Goal: Task Accomplishment & Management: Complete application form

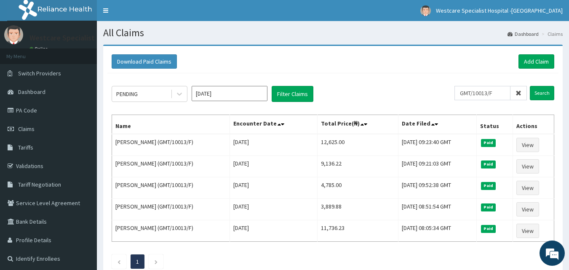
click at [479, 93] on input "GMT/10013/F" at bounding box center [482, 93] width 56 height 14
type input "GMT/10013/E"
click at [533, 90] on input "Search" at bounding box center [541, 93] width 24 height 14
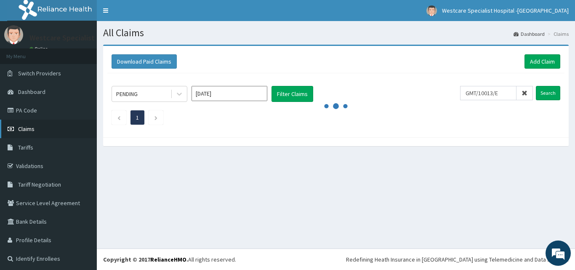
click at [25, 131] on span "Claims" at bounding box center [26, 129] width 16 height 8
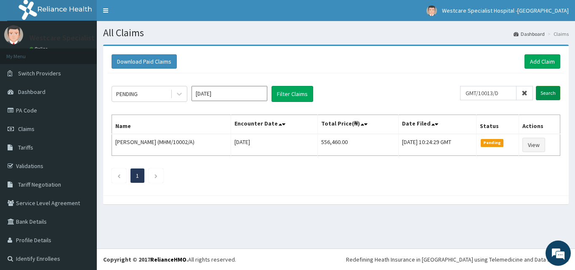
type input "GMT/10013/D"
click at [540, 95] on input "Search" at bounding box center [548, 93] width 24 height 14
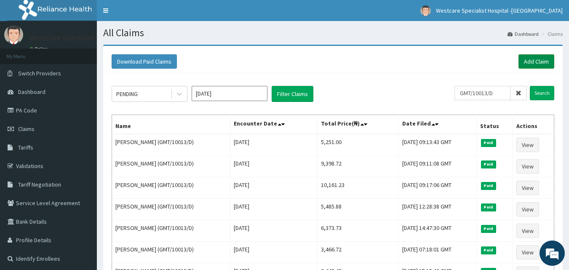
click at [536, 62] on link "Add Claim" at bounding box center [536, 61] width 36 height 14
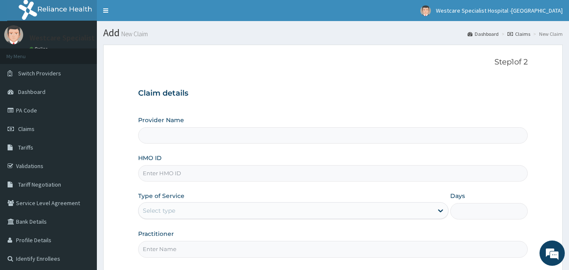
type input "WestCare Specialist Hospital - Ejigbo"
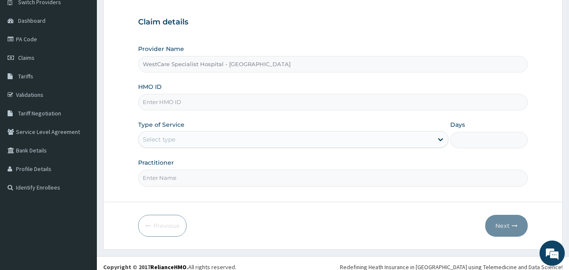
scroll to position [79, 0]
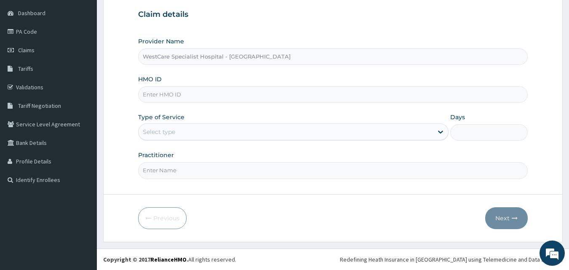
click at [155, 93] on input "HMO ID" at bounding box center [333, 94] width 390 height 16
paste input "GMT/10013/D"
type input "GMT/10013/D"
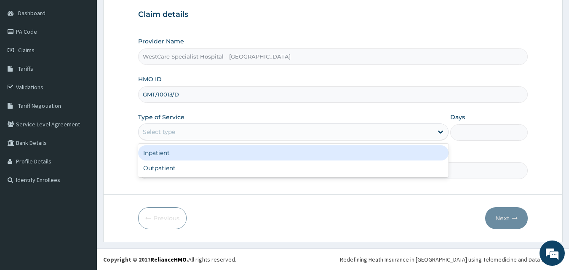
click at [173, 131] on div "Select type" at bounding box center [159, 132] width 32 height 8
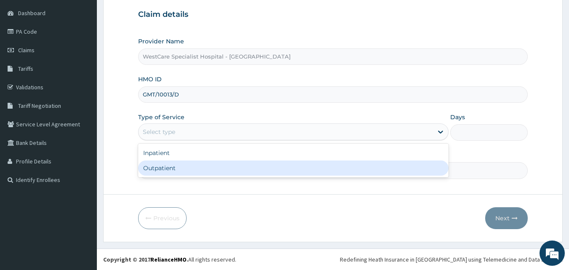
click at [164, 163] on div "Outpatient" at bounding box center [293, 167] width 310 height 15
type input "1"
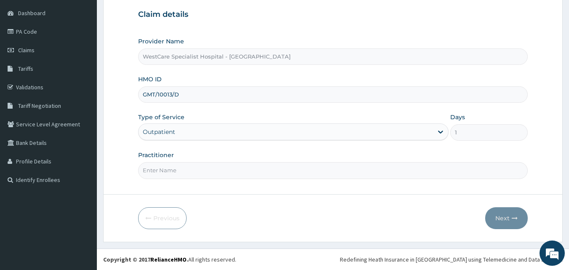
click at [164, 169] on input "Practitioner" at bounding box center [333, 170] width 390 height 16
type input "OBIDEYI"
click at [500, 218] on button "Next" at bounding box center [506, 218] width 43 height 22
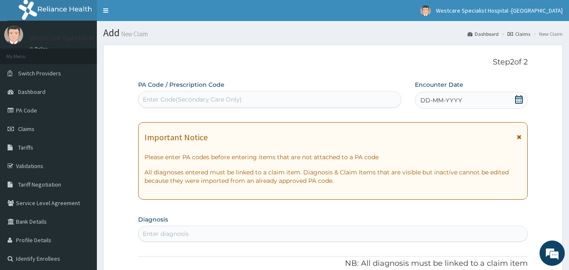
scroll to position [0, 0]
click at [522, 101] on icon at bounding box center [519, 99] width 8 height 8
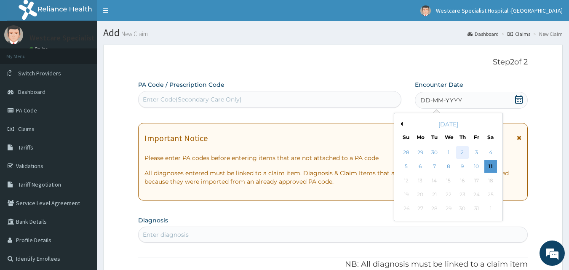
click at [461, 150] on div "2" at bounding box center [462, 152] width 13 height 13
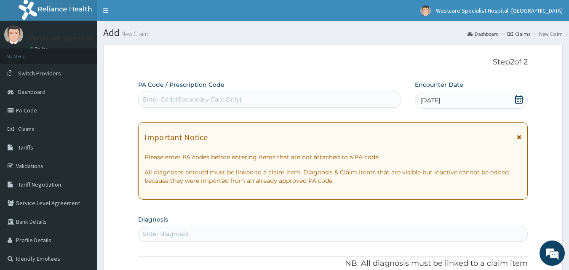
scroll to position [84, 0]
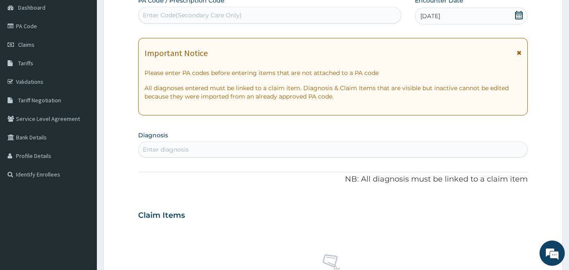
click at [207, 146] on div "Enter diagnosis" at bounding box center [332, 149] width 389 height 13
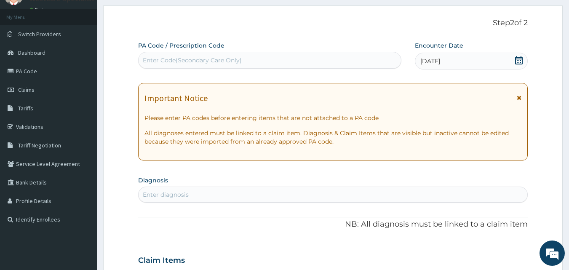
scroll to position [0, 0]
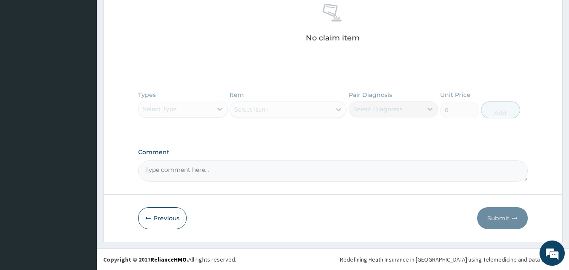
click at [167, 214] on button "Previous" at bounding box center [162, 218] width 48 height 22
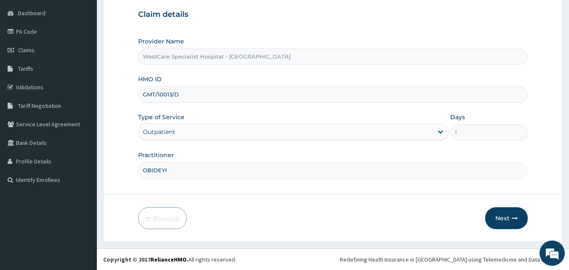
scroll to position [79, 0]
click at [503, 218] on button "Next" at bounding box center [506, 218] width 43 height 22
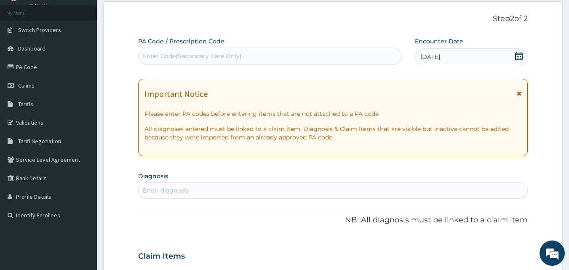
scroll to position [84, 0]
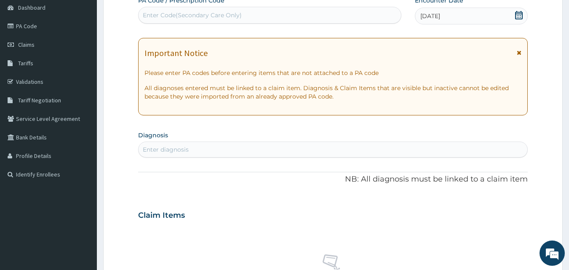
click at [186, 150] on div "Enter diagnosis" at bounding box center [166, 149] width 46 height 8
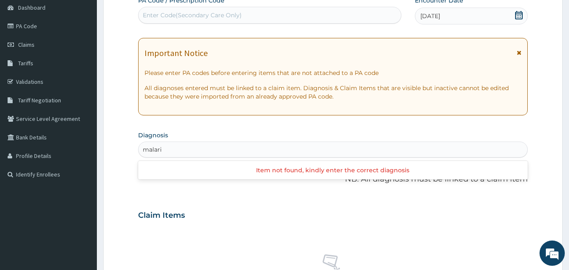
type input "[MEDICAL_DATA]"
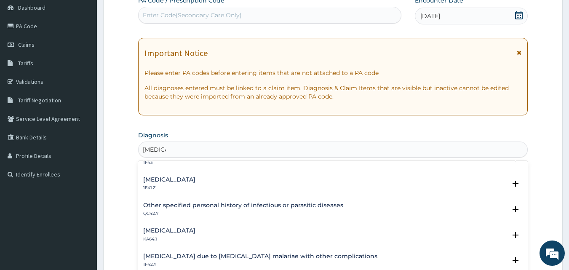
scroll to position [126, 0]
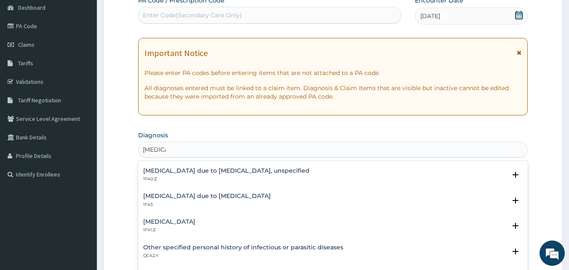
click at [210, 175] on div "Malaria due to Plasmodium falciparum, unspecified 1F40.Z" at bounding box center [226, 174] width 166 height 15
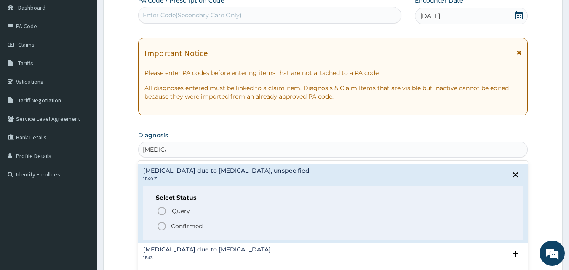
click at [160, 226] on icon "status option filled" at bounding box center [162, 226] width 10 height 10
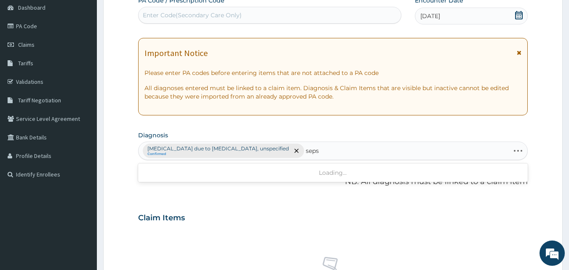
type input "sepsi"
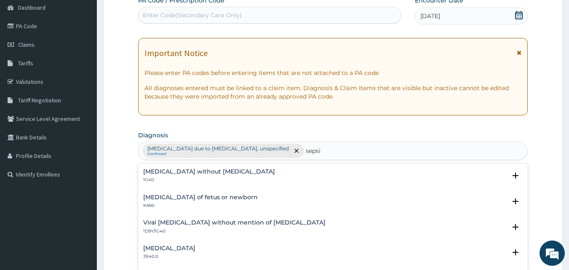
click at [178, 177] on p "1G40" at bounding box center [209, 180] width 132 height 6
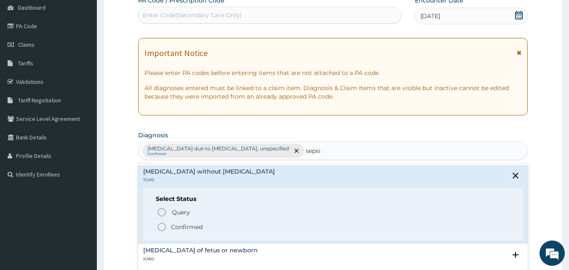
click at [158, 226] on circle "status option filled" at bounding box center [162, 227] width 8 height 8
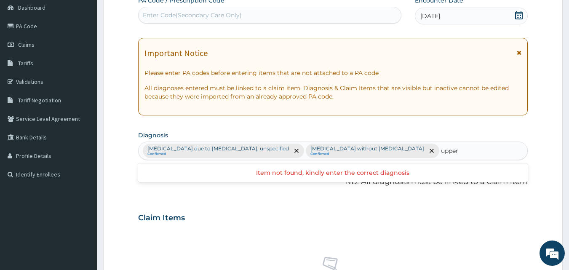
type input "upper"
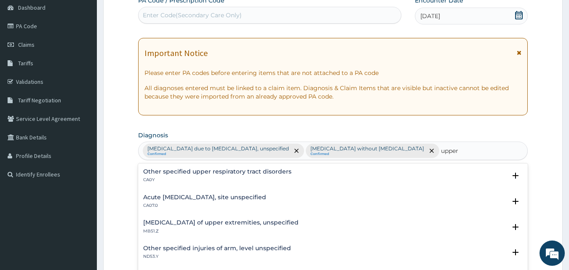
click at [199, 202] on div "Acute upper respiratory infection, site unspecified CA07.0" at bounding box center [204, 201] width 123 height 15
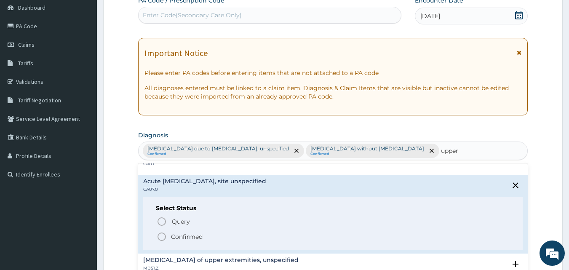
scroll to position [42, 0]
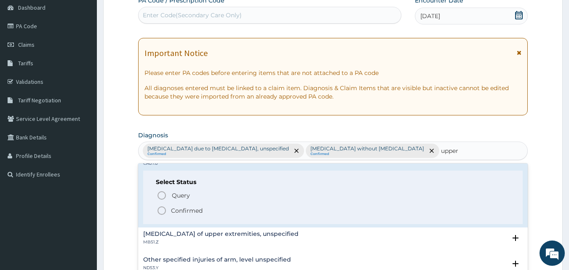
click at [160, 210] on icon "status option filled" at bounding box center [162, 210] width 10 height 10
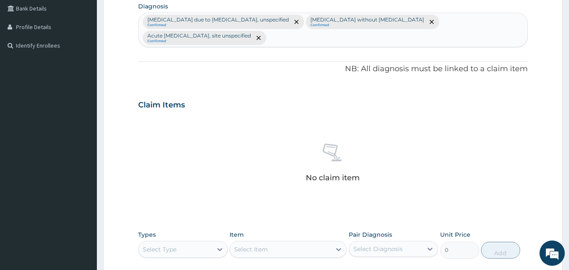
scroll to position [337, 0]
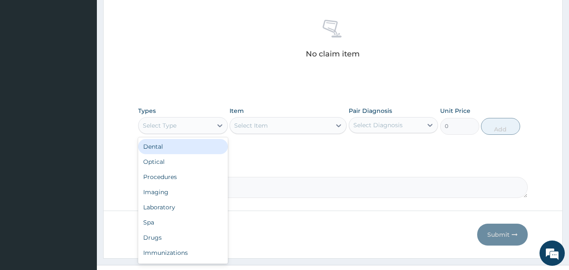
click at [206, 121] on div "Select Type" at bounding box center [175, 125] width 74 height 13
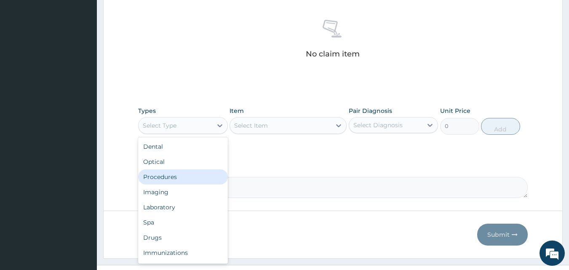
click at [168, 177] on div "Procedures" at bounding box center [183, 176] width 90 height 15
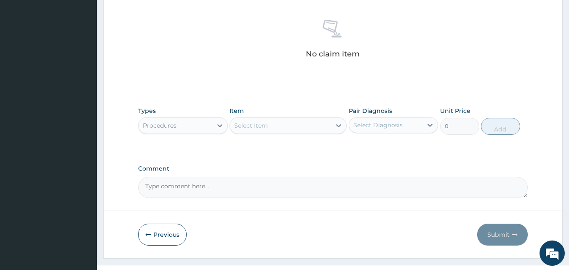
click at [253, 125] on div "Select Item" at bounding box center [251, 125] width 34 height 8
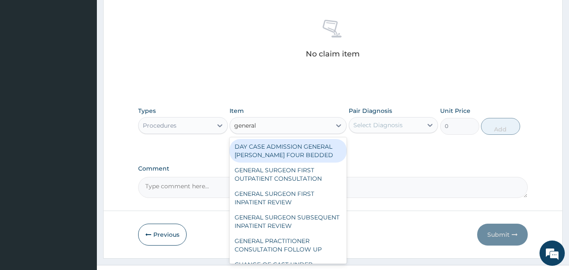
type input "general p"
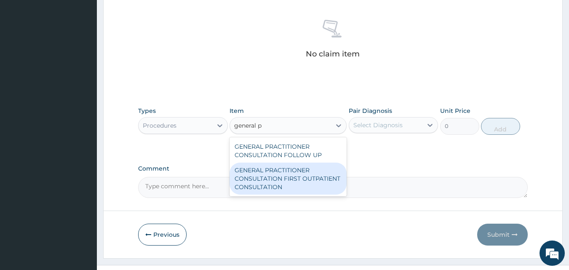
click at [306, 167] on div "GENERAL PRACTITIONER CONSULTATION FIRST OUTPATIENT CONSULTATION" at bounding box center [287, 178] width 117 height 32
type input "3000"
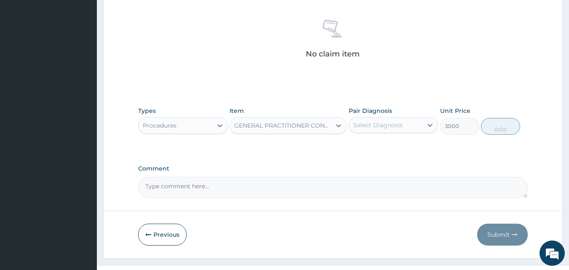
click at [396, 122] on div "Select Diagnosis" at bounding box center [377, 125] width 49 height 8
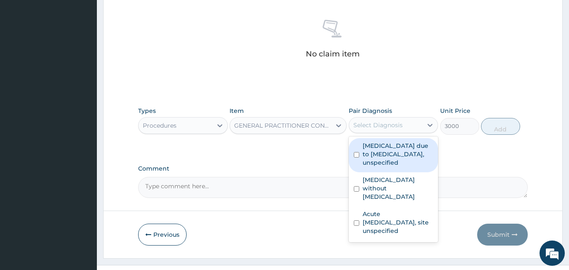
click at [380, 147] on label "Malaria due to Plasmodium falciparum, unspecified" at bounding box center [397, 153] width 71 height 25
checkbox input "true"
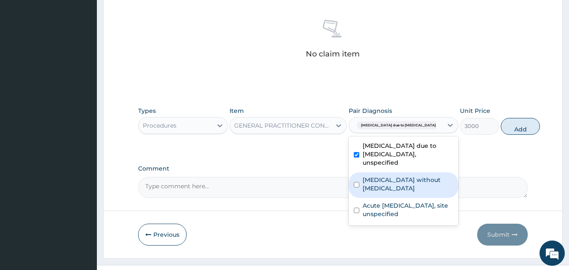
click at [365, 176] on label "Sepsis without septic shock" at bounding box center [407, 183] width 90 height 17
checkbox input "true"
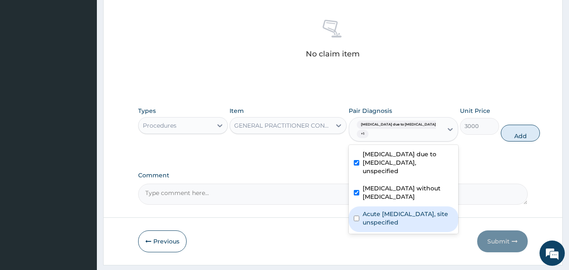
click at [364, 222] on label "Acute upper respiratory infection, site unspecified" at bounding box center [407, 218] width 90 height 17
checkbox input "true"
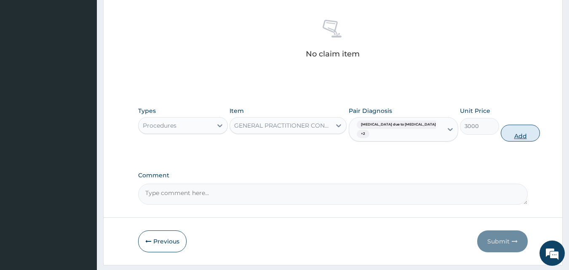
click at [500, 136] on button "Add" at bounding box center [519, 133] width 39 height 17
type input "0"
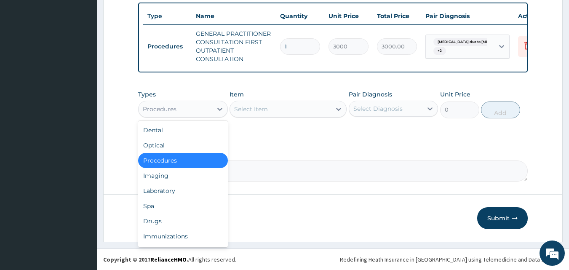
click at [195, 105] on div "Procedures" at bounding box center [175, 108] width 74 height 13
click at [171, 194] on div "Laboratory" at bounding box center [183, 190] width 90 height 15
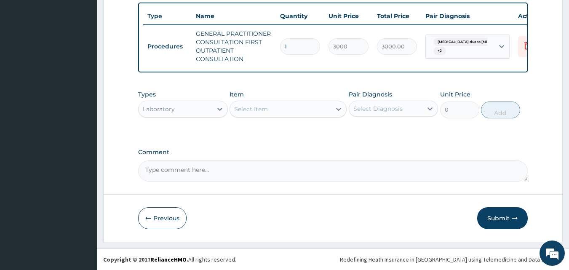
click at [304, 106] on div "Select Item" at bounding box center [280, 108] width 101 height 13
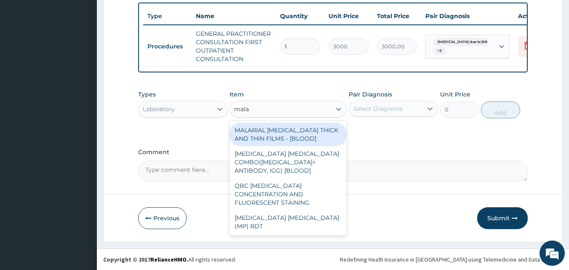
type input "malar"
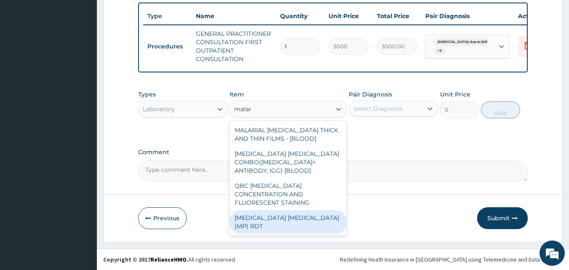
click at [286, 213] on div "MALARIA PARASITE (MP) RDT" at bounding box center [287, 222] width 117 height 24
type input "1500"
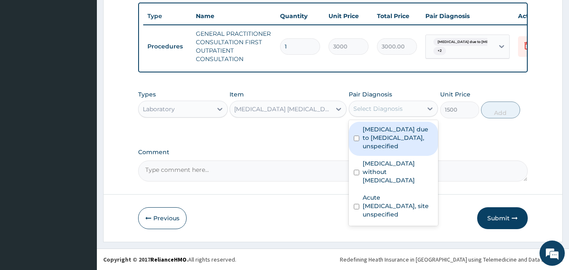
click at [418, 106] on div "Select Diagnosis" at bounding box center [386, 108] width 74 height 13
click at [362, 136] on label "Malaria due to Plasmodium falciparum, unspecified" at bounding box center [397, 137] width 71 height 25
checkbox input "true"
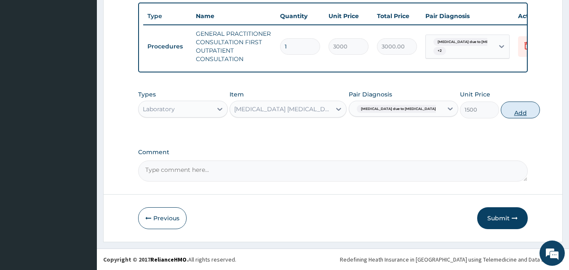
click at [500, 105] on button "Add" at bounding box center [519, 109] width 39 height 17
type input "0"
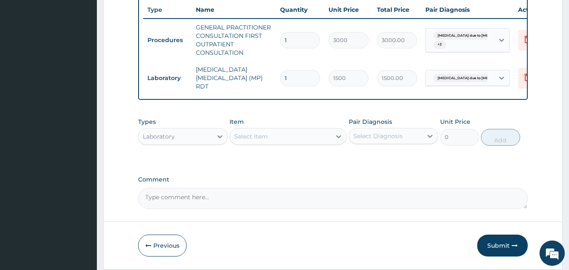
click at [292, 134] on div "Select Item" at bounding box center [280, 136] width 101 height 13
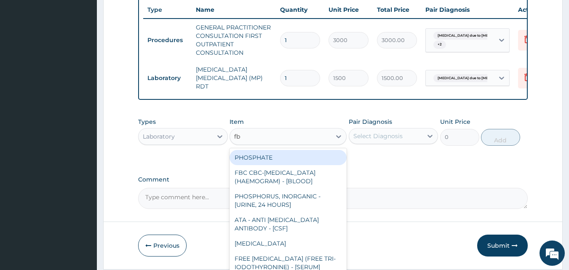
type input "fbc"
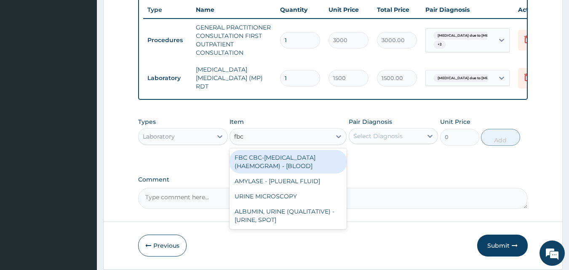
click at [279, 162] on div "FBC CBC-COMPLETE BLOOD COUNT (HAEMOGRAM) - [BLOOD]" at bounding box center [287, 162] width 117 height 24
type input "3000"
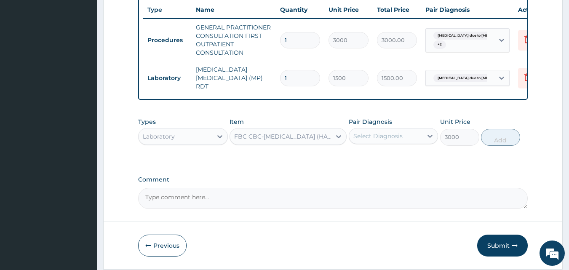
click at [408, 135] on div "Select Diagnosis" at bounding box center [386, 135] width 74 height 13
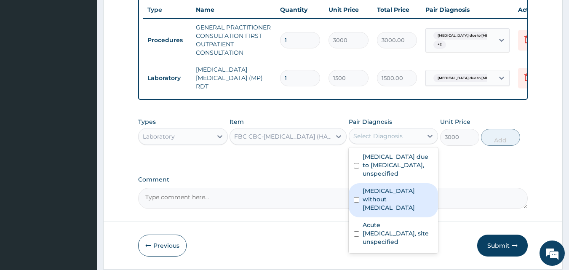
click at [368, 201] on label "Sepsis without septic shock" at bounding box center [397, 198] width 71 height 25
checkbox input "true"
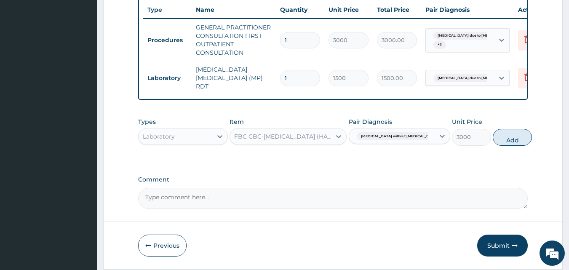
click at [510, 136] on button "Add" at bounding box center [511, 137] width 39 height 17
type input "0"
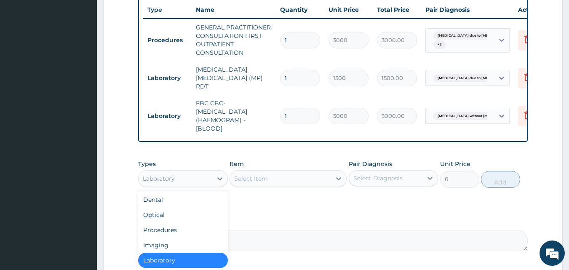
click at [206, 176] on div "Laboratory" at bounding box center [175, 178] width 74 height 13
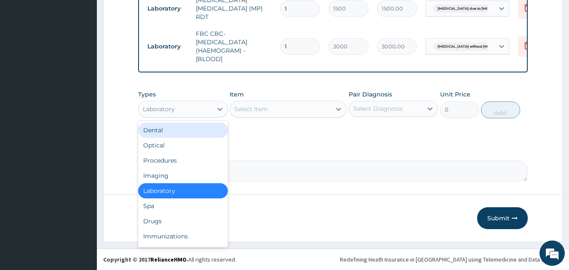
scroll to position [404, 0]
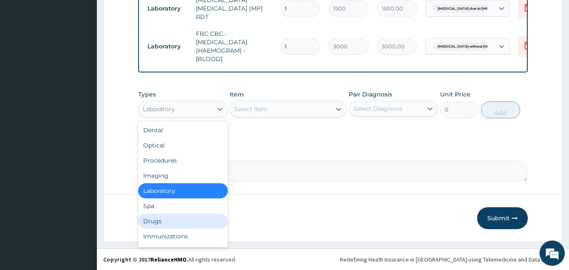
click at [168, 218] on div "Drugs" at bounding box center [183, 220] width 90 height 15
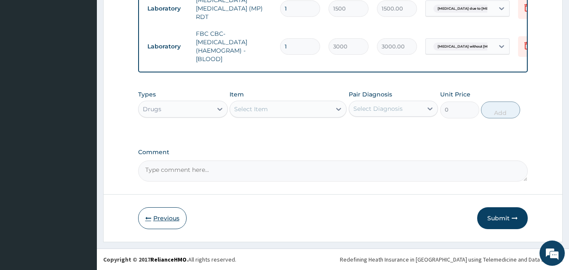
click at [158, 225] on button "Previous" at bounding box center [162, 218] width 48 height 22
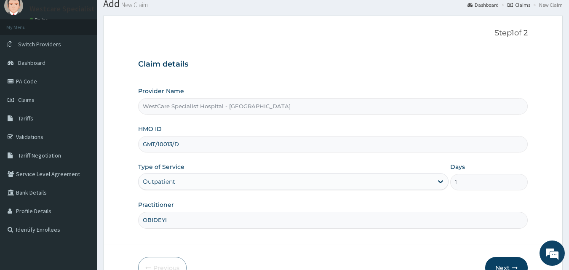
scroll to position [0, 0]
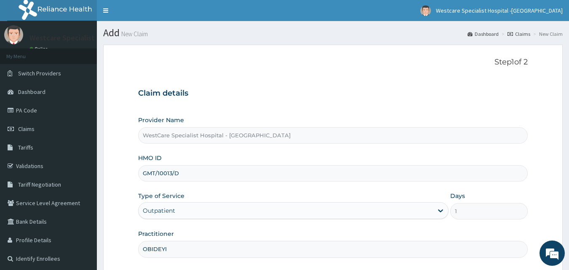
click at [155, 176] on input "GMT/10013/D" at bounding box center [333, 173] width 390 height 16
paste input "NBL/10211/A"
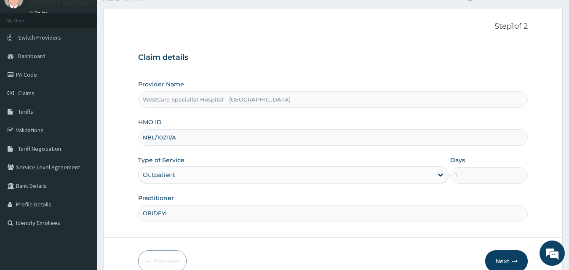
scroll to position [79, 0]
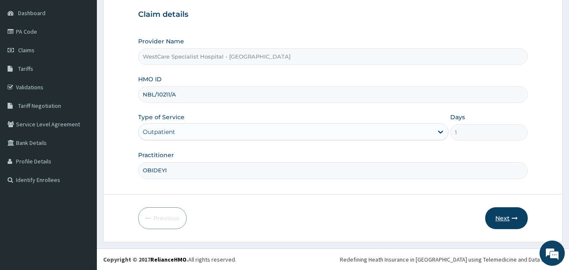
type input "NBL/10211/A"
click at [504, 220] on button "Next" at bounding box center [506, 218] width 43 height 22
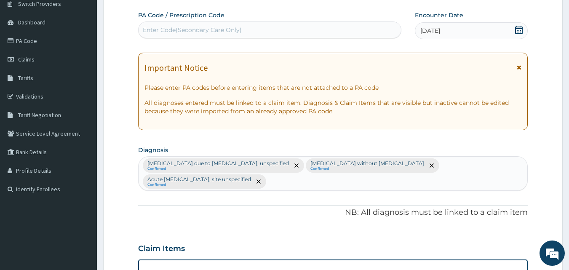
scroll to position [126, 0]
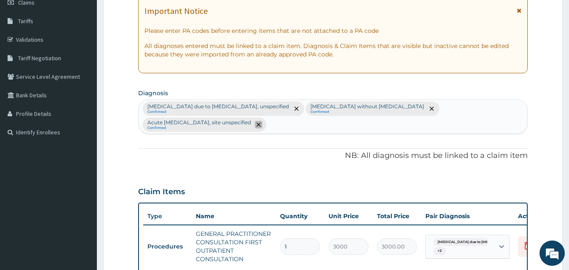
click at [260, 124] on icon "remove selection option" at bounding box center [258, 124] width 4 height 4
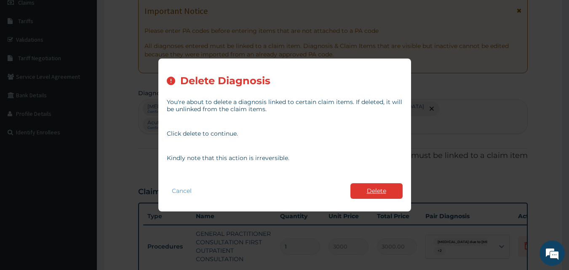
click at [375, 187] on button "Delete" at bounding box center [376, 191] width 52 height 16
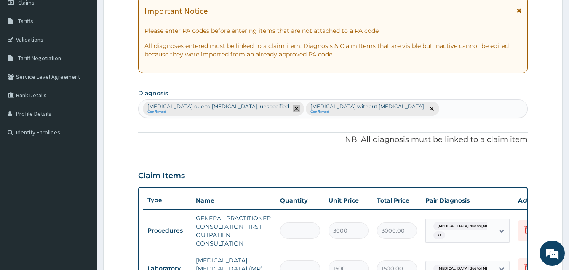
click at [292, 108] on span "remove selection option" at bounding box center [296, 109] width 8 height 8
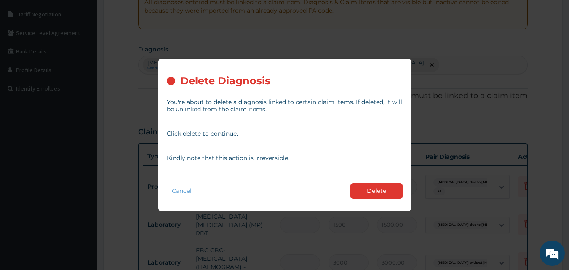
scroll to position [210, 0]
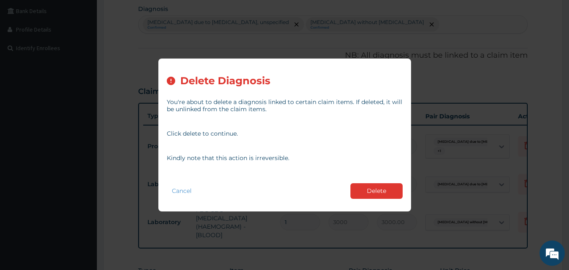
click at [402, 183] on div "Delete Diagnosis You're about to delete a diagnosis linked to certain claim ite…" at bounding box center [284, 134] width 252 height 152
click at [381, 189] on button "Delete" at bounding box center [376, 191] width 52 height 16
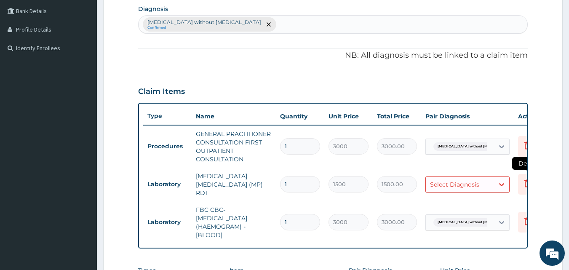
click at [526, 183] on icon at bounding box center [527, 183] width 10 height 10
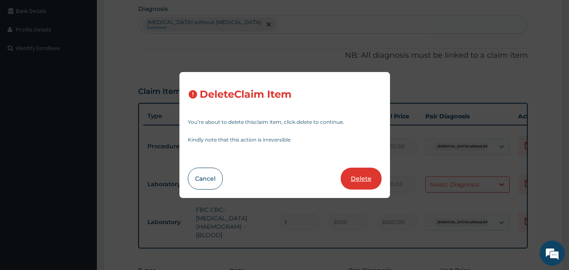
click at [369, 176] on button "Delete" at bounding box center [360, 178] width 41 height 22
type input "3000"
type input "3000.00"
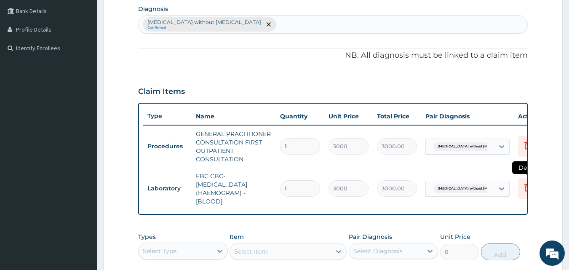
click at [522, 190] on icon at bounding box center [527, 187] width 10 height 10
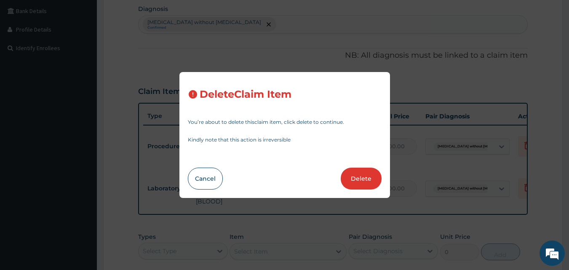
click at [358, 190] on div "Delete Claim Item You’re about to delete this claim item , click delete to cont…" at bounding box center [284, 135] width 210 height 126
click at [366, 180] on button "Delete" at bounding box center [360, 178] width 41 height 22
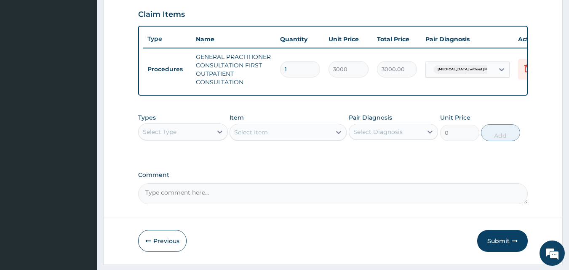
scroll to position [316, 0]
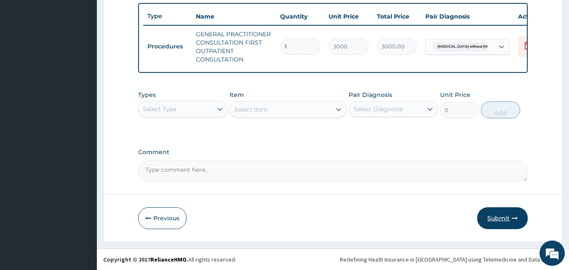
click at [499, 216] on button "Submit" at bounding box center [502, 218] width 50 height 22
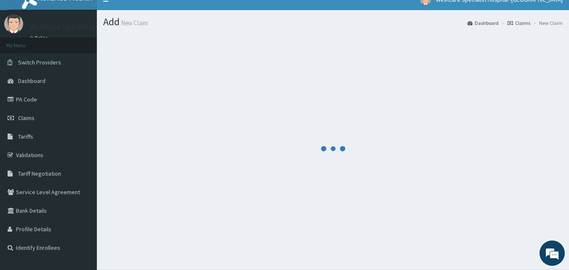
scroll to position [0, 0]
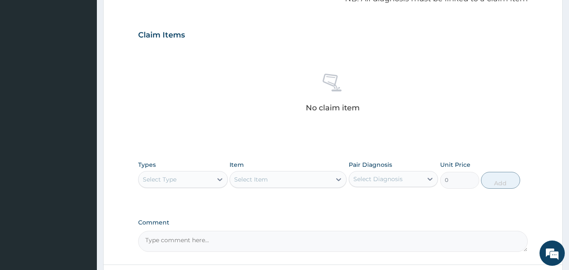
scroll to position [353, 0]
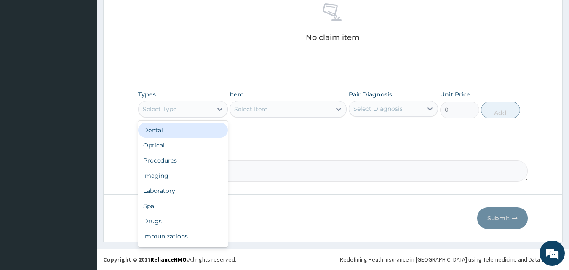
click at [194, 104] on div "Select Type" at bounding box center [175, 108] width 74 height 13
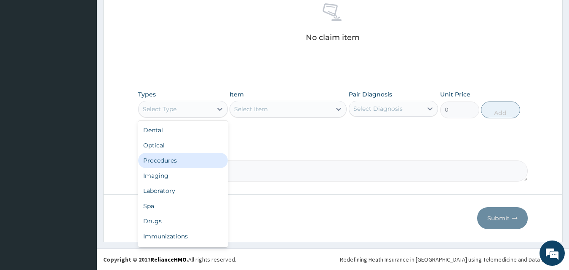
click at [181, 158] on div "Procedures" at bounding box center [183, 160] width 90 height 15
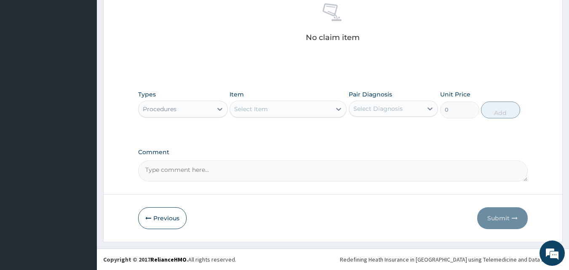
click at [295, 107] on div "Select Item" at bounding box center [280, 108] width 101 height 13
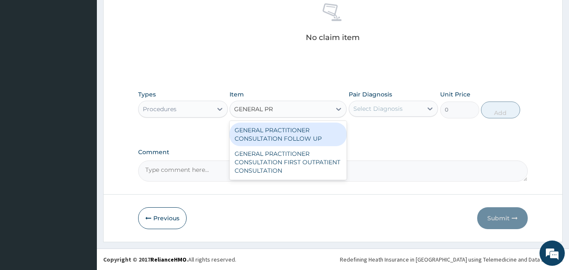
type input "GENERAL PRA"
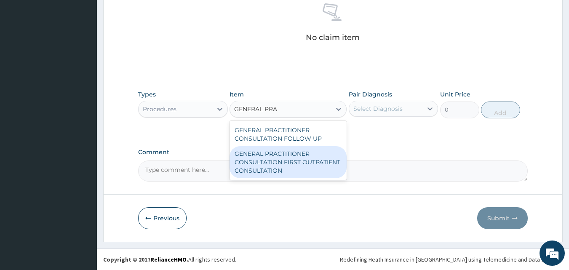
click at [279, 163] on div "GENERAL PRACTITIONER CONSULTATION FIRST OUTPATIENT CONSULTATION" at bounding box center [287, 162] width 117 height 32
type input "3000"
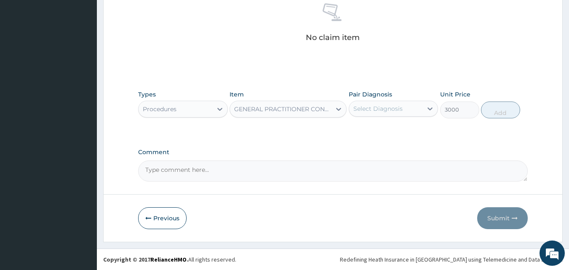
click at [390, 105] on div "Select Diagnosis" at bounding box center [377, 108] width 49 height 8
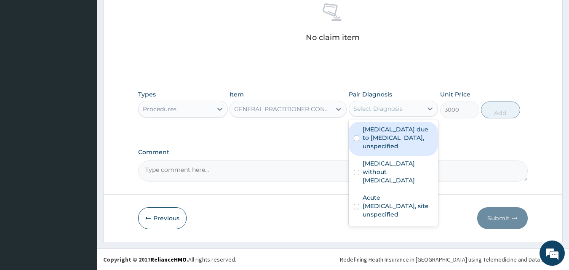
drag, startPoint x: 359, startPoint y: 134, endPoint x: 359, endPoint y: 165, distance: 30.3
click at [359, 137] on div "Malaria due to Plasmodium falciparum, unspecified" at bounding box center [393, 139] width 90 height 34
checkbox input "true"
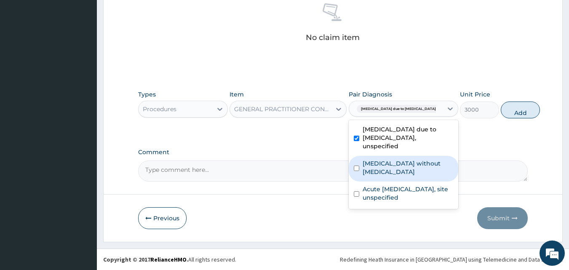
drag, startPoint x: 357, startPoint y: 170, endPoint x: 357, endPoint y: 181, distance: 11.4
click at [357, 171] on div "[MEDICAL_DATA] without [MEDICAL_DATA]" at bounding box center [402, 169] width 109 height 26
checkbox input "true"
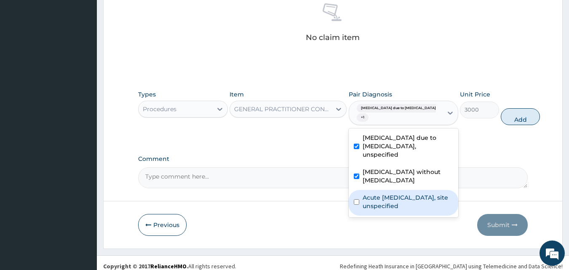
click at [355, 203] on div "Acute [MEDICAL_DATA], site unspecified" at bounding box center [402, 203] width 109 height 26
checkbox input "true"
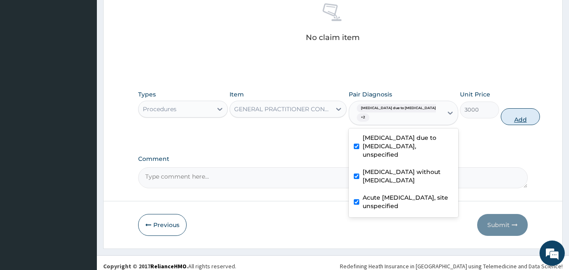
click at [500, 116] on button "Add" at bounding box center [519, 116] width 39 height 17
type input "0"
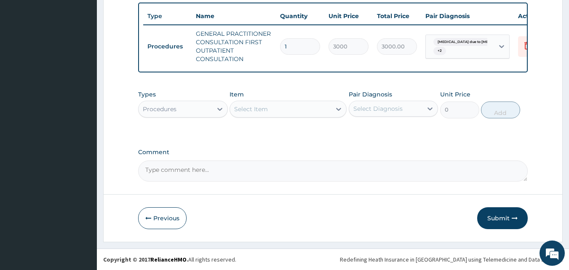
scroll to position [332, 0]
click at [227, 109] on div "Procedures" at bounding box center [183, 109] width 90 height 17
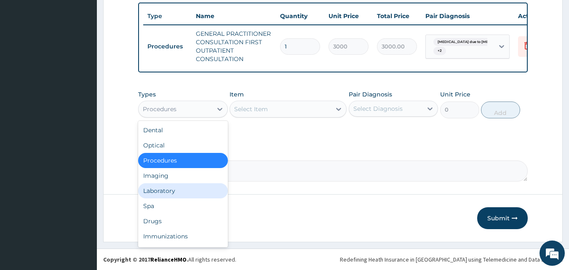
click at [165, 196] on div "Laboratory" at bounding box center [183, 190] width 90 height 15
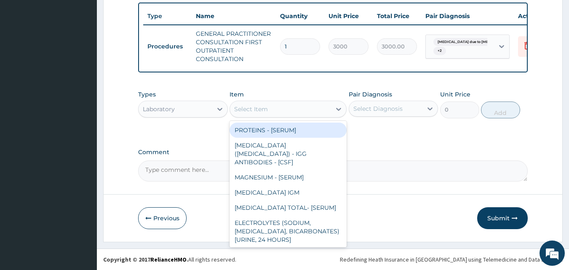
click at [299, 112] on div "Select Item" at bounding box center [280, 108] width 101 height 13
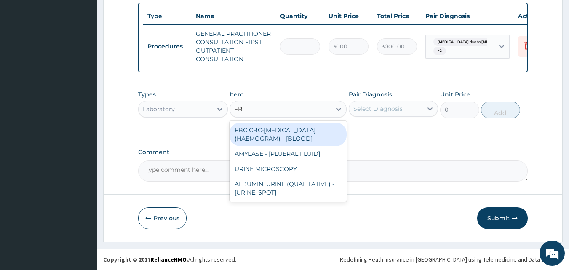
type input "FBC"
click at [270, 129] on div "FBC CBC-COMPLETE BLOOD COUNT (HAEMOGRAM) - [BLOOD]" at bounding box center [287, 134] width 117 height 24
type input "3000"
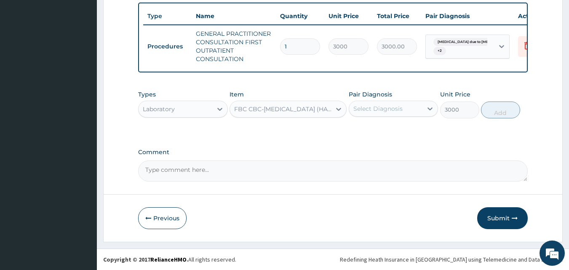
click at [364, 114] on div "Select Diagnosis" at bounding box center [386, 108] width 74 height 13
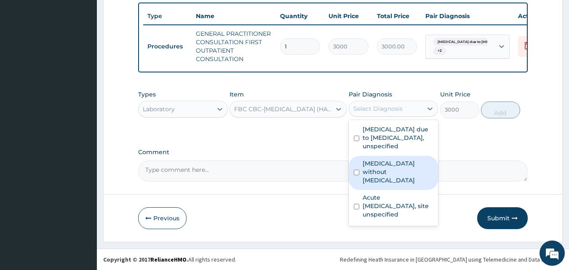
drag, startPoint x: 356, startPoint y: 172, endPoint x: 364, endPoint y: 177, distance: 8.5
click at [358, 173] on div "Sepsis without septic shock" at bounding box center [393, 173] width 90 height 34
checkbox input "true"
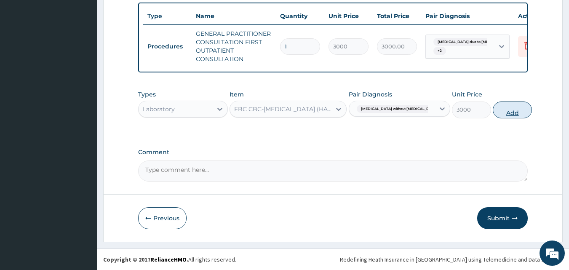
click at [513, 112] on button "Add" at bounding box center [511, 109] width 39 height 17
type input "0"
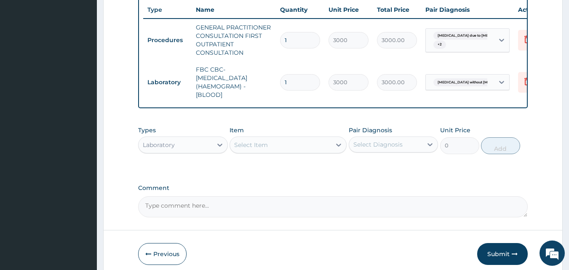
click at [265, 151] on div "Select Item" at bounding box center [280, 144] width 101 height 13
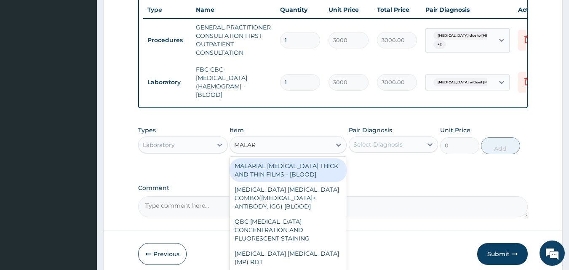
type input "MALARI"
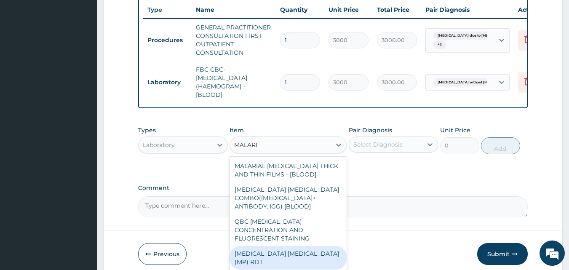
click at [287, 246] on div "MALARIA PARASITE (MP) RDT" at bounding box center [287, 258] width 117 height 24
type input "1500"
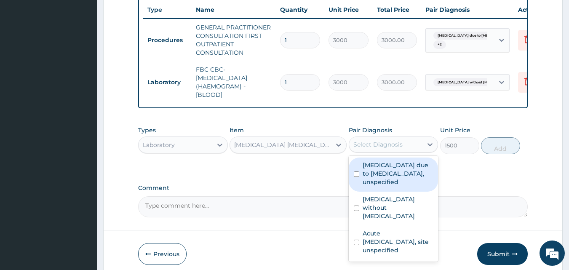
click at [394, 149] on div "Select Diagnosis" at bounding box center [377, 144] width 49 height 8
click at [363, 176] on label "Malaria due to Plasmodium falciparum, unspecified" at bounding box center [397, 173] width 71 height 25
checkbox input "true"
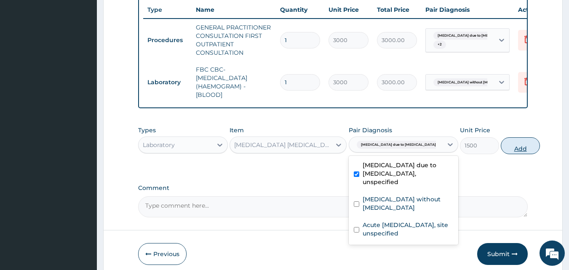
click at [500, 154] on button "Add" at bounding box center [519, 145] width 39 height 17
type input "0"
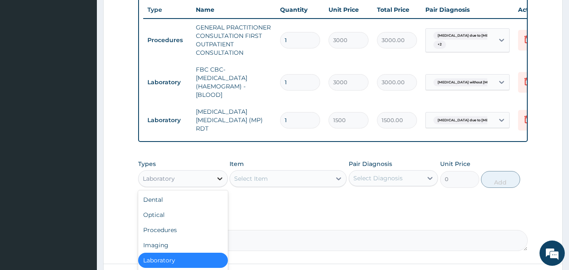
click at [213, 182] on div at bounding box center [219, 178] width 15 height 15
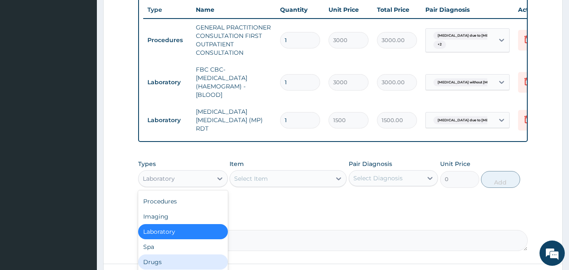
click at [159, 266] on div "Drugs" at bounding box center [183, 261] width 90 height 15
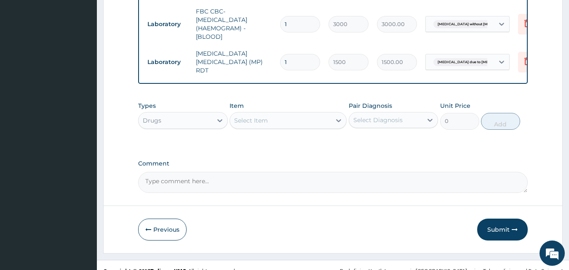
scroll to position [404, 0]
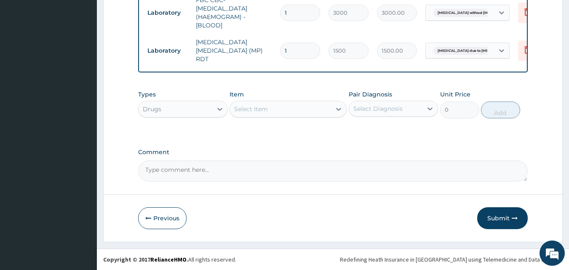
click at [254, 103] on div "Select Item" at bounding box center [280, 108] width 101 height 13
click at [253, 114] on div "Select Item" at bounding box center [280, 108] width 101 height 13
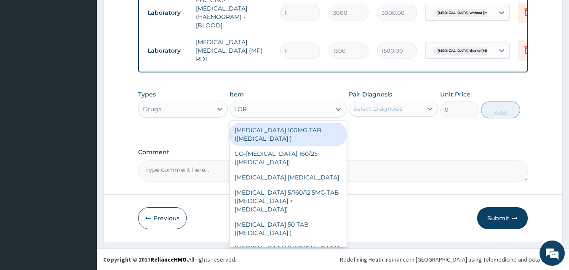
type input "LORA"
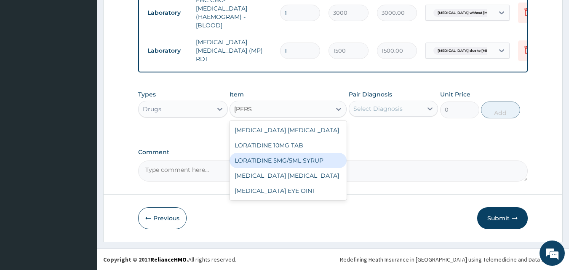
click at [275, 157] on div "LORATIDINE 5MG/5ML SYRUP" at bounding box center [287, 160] width 117 height 15
type input "630"
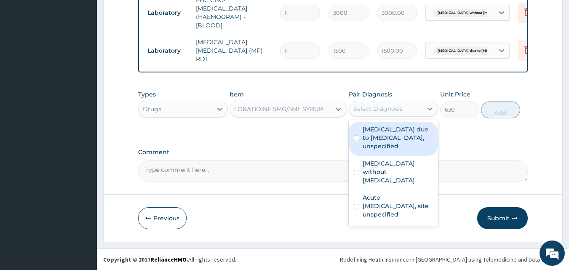
click at [408, 107] on div "Select Diagnosis" at bounding box center [386, 108] width 74 height 13
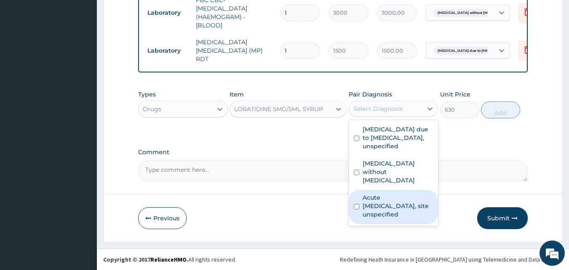
click at [373, 202] on label "Acute upper respiratory infection, site unspecified" at bounding box center [397, 205] width 71 height 25
checkbox input "true"
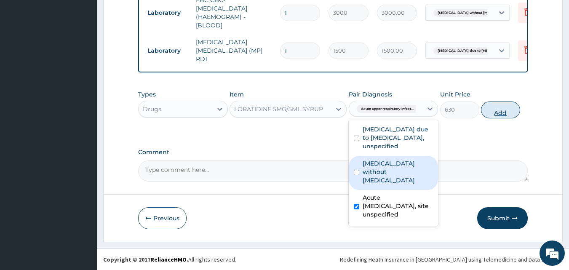
click at [504, 113] on button "Add" at bounding box center [500, 109] width 39 height 17
type input "0"
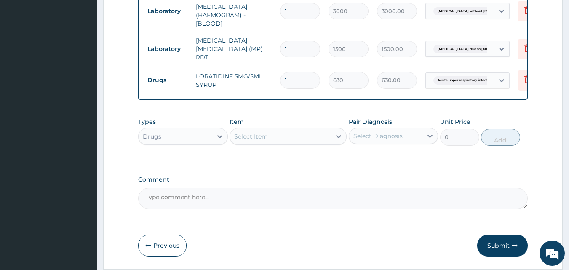
click at [268, 136] on div "Select Item" at bounding box center [280, 136] width 101 height 13
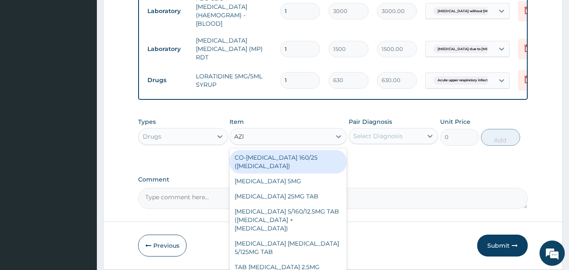
type input "AZIT"
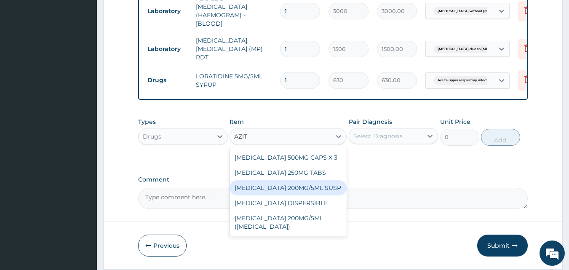
click at [306, 192] on div "AZITHROMYCIN 200MG/5ML SUSP" at bounding box center [287, 187] width 117 height 15
type input "1575"
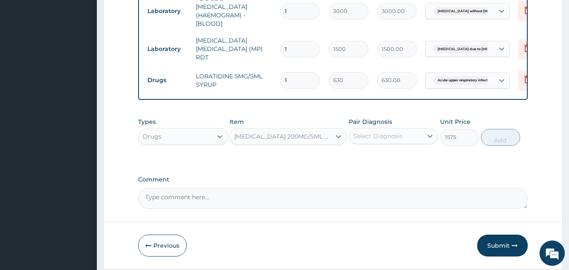
click at [409, 136] on div "Select Diagnosis" at bounding box center [386, 135] width 74 height 13
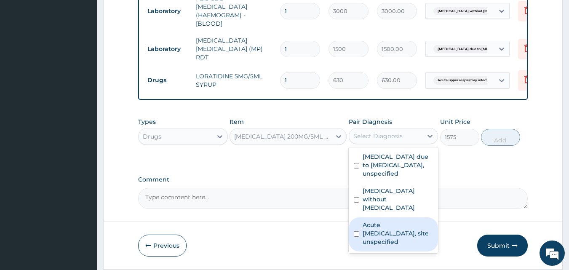
click at [383, 233] on label "Acute upper respiratory infection, site unspecified" at bounding box center [397, 233] width 71 height 25
checkbox input "true"
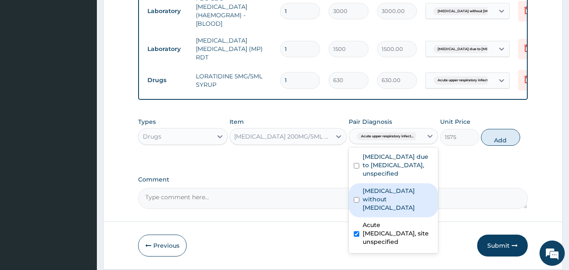
click at [369, 199] on label "Sepsis without septic shock" at bounding box center [397, 198] width 71 height 25
checkbox input "true"
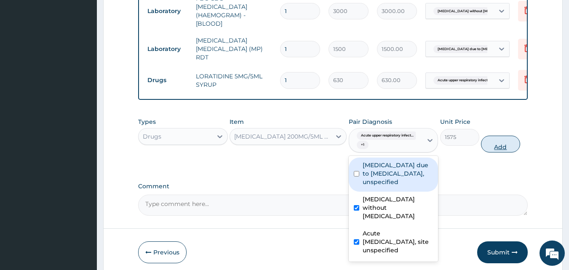
click at [503, 152] on button "Add" at bounding box center [500, 144] width 39 height 17
type input "0"
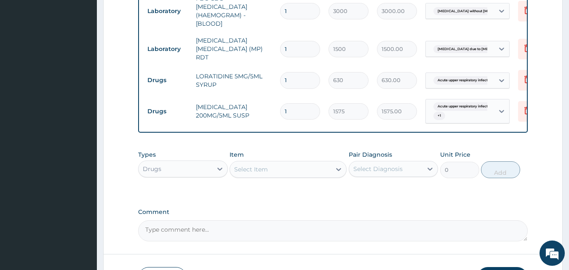
click at [260, 168] on div "Select Item" at bounding box center [251, 169] width 34 height 8
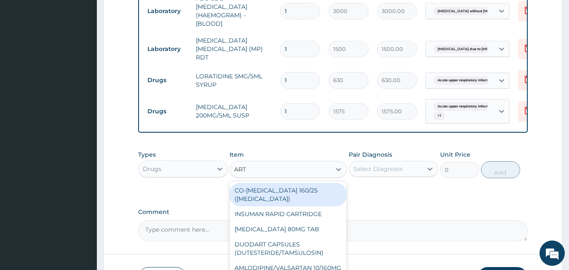
type input "ARTE"
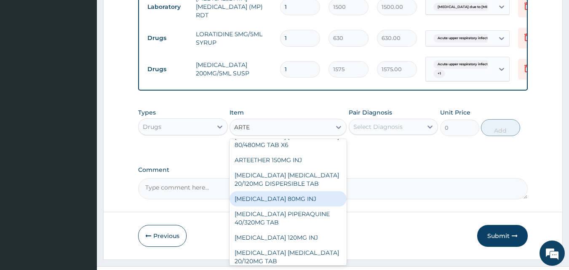
scroll to position [69, 0]
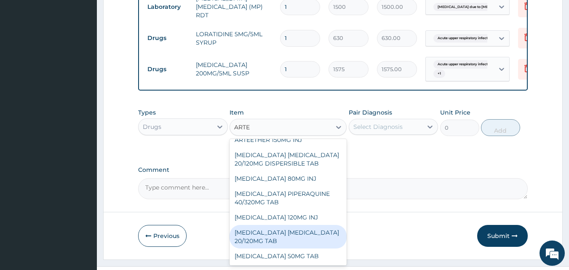
click at [314, 229] on div "ARTEMETHER LUMEFANTRINE 20/120MG TAB" at bounding box center [287, 237] width 117 height 24
type input "84"
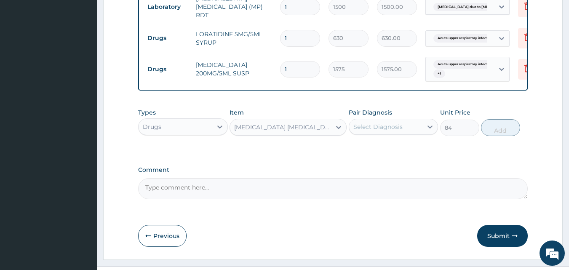
click at [390, 133] on div "Select Diagnosis" at bounding box center [386, 126] width 74 height 13
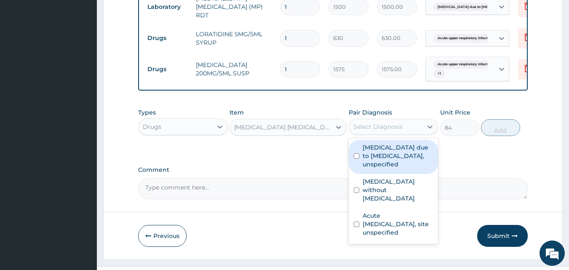
click at [369, 167] on label "Malaria due to Plasmodium falciparum, unspecified" at bounding box center [397, 155] width 71 height 25
checkbox input "true"
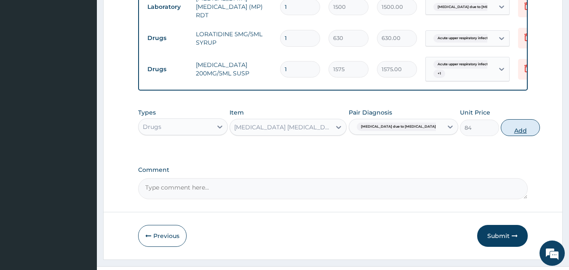
click at [500, 131] on button "Add" at bounding box center [519, 127] width 39 height 17
type input "0"
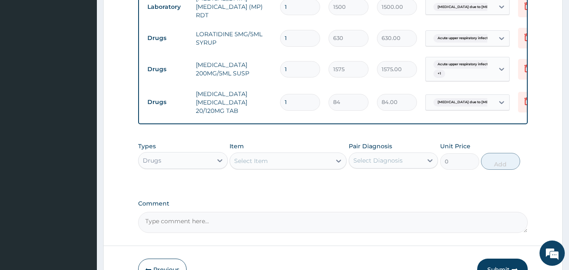
type input "12"
type input "1008.00"
type input "12"
click at [274, 161] on div "Select Item" at bounding box center [280, 160] width 101 height 13
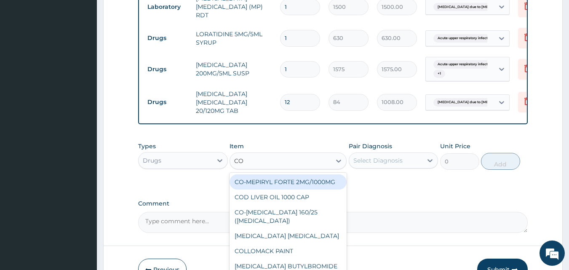
type input "COU"
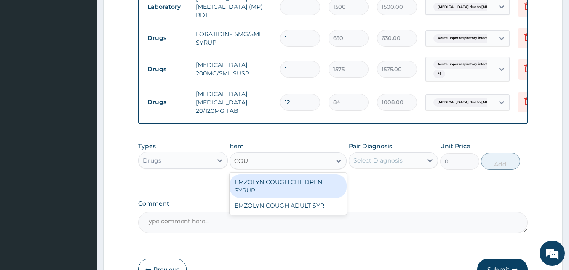
click at [290, 186] on div "EMZOLYN COUGH CHILDREN SYRUP" at bounding box center [287, 186] width 117 height 24
type input "525"
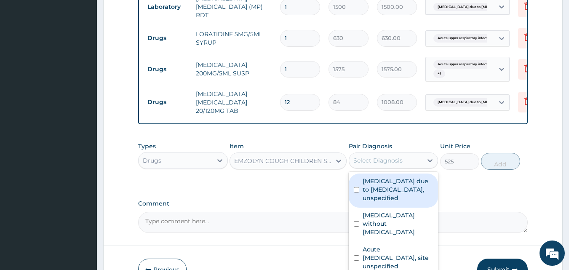
click at [390, 167] on div "Select Diagnosis" at bounding box center [386, 160] width 74 height 13
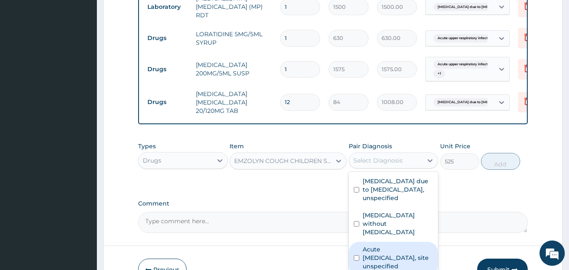
click at [367, 252] on label "Acute upper respiratory infection, site unspecified" at bounding box center [397, 257] width 71 height 25
checkbox input "true"
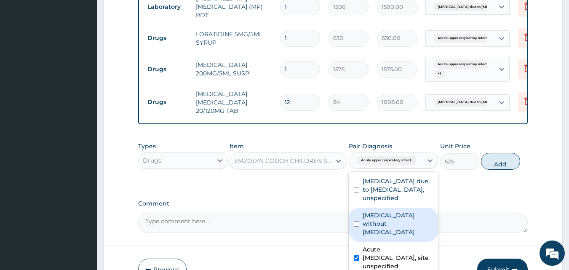
click at [490, 167] on button "Add" at bounding box center [500, 161] width 39 height 17
type input "0"
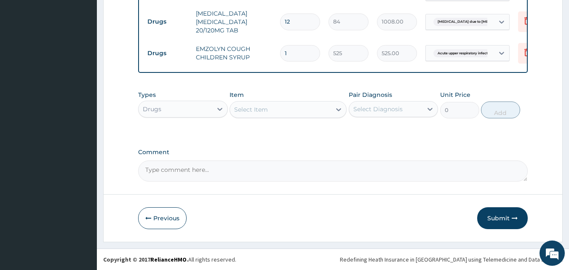
scroll to position [528, 0]
click at [276, 114] on div "Select Item" at bounding box center [280, 109] width 101 height 13
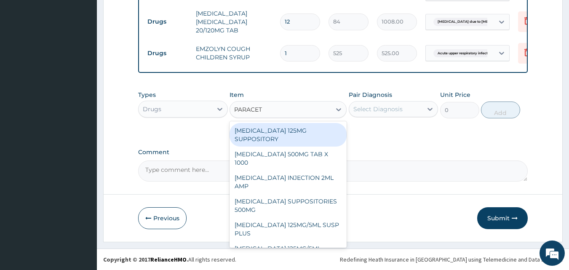
type input "PARACETA"
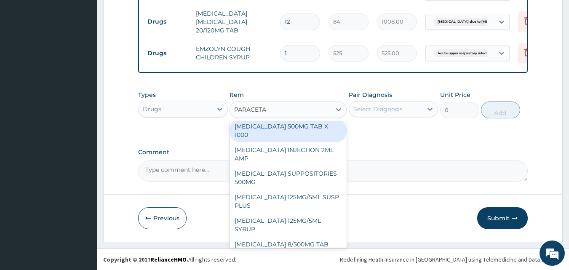
scroll to position [42, 0]
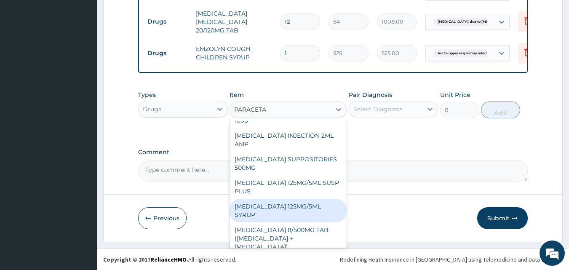
click at [285, 202] on div "PARACETAMOL 125MG/5ML SYRUP" at bounding box center [287, 211] width 117 height 24
type input "525"
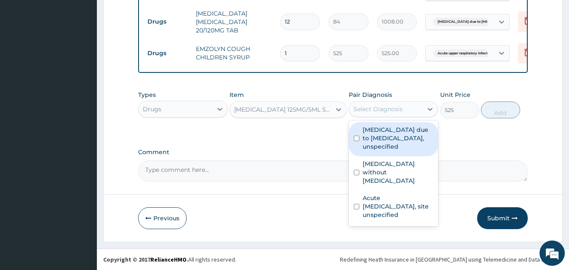
click at [388, 108] on div "Select Diagnosis" at bounding box center [377, 109] width 49 height 8
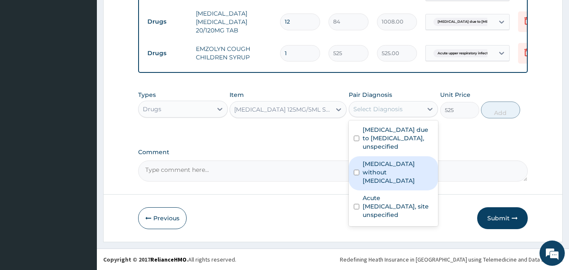
drag, startPoint x: 358, startPoint y: 161, endPoint x: 368, endPoint y: 145, distance: 19.1
click at [360, 161] on div "Sepsis without septic shock" at bounding box center [393, 173] width 90 height 34
checkbox input "true"
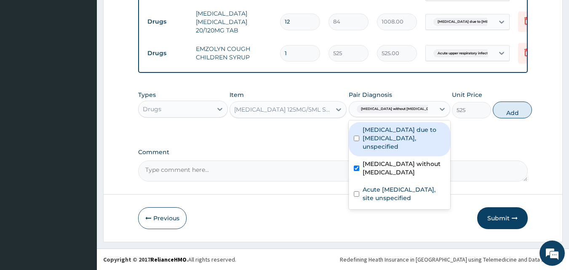
click at [369, 140] on label "Malaria due to Plasmodium falciparum, unspecified" at bounding box center [403, 137] width 82 height 25
checkbox input "true"
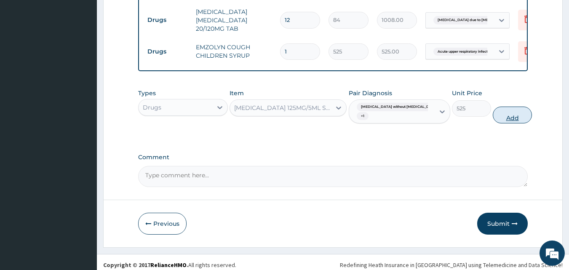
click at [497, 119] on button "Add" at bounding box center [511, 114] width 39 height 17
type input "0"
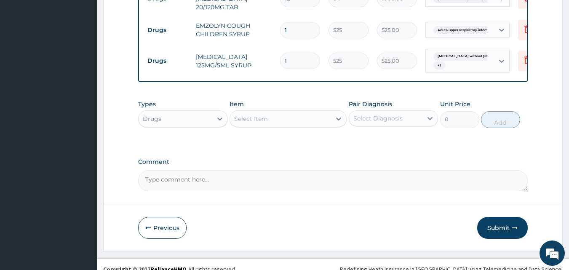
scroll to position [561, 0]
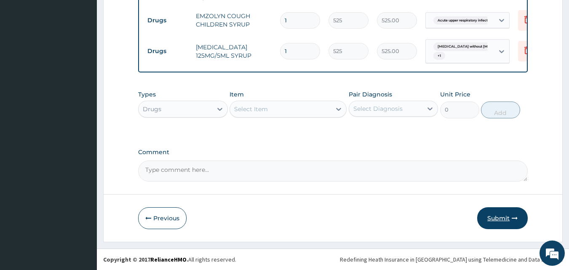
click at [489, 213] on button "Submit" at bounding box center [502, 218] width 50 height 22
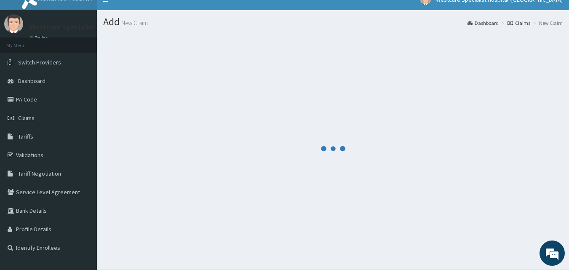
scroll to position [0, 0]
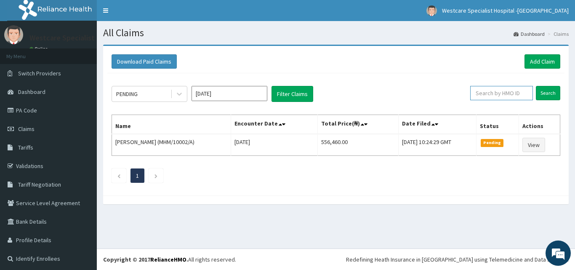
click at [482, 93] on input "text" at bounding box center [501, 93] width 63 height 14
paste input "GMT/10013/E"
click at [541, 94] on input "Search" at bounding box center [548, 93] width 24 height 14
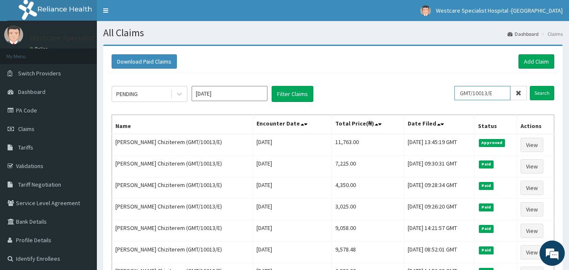
click at [476, 93] on input "GMT/10013/E" at bounding box center [482, 93] width 56 height 14
paste input "D"
type input "GMT/10013/D"
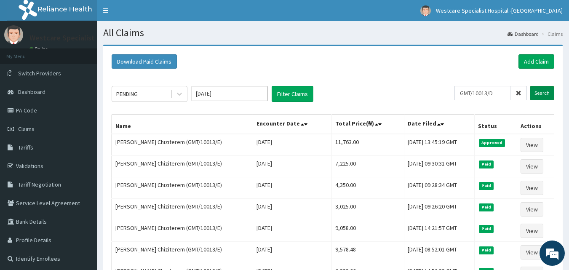
click at [539, 97] on input "Search" at bounding box center [541, 93] width 24 height 14
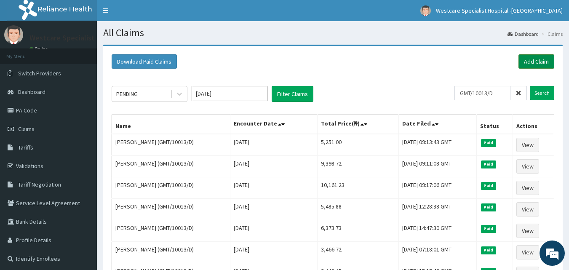
click at [531, 58] on link "Add Claim" at bounding box center [536, 61] width 36 height 14
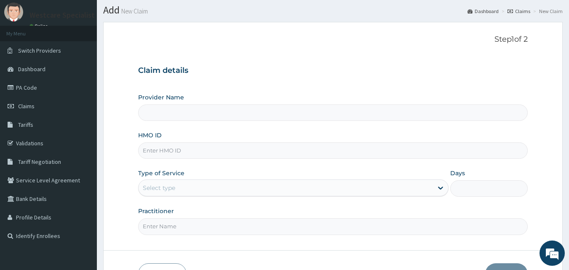
scroll to position [42, 0]
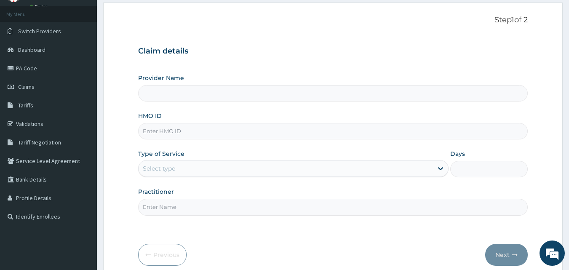
click at [168, 135] on input "HMO ID" at bounding box center [333, 131] width 390 height 16
paste input "GMT/10013/D"
type input "GMT/10013/D"
type input "WestCare Specialist Hospital - [GEOGRAPHIC_DATA]"
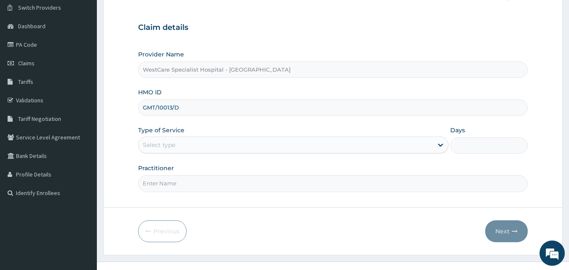
scroll to position [79, 0]
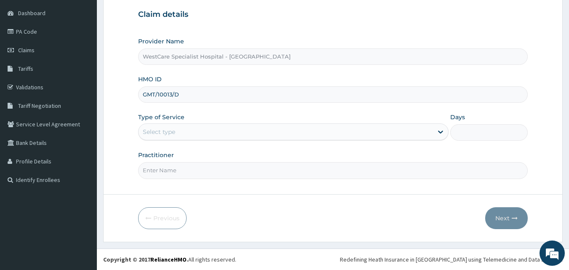
type input "GMT/10013/D"
click at [189, 132] on div "Select type" at bounding box center [285, 131] width 294 height 13
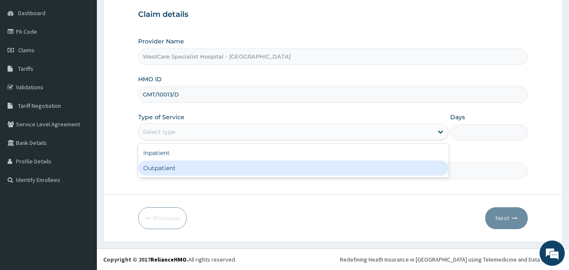
click at [177, 165] on div "Outpatient" at bounding box center [293, 167] width 310 height 15
type input "1"
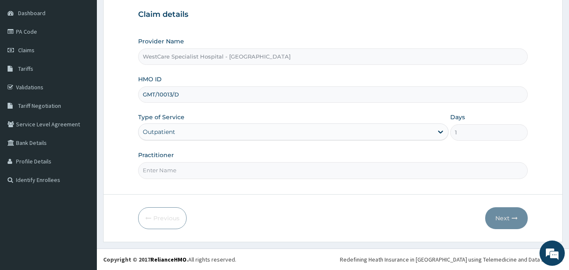
click at [187, 162] on input "Practitioner" at bounding box center [333, 170] width 390 height 16
type input "OBIDEYI"
click at [496, 213] on button "Next" at bounding box center [506, 218] width 43 height 22
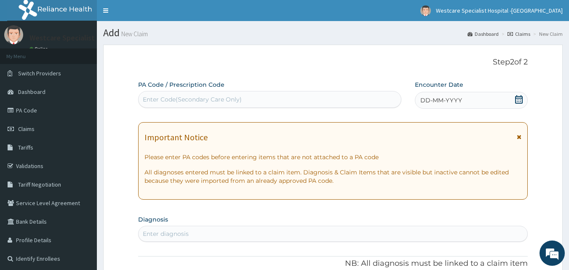
click at [518, 98] on icon at bounding box center [519, 99] width 8 height 8
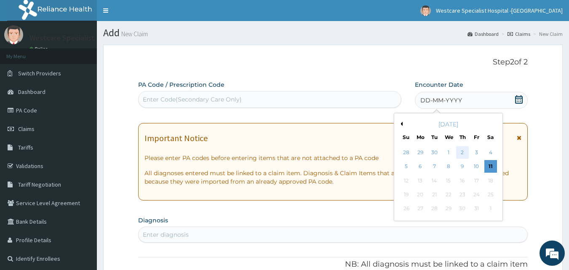
click at [465, 153] on div "2" at bounding box center [462, 152] width 13 height 13
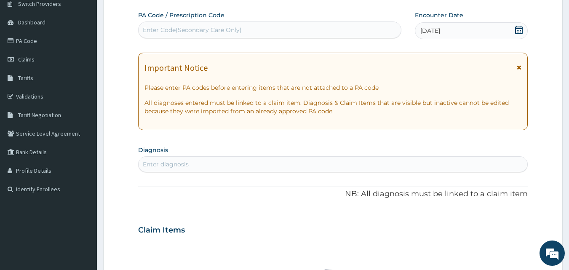
scroll to position [84, 0]
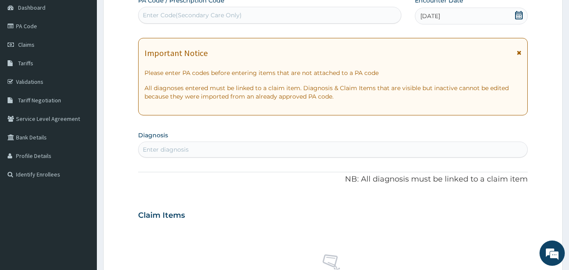
click at [173, 147] on div "Enter diagnosis" at bounding box center [166, 149] width 46 height 8
type input "M"
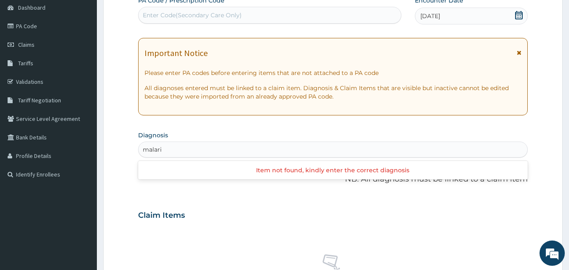
type input "malaria"
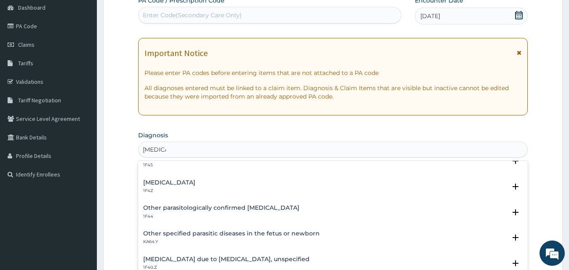
scroll to position [0, 0]
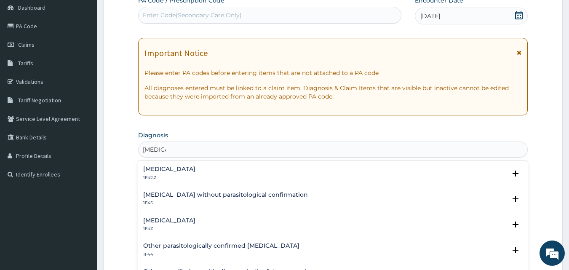
click at [195, 170] on h4 "Plasmodium malariae malaria without complication" at bounding box center [169, 169] width 52 height 6
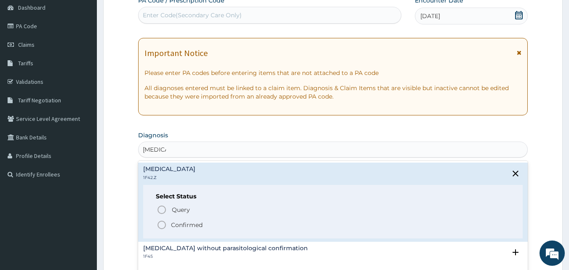
click at [164, 229] on icon "status option filled" at bounding box center [162, 225] width 10 height 10
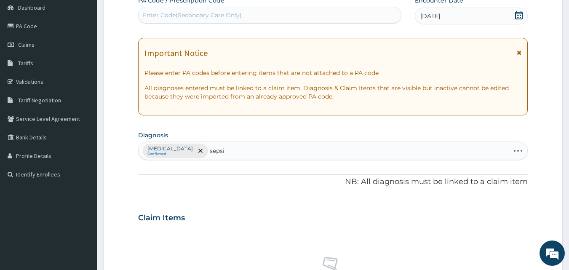
type input "sepsis"
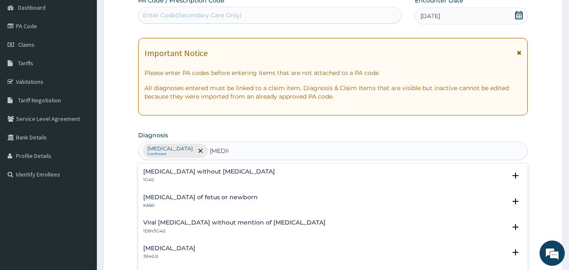
click at [180, 172] on h4 "Sepsis without septic shock" at bounding box center [209, 171] width 132 height 6
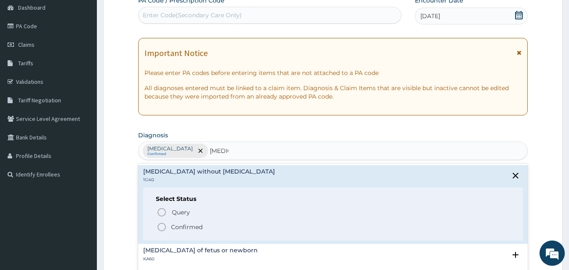
click at [161, 226] on icon "status option filled" at bounding box center [162, 227] width 10 height 10
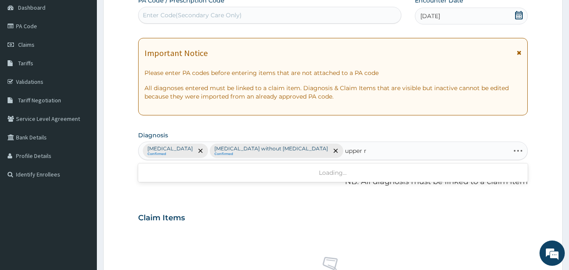
type input "upper"
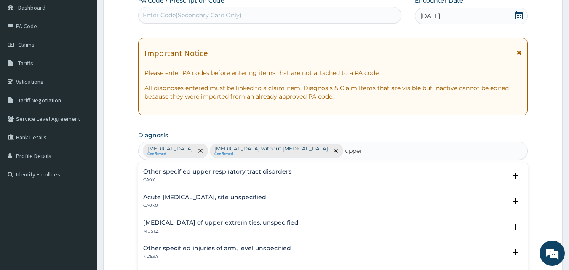
click at [181, 199] on h4 "Acute upper respiratory infection, site unspecified" at bounding box center [204, 197] width 123 height 6
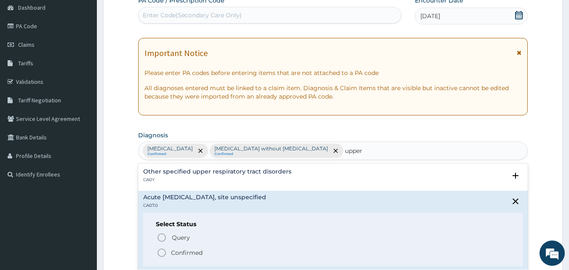
click at [163, 252] on icon "status option filled" at bounding box center [162, 252] width 10 height 10
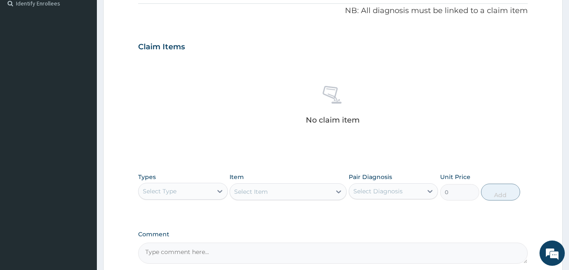
scroll to position [337, 0]
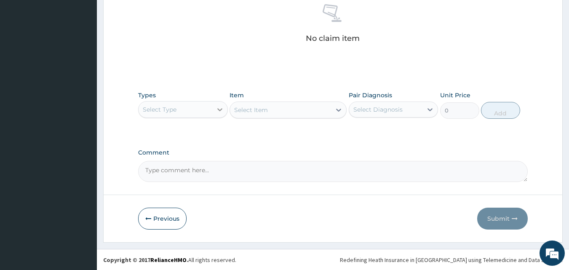
click at [217, 117] on div at bounding box center [219, 109] width 15 height 15
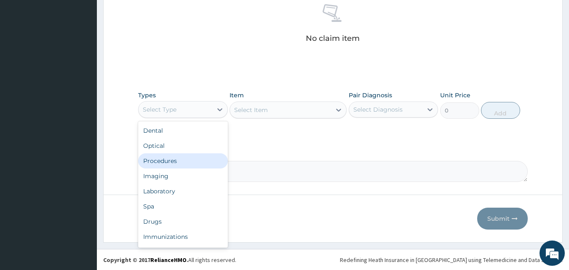
click at [185, 168] on div "Procedures" at bounding box center [183, 160] width 90 height 15
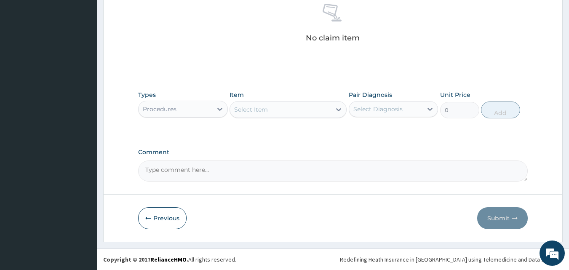
scroll to position [353, 0]
click at [282, 111] on div "Select Item" at bounding box center [280, 109] width 101 height 13
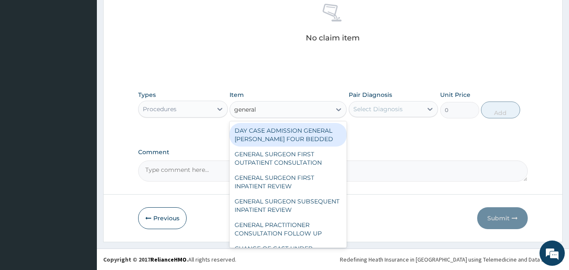
type input "general p"
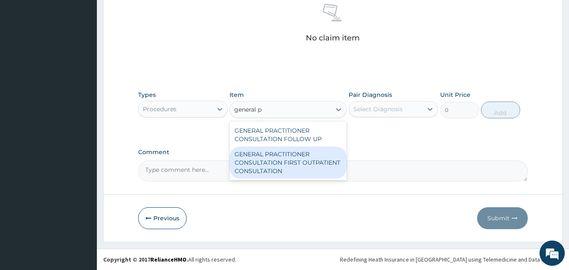
drag, startPoint x: 277, startPoint y: 156, endPoint x: 277, endPoint y: 162, distance: 5.5
click at [277, 158] on div "GENERAL PRACTITIONER CONSULTATION FIRST OUTPATIENT CONSULTATION" at bounding box center [287, 162] width 117 height 32
type input "3000"
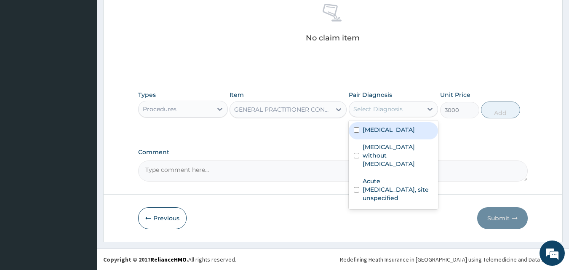
click at [391, 109] on div "Select Diagnosis" at bounding box center [377, 109] width 49 height 8
click at [363, 134] on label "Plasmodium malariae malaria without complication" at bounding box center [388, 129] width 52 height 8
checkbox input "true"
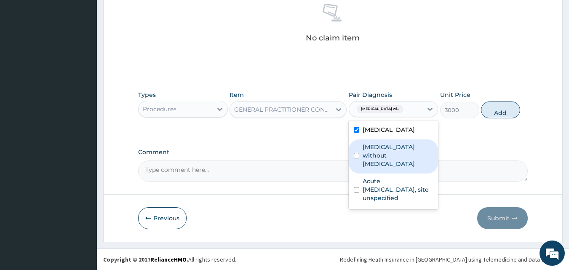
click at [363, 173] on div "Sepsis without septic shock" at bounding box center [393, 156] width 90 height 34
checkbox input "true"
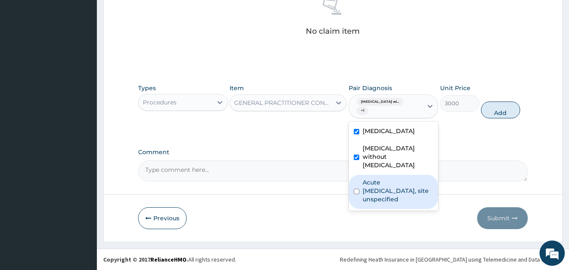
click at [361, 202] on div "Acute upper respiratory infection, site unspecified" at bounding box center [393, 192] width 90 height 34
checkbox input "true"
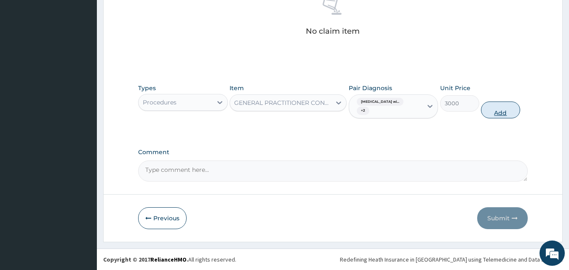
click at [490, 117] on button "Add" at bounding box center [500, 109] width 39 height 17
type input "0"
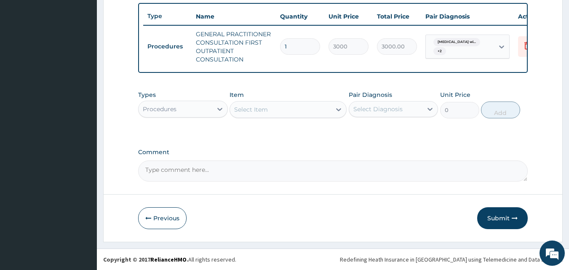
scroll to position [332, 0]
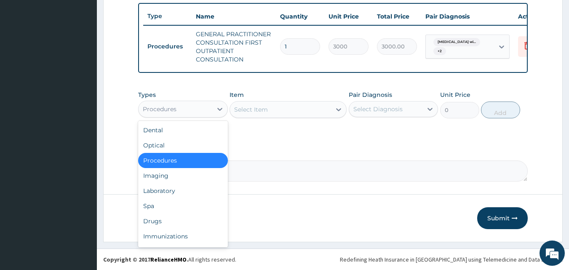
click at [208, 108] on div "Procedures" at bounding box center [175, 108] width 74 height 13
click at [195, 197] on div "Laboratory" at bounding box center [183, 190] width 90 height 15
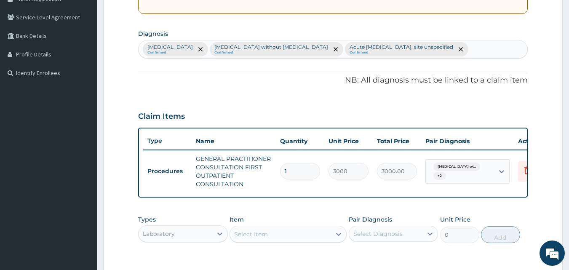
scroll to position [295, 0]
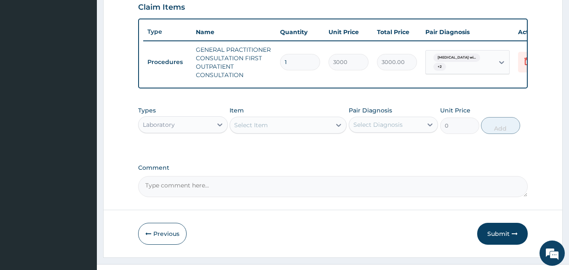
click at [269, 132] on div "Select Item" at bounding box center [280, 124] width 101 height 13
type input "k"
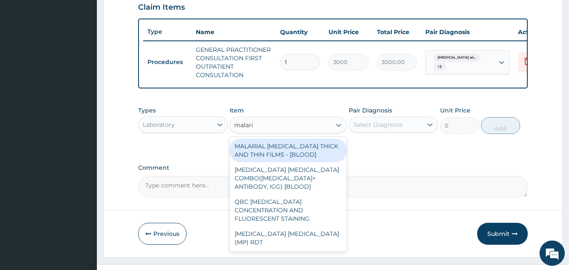
type input "malaria"
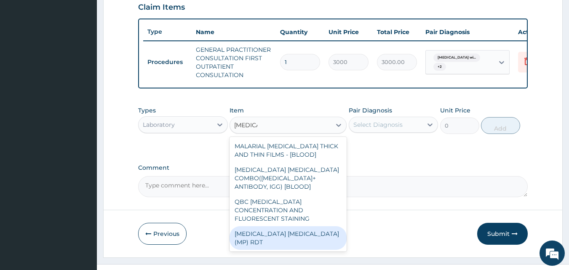
click at [287, 244] on div "MALARIA PARASITE (MP) RDT" at bounding box center [287, 238] width 117 height 24
type input "1500"
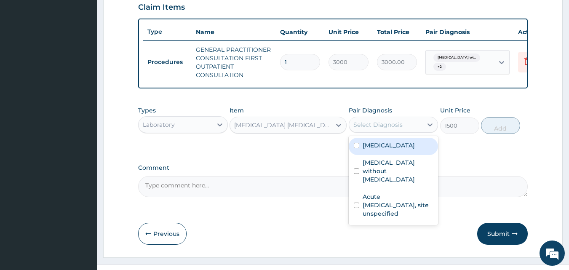
click at [387, 129] on div "Select Diagnosis" at bounding box center [377, 124] width 49 height 8
click at [362, 149] on label "Plasmodium malariae malaria without complication" at bounding box center [388, 145] width 52 height 8
checkbox input "true"
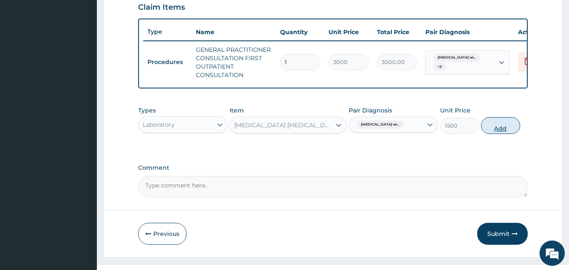
click at [498, 134] on button "Add" at bounding box center [500, 125] width 39 height 17
type input "0"
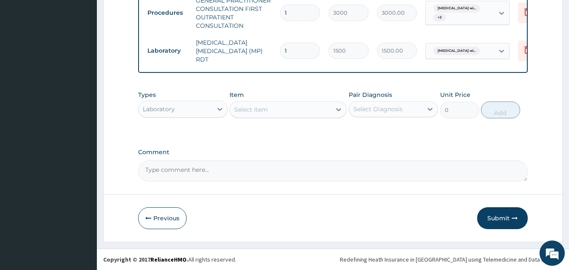
scroll to position [361, 0]
click at [256, 101] on div "Select Item" at bounding box center [287, 109] width 117 height 17
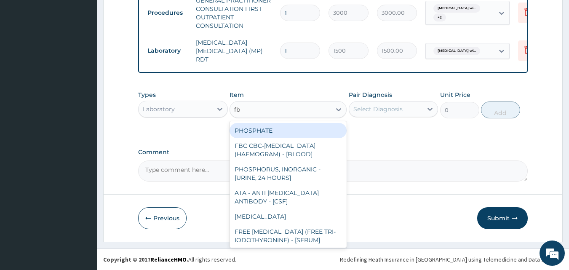
type input "fbc"
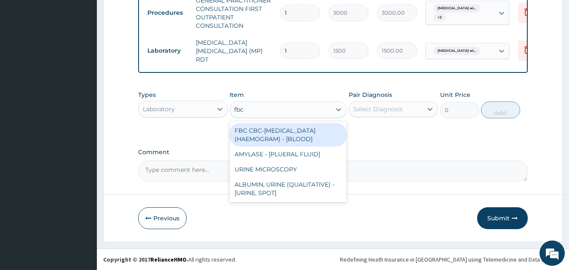
click at [243, 129] on div "FBC CBC-COMPLETE BLOOD COUNT (HAEMOGRAM) - [BLOOD]" at bounding box center [287, 135] width 117 height 24
type input "3000"
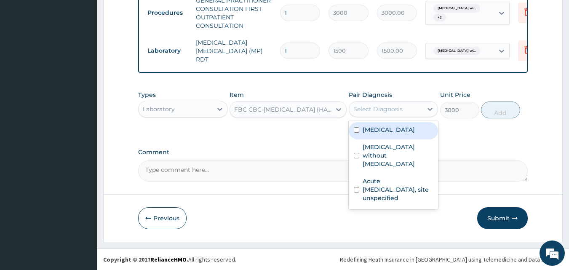
click at [389, 110] on div "Select Diagnosis" at bounding box center [377, 109] width 49 height 8
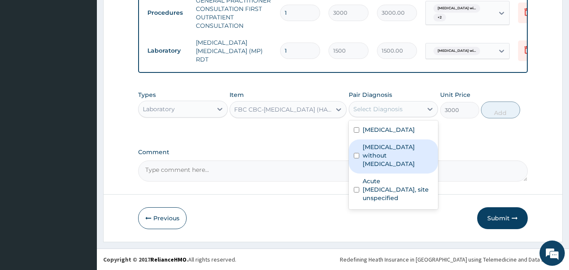
click at [364, 168] on label "Sepsis without septic shock" at bounding box center [397, 155] width 71 height 25
checkbox input "true"
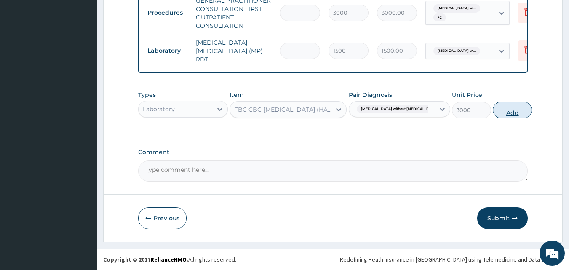
click at [492, 110] on button "Add" at bounding box center [511, 109] width 39 height 17
type input "0"
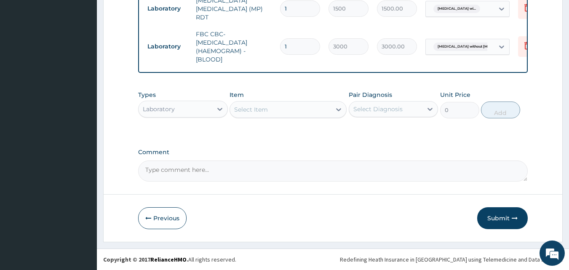
scroll to position [404, 0]
click at [223, 112] on icon at bounding box center [219, 109] width 8 height 8
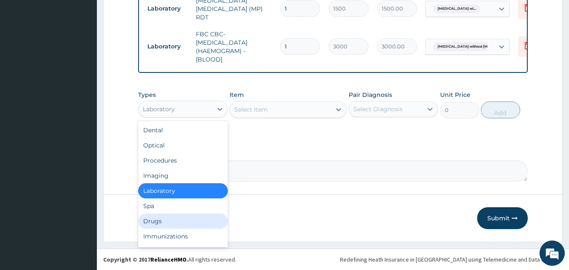
click at [167, 225] on div "Drugs" at bounding box center [183, 220] width 90 height 15
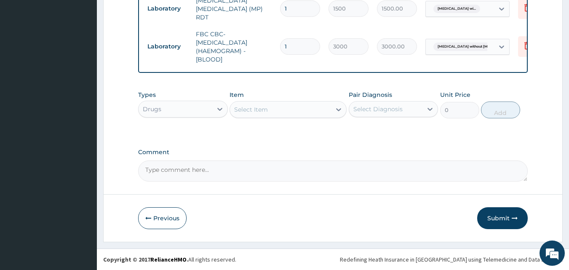
click at [251, 116] on div "Select Item" at bounding box center [287, 109] width 117 height 17
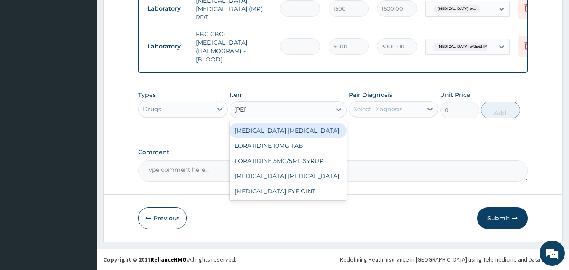
type input "lorat"
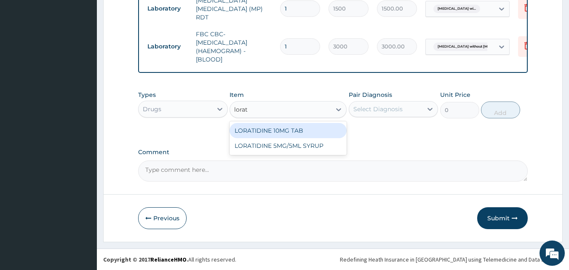
click at [268, 127] on div "LORATIDINE 10MG TAB" at bounding box center [287, 130] width 117 height 15
type input "52.5"
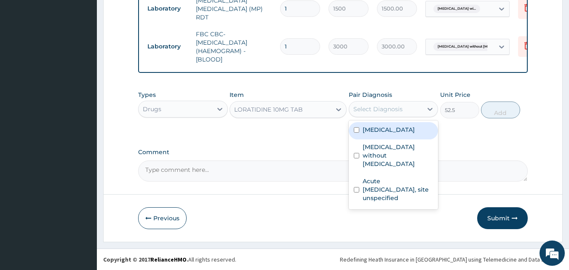
click at [393, 113] on div "Select Diagnosis" at bounding box center [377, 109] width 49 height 8
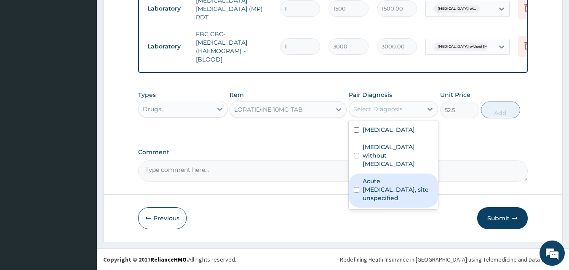
click at [364, 197] on label "Acute upper respiratory infection, site unspecified" at bounding box center [397, 189] width 71 height 25
checkbox input "true"
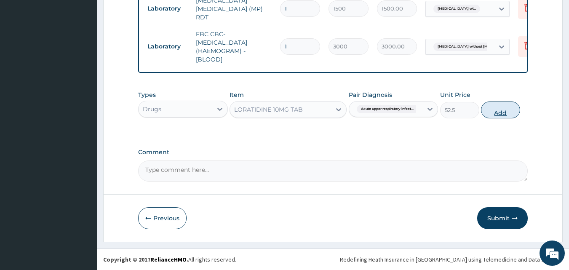
click at [494, 109] on button "Add" at bounding box center [500, 109] width 39 height 17
type input "0"
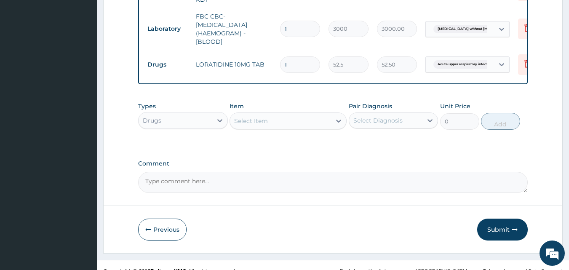
type input "0.00"
type input "5"
type input "262.50"
type input "5"
click at [265, 125] on div "Select Item" at bounding box center [251, 121] width 34 height 8
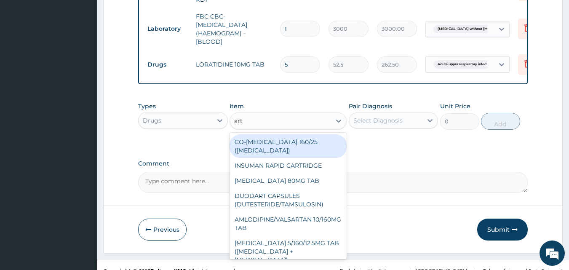
type input "arte"
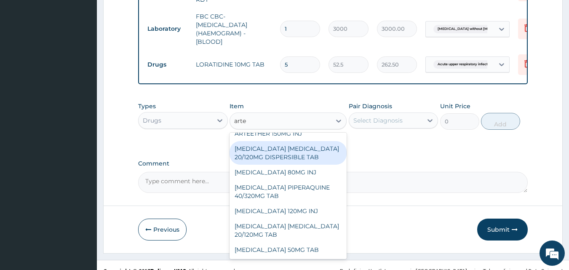
scroll to position [69, 0]
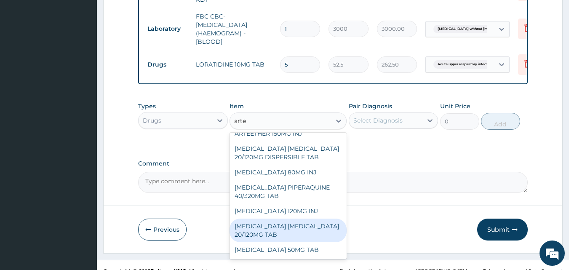
click at [285, 237] on div "ARTEMETHER LUMEFANTRINE 20/120MG TAB" at bounding box center [287, 230] width 117 height 24
type input "84"
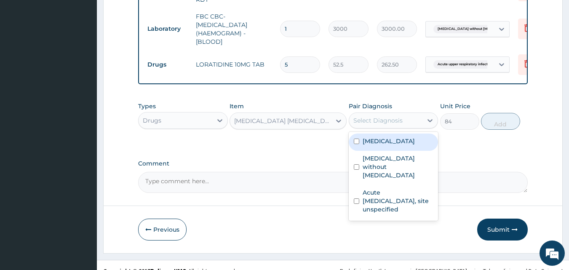
click at [403, 127] on div "Select Diagnosis" at bounding box center [386, 120] width 74 height 13
click at [365, 151] on div "Plasmodium malariae malaria without complication" at bounding box center [393, 141] width 90 height 17
checkbox input "true"
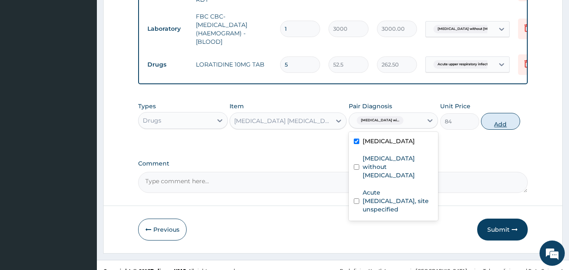
click at [492, 130] on button "Add" at bounding box center [500, 121] width 39 height 17
type input "0"
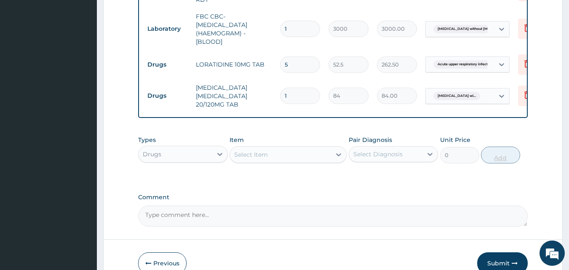
type input "12"
type input "1008.00"
type input "12"
click at [263, 159] on div "Select Item" at bounding box center [251, 154] width 34 height 8
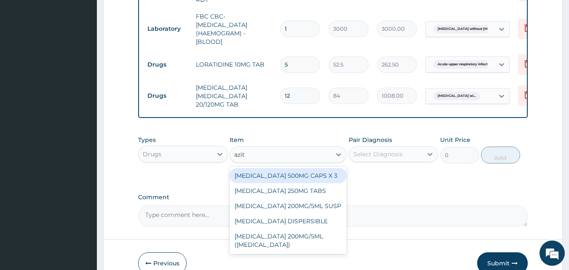
type input "azith"
click at [304, 183] on div "AZITHROMYCIN 500MG CAPS X 3" at bounding box center [287, 175] width 117 height 15
type input "341.25"
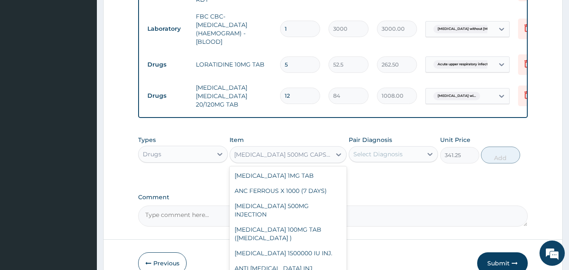
click at [313, 161] on div "AZITHROMYCIN 500MG CAPS X 3" at bounding box center [280, 154] width 101 height 13
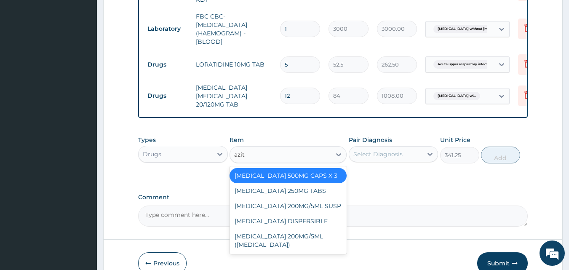
scroll to position [0, 0]
type input "azith"
click at [301, 183] on div "AZITHROMYCIN 500MG CAPS X 3" at bounding box center [287, 175] width 117 height 15
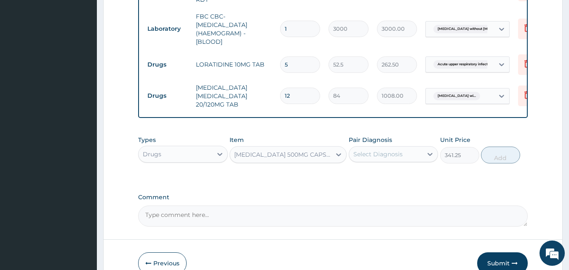
click at [393, 158] on div "Select Diagnosis" at bounding box center [377, 154] width 49 height 8
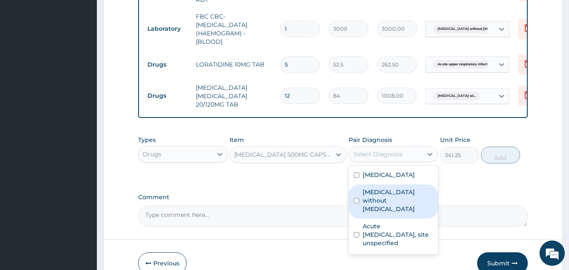
click at [363, 213] on label "Sepsis without septic shock" at bounding box center [397, 200] width 71 height 25
checkbox input "true"
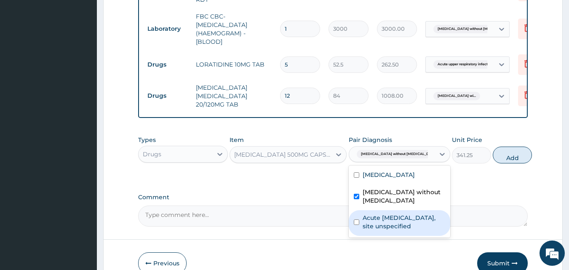
click at [361, 236] on div "Acute upper respiratory infection, site unspecified" at bounding box center [398, 223] width 101 height 26
checkbox input "true"
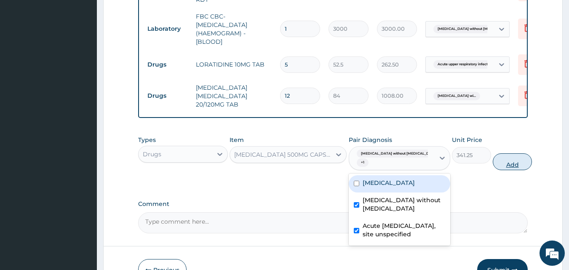
click at [492, 170] on button "Add" at bounding box center [511, 161] width 39 height 17
type input "0"
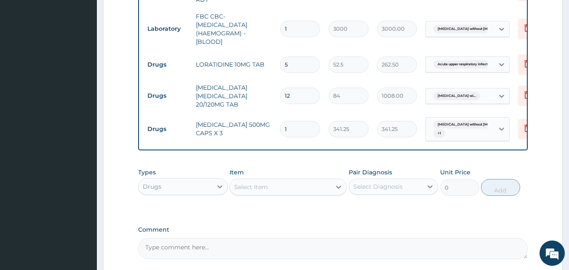
type input "0.00"
type input "5"
type input "1706.25"
type input "5"
click at [260, 194] on div "Select Item" at bounding box center [280, 186] width 101 height 13
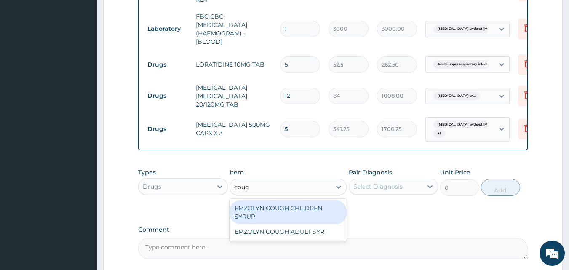
type input "cough"
click at [272, 224] on div "EMZOLYN COUGH CHILDREN SYRUP" at bounding box center [287, 212] width 117 height 24
type input "525"
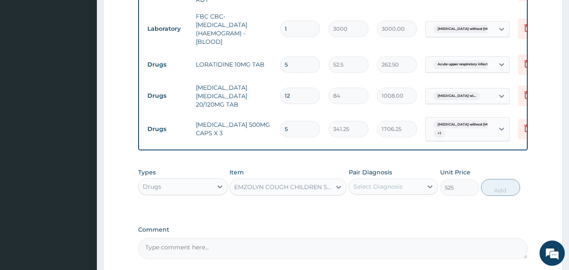
click at [374, 193] on div "Select Diagnosis" at bounding box center [386, 186] width 74 height 13
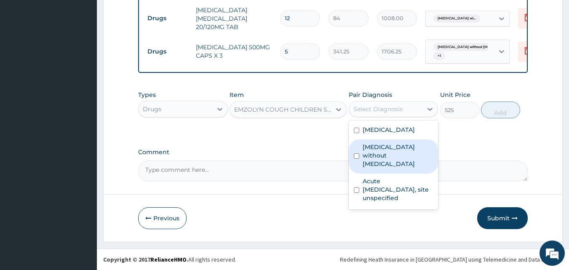
scroll to position [488, 0]
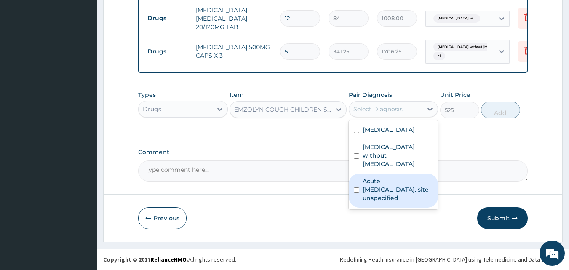
click at [371, 202] on label "Acute upper respiratory infection, site unspecified" at bounding box center [397, 189] width 71 height 25
checkbox input "true"
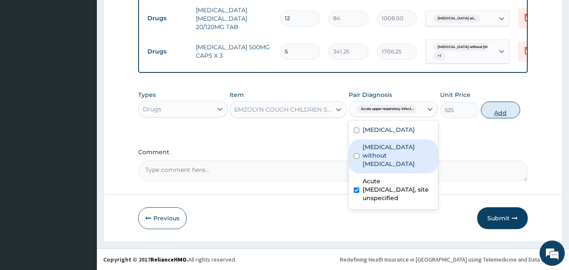
click at [511, 118] on button "Add" at bounding box center [500, 109] width 39 height 17
type input "0"
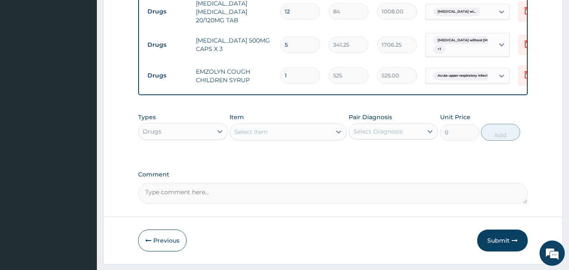
scroll to position [446, 0]
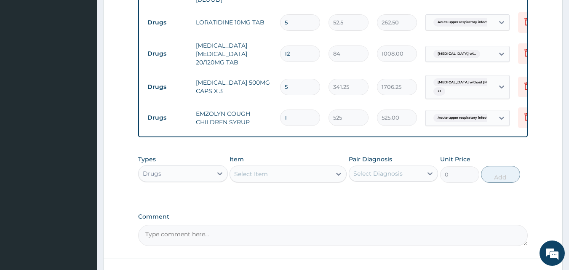
click at [270, 181] on div "Select Item" at bounding box center [280, 173] width 101 height 13
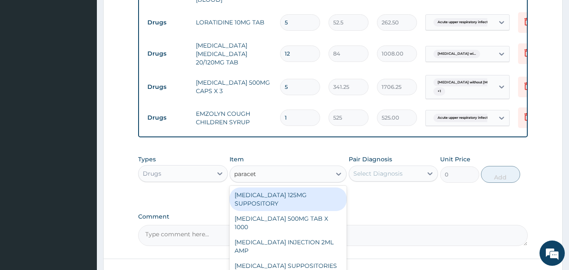
type input "paraceta"
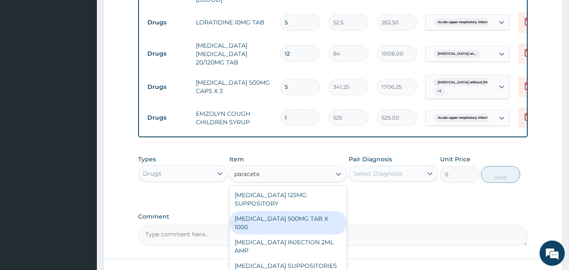
click at [309, 234] on div "[MEDICAL_DATA] 500MG TAB X 1000" at bounding box center [287, 223] width 117 height 24
type input "11.02499961853027"
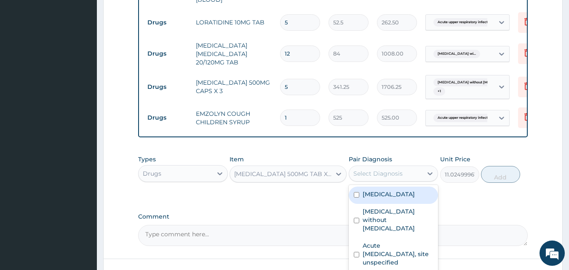
click at [405, 180] on div "Select Diagnosis" at bounding box center [386, 173] width 74 height 13
click at [361, 204] on div "[MEDICAL_DATA]" at bounding box center [393, 194] width 90 height 17
checkbox input "true"
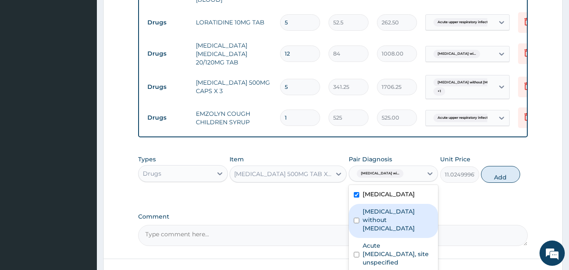
click at [369, 232] on label "[MEDICAL_DATA] without [MEDICAL_DATA]" at bounding box center [397, 219] width 71 height 25
checkbox input "true"
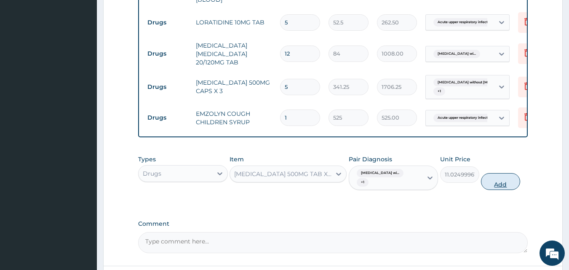
click at [498, 190] on button "Add" at bounding box center [500, 181] width 39 height 17
type input "0"
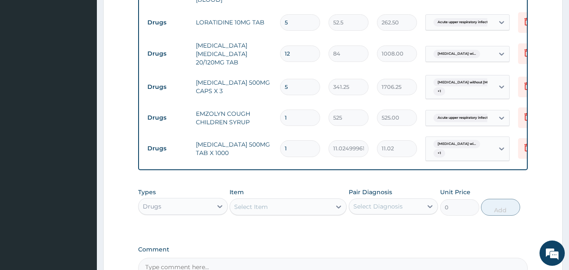
type input "18"
type input "198.45"
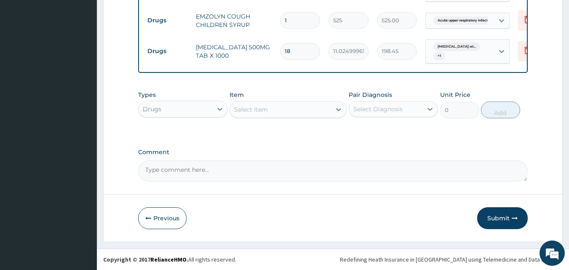
scroll to position [561, 0]
type input "18"
click at [495, 215] on button "Submit" at bounding box center [502, 218] width 50 height 22
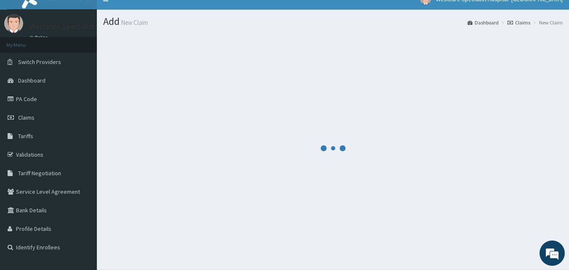
scroll to position [0, 0]
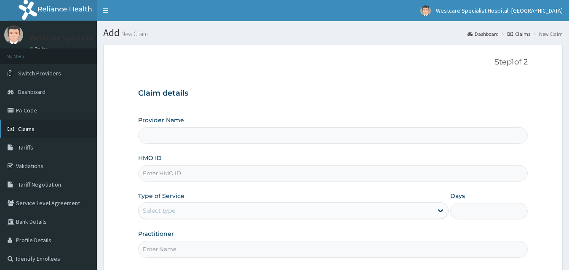
click at [27, 128] on span "Claims" at bounding box center [26, 129] width 16 height 8
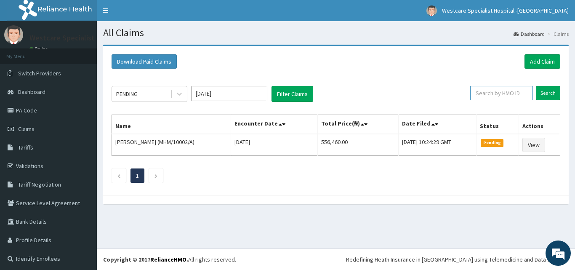
click at [478, 93] on input "text" at bounding box center [501, 93] width 63 height 14
paste input "GMT/10013/D"
click at [541, 96] on input "Search" at bounding box center [548, 93] width 24 height 14
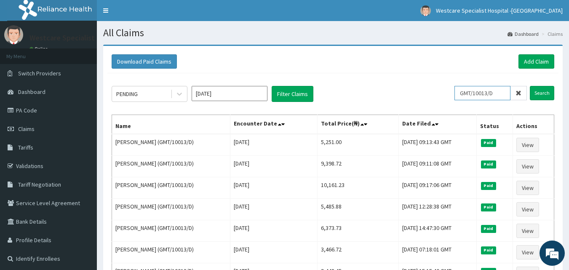
click at [478, 91] on input "GMT/10013/D" at bounding box center [482, 93] width 56 height 14
paste input "NBL/10211/A"
type input "NBL/10211/A"
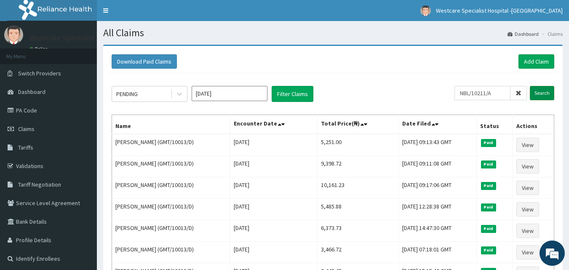
click at [545, 92] on input "Search" at bounding box center [541, 93] width 24 height 14
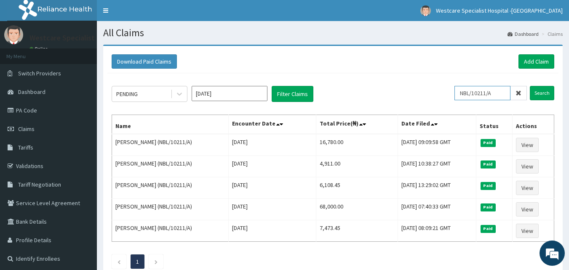
click at [484, 90] on input "NBL/10211/A" at bounding box center [482, 93] width 56 height 14
click at [484, 91] on input "NBL/10211/A" at bounding box center [482, 93] width 56 height 14
click at [524, 58] on link "Add Claim" at bounding box center [536, 61] width 36 height 14
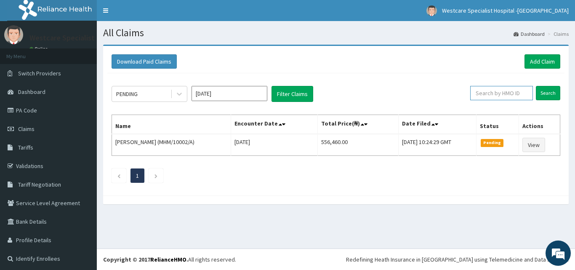
click at [484, 88] on input "text" at bounding box center [501, 93] width 63 height 14
paste input "GMT/10013/C"
type input "GMT/10013/C"
click at [536, 89] on input "Search" at bounding box center [548, 93] width 24 height 14
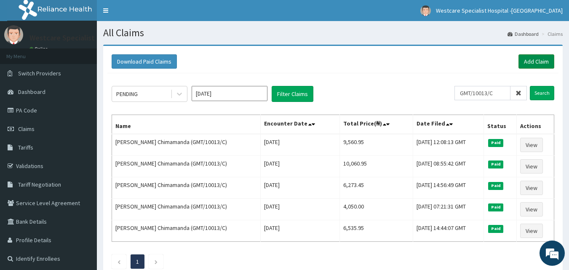
click at [536, 61] on link "Add Claim" at bounding box center [536, 61] width 36 height 14
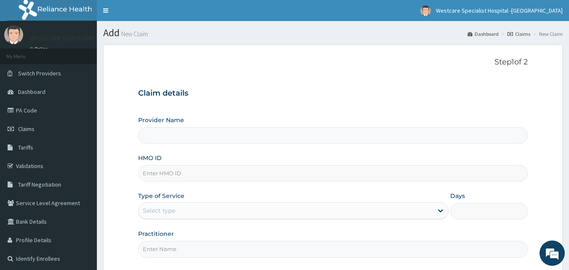
click at [159, 175] on input "HMO ID" at bounding box center [333, 173] width 390 height 16
paste input "GMT/10013/C"
type input "GMT/10013/C"
type input "WestCare Specialist Hospital - [GEOGRAPHIC_DATA]"
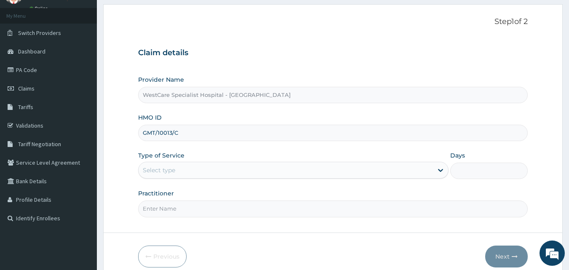
scroll to position [79, 0]
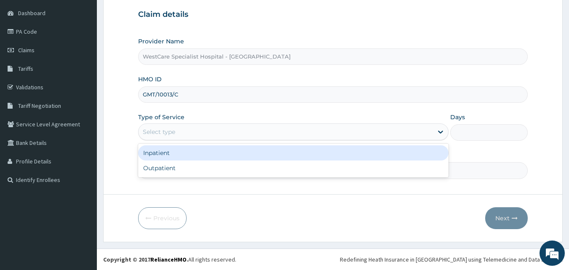
click at [249, 136] on div "Select type" at bounding box center [285, 131] width 294 height 13
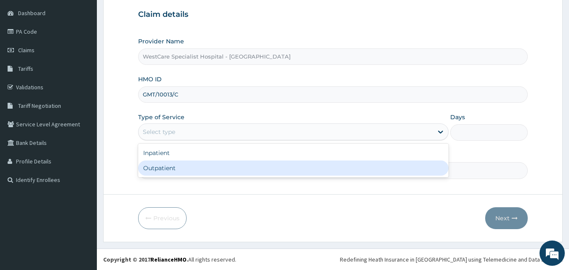
click at [215, 164] on div "Outpatient" at bounding box center [293, 167] width 310 height 15
type input "1"
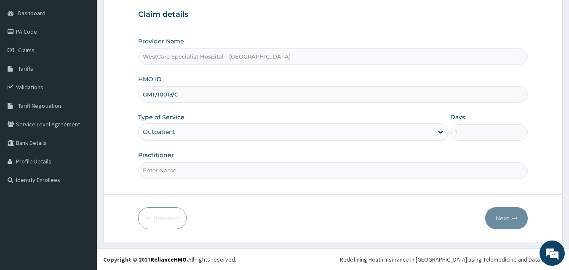
click at [262, 173] on input "Practitioner" at bounding box center [333, 170] width 390 height 16
type input "OBIDEYI"
click at [502, 213] on button "Next" at bounding box center [506, 218] width 43 height 22
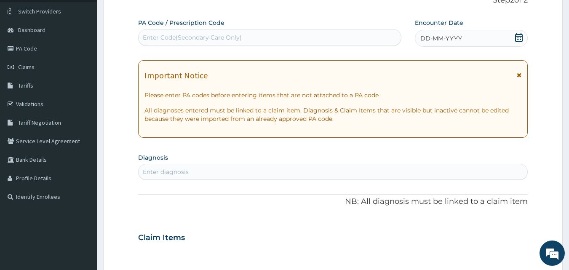
scroll to position [0, 0]
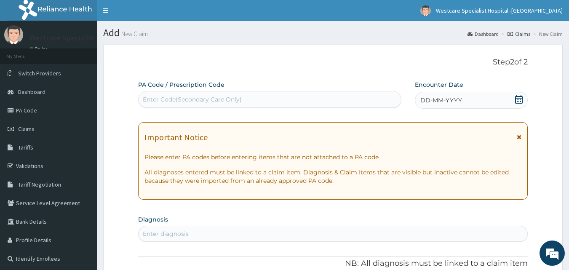
click at [518, 97] on icon at bounding box center [518, 99] width 8 height 8
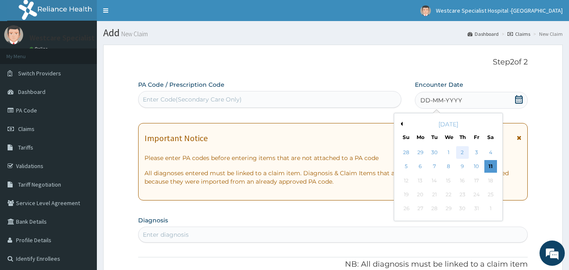
click at [457, 151] on div "2" at bounding box center [462, 152] width 13 height 13
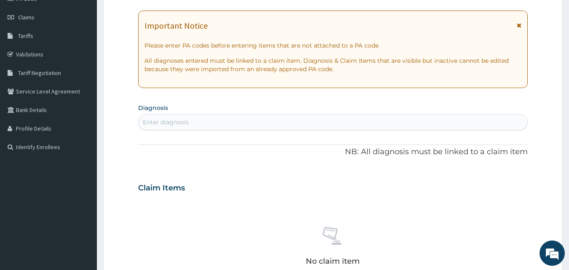
scroll to position [126, 0]
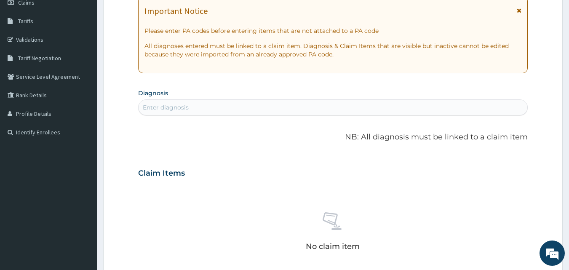
click at [226, 109] on div "Enter diagnosis" at bounding box center [332, 107] width 389 height 13
type input "m"
type input "malaria"
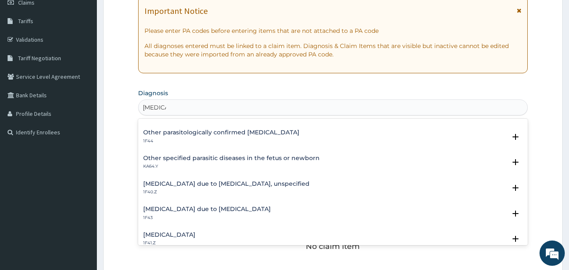
scroll to position [84, 0]
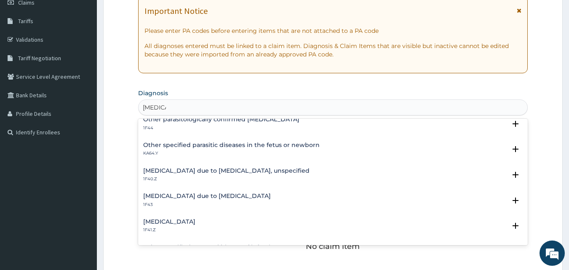
click at [225, 166] on div "Malaria due to Plasmodium falciparum, unspecified 1F40.Z Select Status Query Qu…" at bounding box center [333, 177] width 390 height 26
click at [223, 168] on h4 "Malaria due to Plasmodium falciparum, unspecified" at bounding box center [226, 170] width 166 height 6
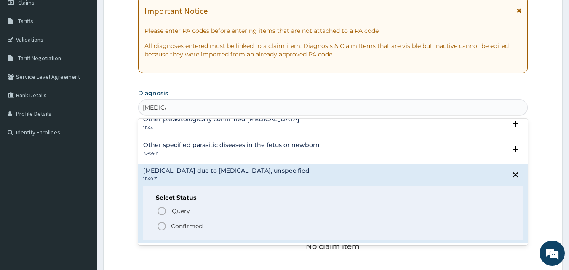
click at [168, 223] on span "Confirmed" at bounding box center [333, 226] width 353 height 10
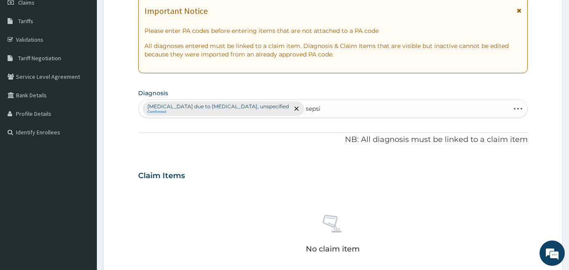
type input "sepsis"
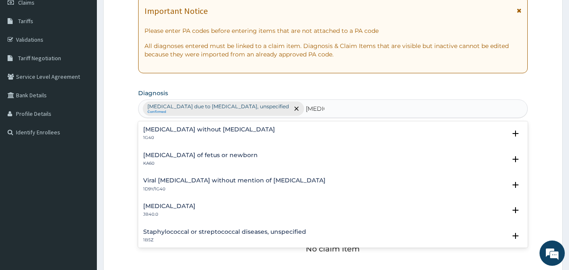
click at [169, 126] on h4 "Sepsis without septic shock" at bounding box center [209, 129] width 132 height 6
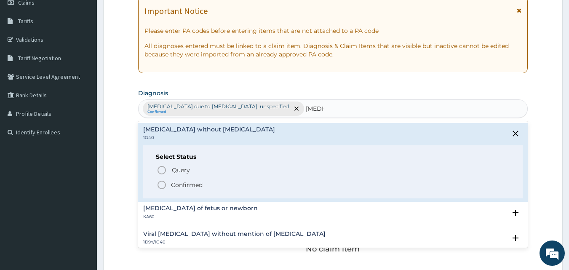
click at [164, 184] on icon "status option filled" at bounding box center [162, 185] width 10 height 10
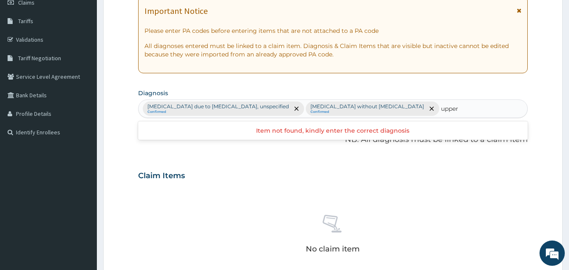
type input "upper"
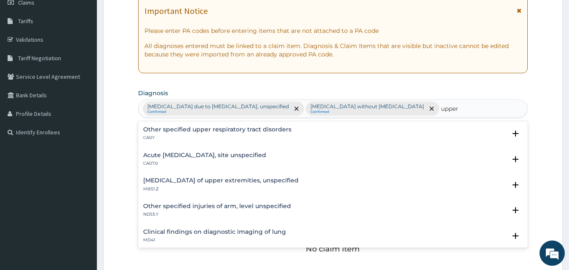
click at [169, 160] on div "Acute upper respiratory infection, site unspecified CA07.0" at bounding box center [204, 159] width 123 height 15
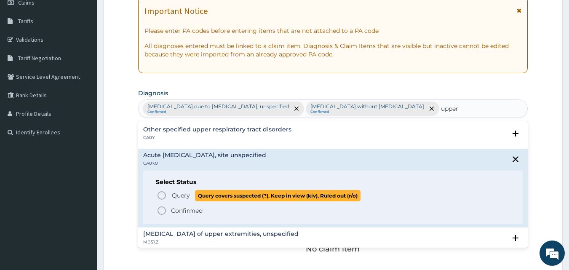
scroll to position [42, 0]
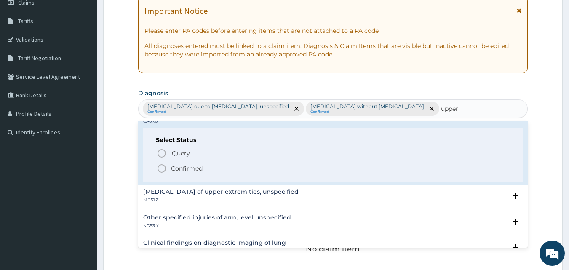
click at [162, 169] on icon "status option filled" at bounding box center [162, 168] width 10 height 10
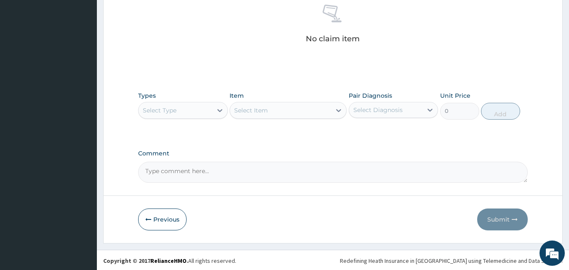
scroll to position [353, 0]
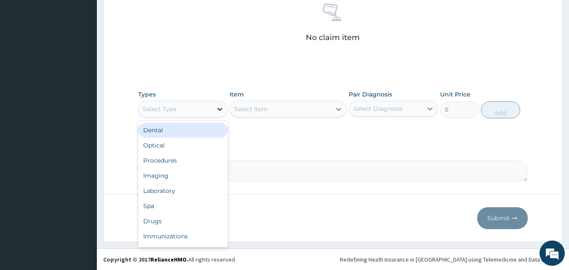
click at [217, 106] on icon at bounding box center [219, 109] width 8 height 8
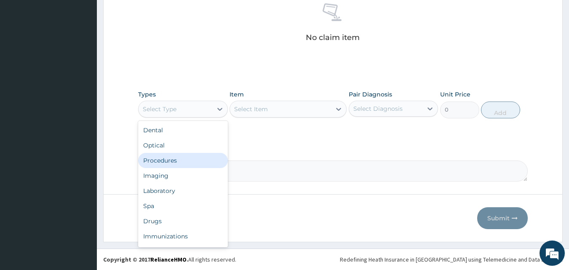
click at [181, 157] on div "Procedures" at bounding box center [183, 160] width 90 height 15
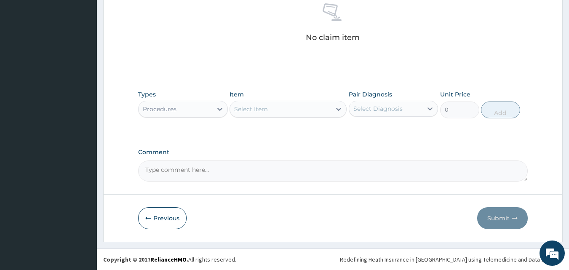
click at [303, 113] on div "Select Item" at bounding box center [280, 108] width 101 height 13
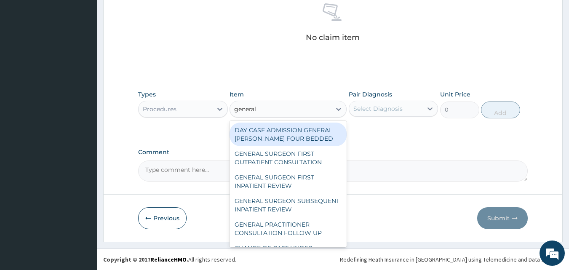
type input "general p"
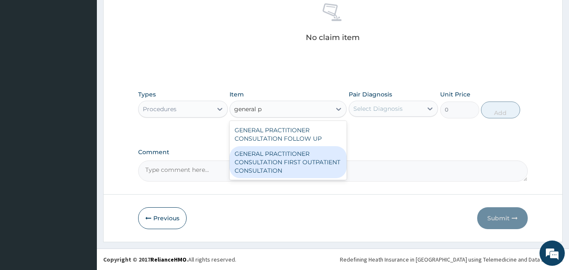
click at [300, 161] on div "GENERAL PRACTITIONER CONSULTATION FIRST OUTPATIENT CONSULTATION" at bounding box center [287, 162] width 117 height 32
type input "3000"
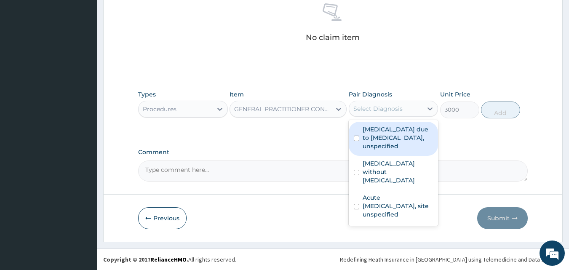
click at [419, 114] on div "Select Diagnosis" at bounding box center [386, 108] width 74 height 13
drag, startPoint x: 389, startPoint y: 133, endPoint x: 388, endPoint y: 151, distance: 18.6
click at [388, 139] on label "Malaria due to Plasmodium falciparum, unspecified" at bounding box center [397, 137] width 71 height 25
checkbox input "true"
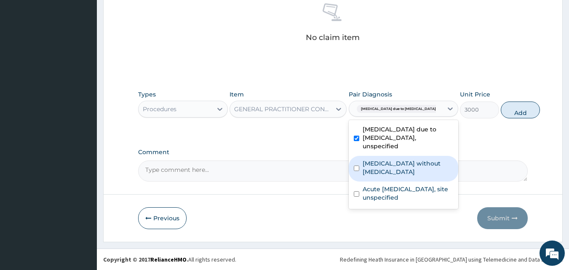
click at [381, 173] on label "Sepsis without septic shock" at bounding box center [407, 167] width 90 height 17
checkbox input "true"
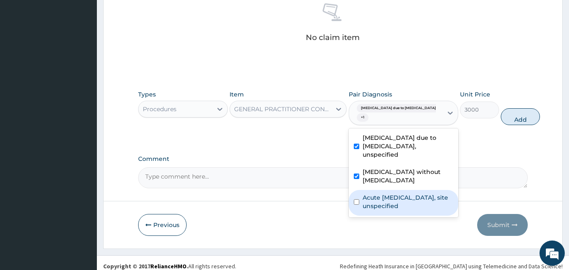
click at [377, 201] on label "Acute upper respiratory infection, site unspecified" at bounding box center [407, 201] width 90 height 17
checkbox input "true"
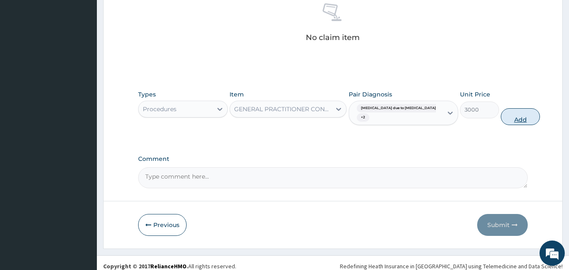
click at [509, 119] on button "Add" at bounding box center [519, 116] width 39 height 17
type input "0"
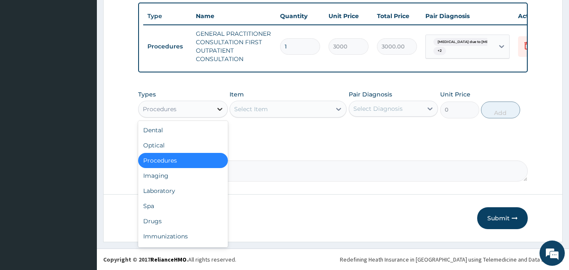
click at [224, 106] on div at bounding box center [219, 108] width 15 height 15
click at [163, 191] on div "Laboratory" at bounding box center [183, 190] width 90 height 15
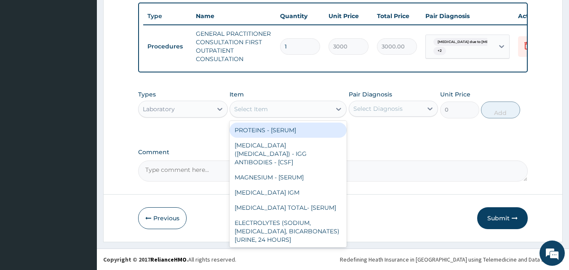
click at [270, 107] on div "Select Item" at bounding box center [280, 108] width 101 height 13
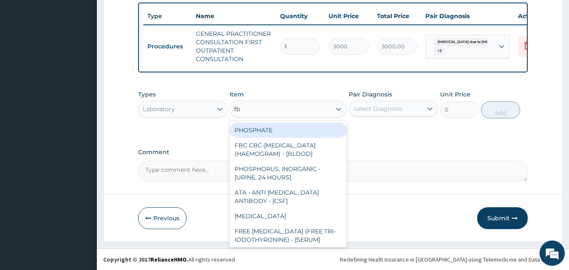
type input "fbc"
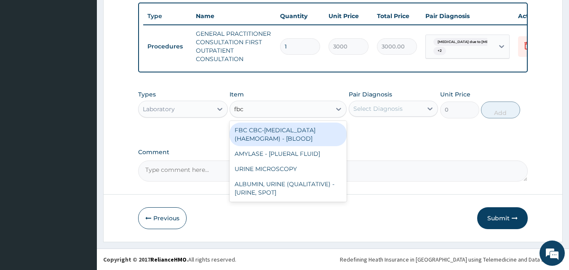
click at [269, 131] on div "FBC CBC-COMPLETE BLOOD COUNT (HAEMOGRAM) - [BLOOD]" at bounding box center [287, 134] width 117 height 24
type input "3000"
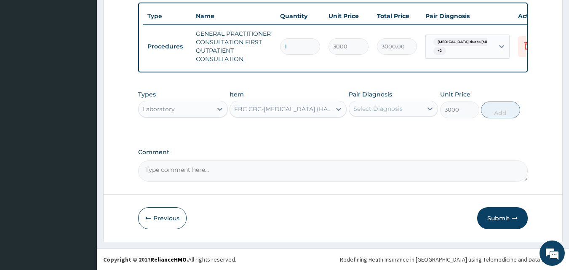
click at [389, 112] on div "Select Diagnosis" at bounding box center [377, 108] width 49 height 8
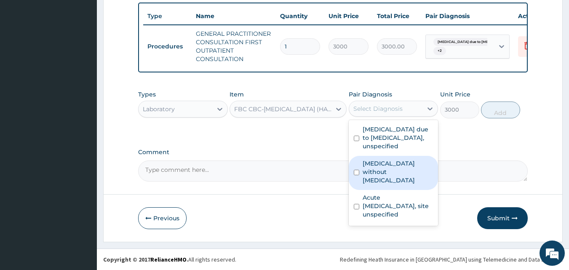
click at [357, 170] on input "checkbox" at bounding box center [355, 172] width 5 height 5
checkbox input "true"
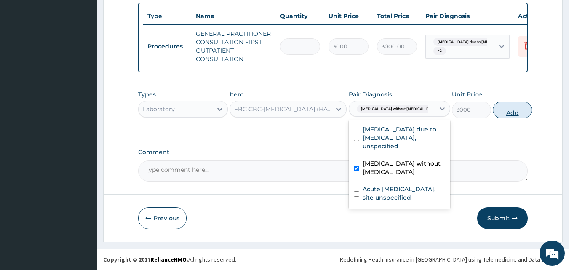
click at [494, 112] on button "Add" at bounding box center [511, 109] width 39 height 17
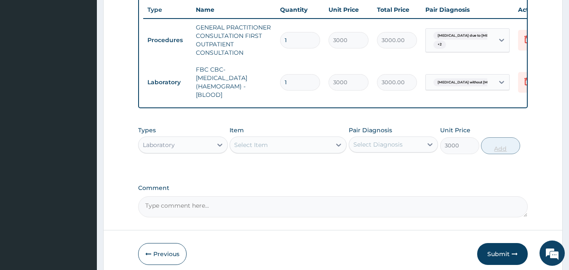
type input "0"
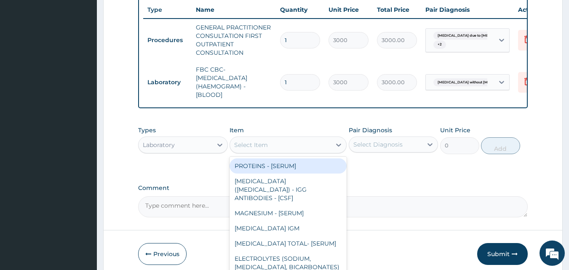
click at [284, 151] on div "Select Item" at bounding box center [280, 144] width 101 height 13
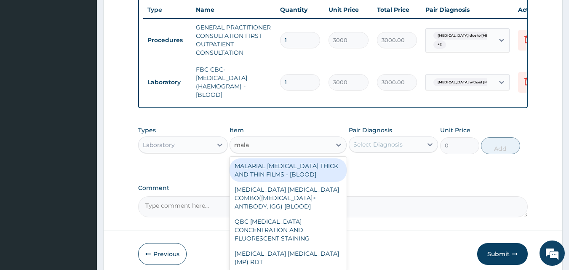
type input "malar"
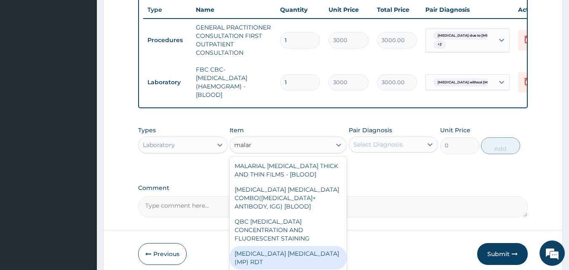
click at [293, 246] on div "MALARIA PARASITE (MP) RDT" at bounding box center [287, 258] width 117 height 24
type input "1500"
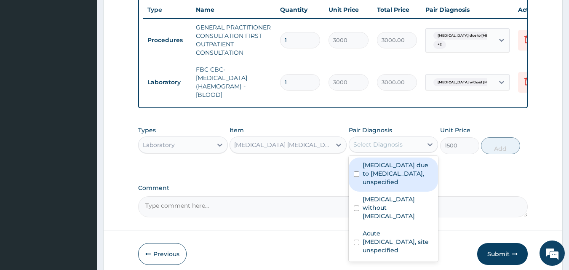
click at [383, 149] on div "Select Diagnosis" at bounding box center [377, 144] width 49 height 8
drag, startPoint x: 365, startPoint y: 183, endPoint x: 360, endPoint y: 183, distance: 5.0
click at [365, 182] on label "Malaria due to Plasmodium falciparum, unspecified" at bounding box center [397, 173] width 71 height 25
checkbox input "true"
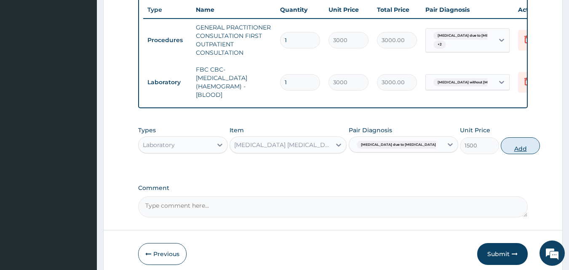
click at [503, 149] on button "Add" at bounding box center [519, 145] width 39 height 17
type input "0"
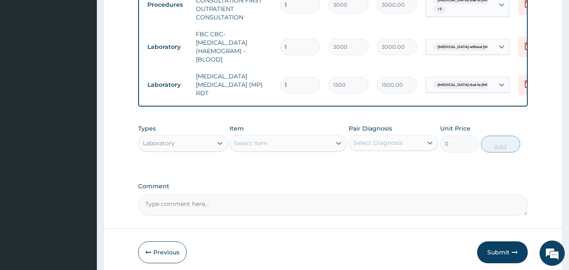
scroll to position [404, 0]
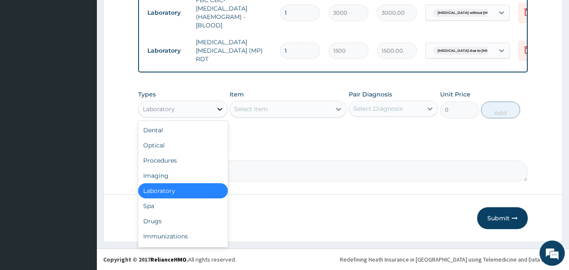
click at [218, 113] on icon at bounding box center [219, 109] width 8 height 8
click at [169, 216] on div "Drugs" at bounding box center [183, 220] width 90 height 15
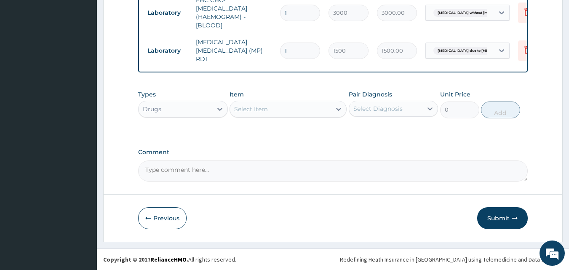
click at [260, 111] on div "Select Item" at bounding box center [251, 109] width 34 height 8
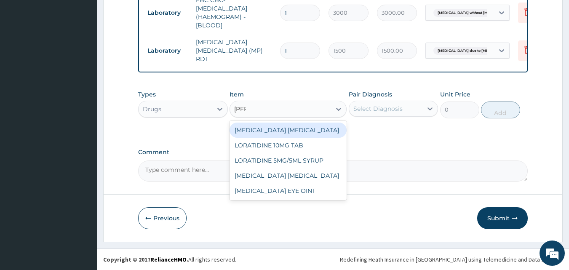
type input "lorat"
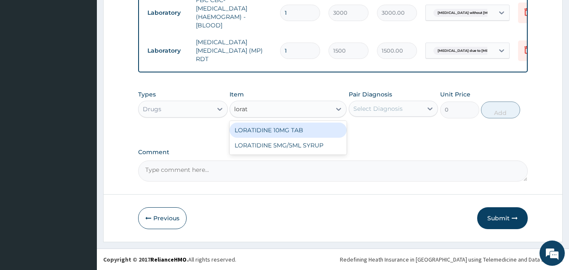
click at [292, 129] on div "LORATIDINE 10MG TAB" at bounding box center [287, 129] width 117 height 15
type input "52.5"
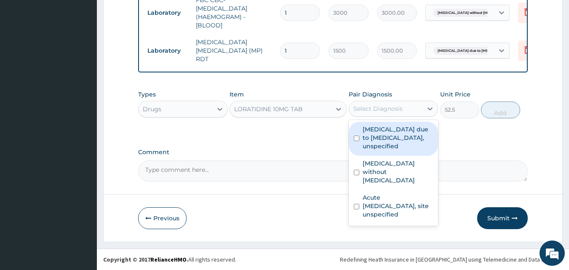
click at [371, 110] on div "Select Diagnosis" at bounding box center [377, 108] width 49 height 8
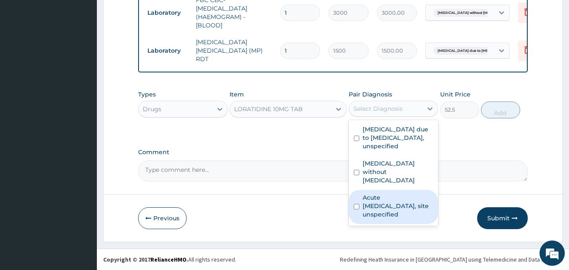
click at [363, 200] on label "Acute upper respiratory infection, site unspecified" at bounding box center [397, 205] width 71 height 25
checkbox input "true"
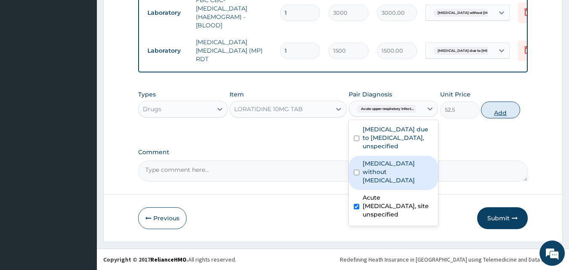
click at [505, 109] on button "Add" at bounding box center [500, 109] width 39 height 17
type input "0"
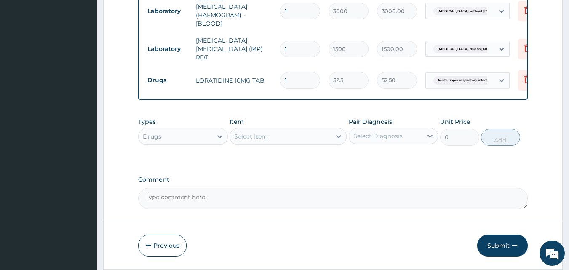
type input "0.00"
type input "5"
type input "262.50"
type input "5"
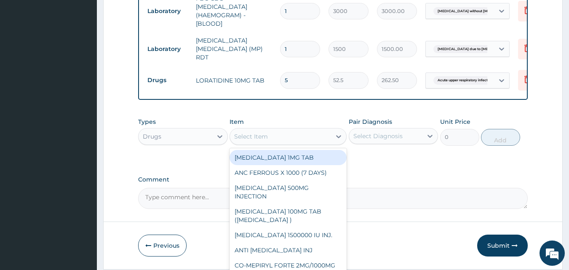
click at [263, 138] on div "Select Item" at bounding box center [251, 136] width 34 height 8
click at [254, 137] on div "Select Item" at bounding box center [251, 136] width 34 height 8
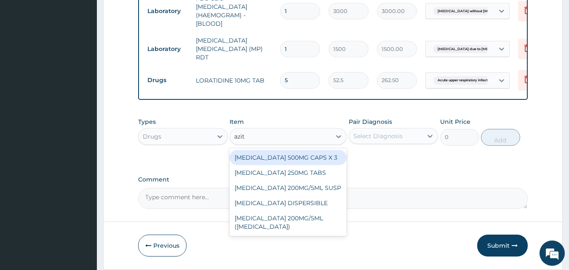
type input "azith"
click at [276, 159] on div "AZITHROMYCIN 500MG CAPS X 3" at bounding box center [287, 157] width 117 height 15
type input "341.25"
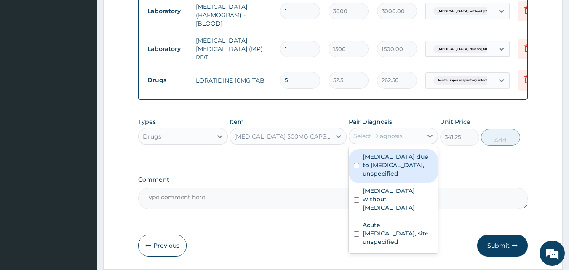
click at [399, 136] on div "Select Diagnosis" at bounding box center [377, 136] width 49 height 8
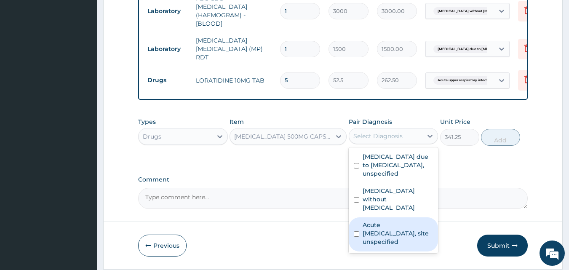
click at [356, 231] on input "checkbox" at bounding box center [355, 233] width 5 height 5
checkbox input "true"
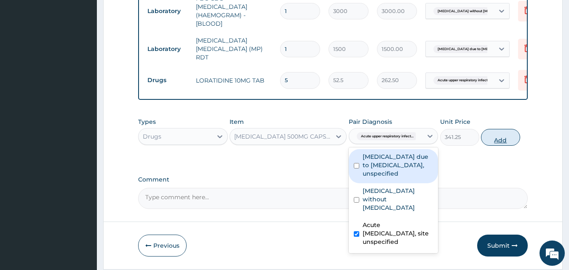
click at [488, 136] on button "Add" at bounding box center [500, 137] width 39 height 17
type input "0"
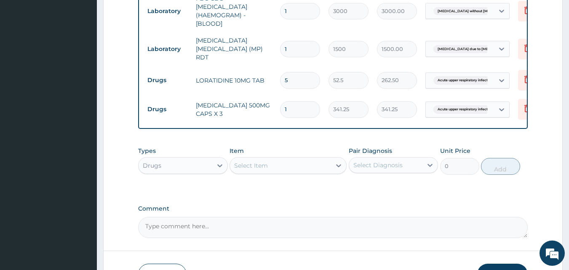
type input "0.00"
type input "5"
type input "1706.25"
type input "5"
click at [252, 166] on div "Select Item" at bounding box center [251, 165] width 34 height 8
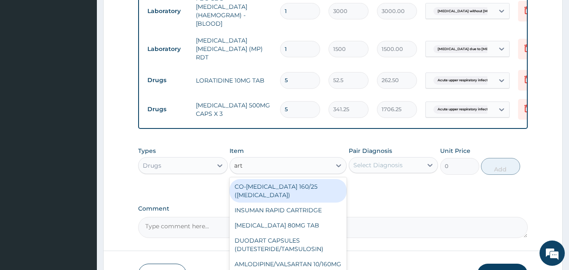
type input "arte"
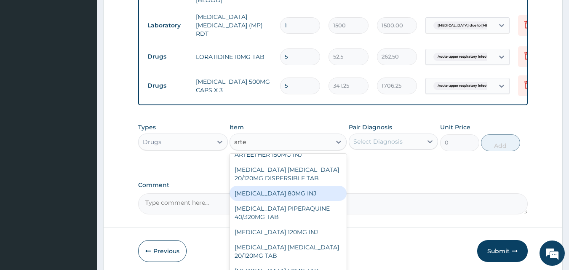
scroll to position [446, 0]
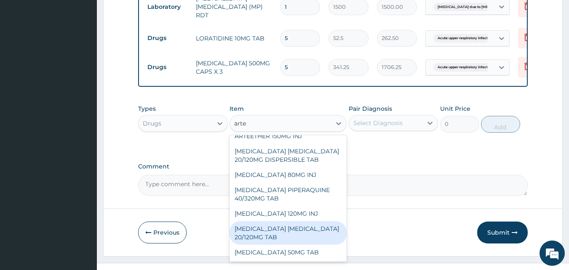
click at [290, 224] on div "ARTEMETHER LUMEFANTRINE 20/120MG TAB" at bounding box center [287, 233] width 117 height 24
type input "84"
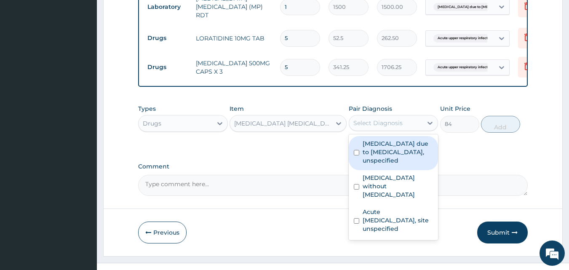
click at [391, 122] on div "Select Diagnosis" at bounding box center [377, 123] width 49 height 8
click at [372, 162] on label "Malaria due to Plasmodium falciparum, unspecified" at bounding box center [397, 151] width 71 height 25
checkbox input "true"
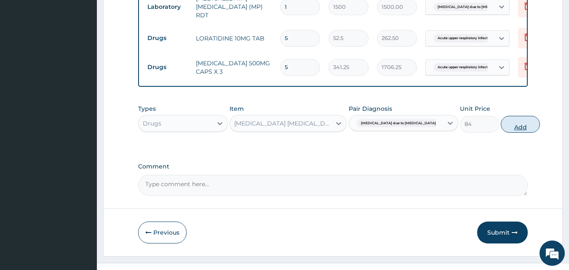
click at [505, 124] on button "Add" at bounding box center [519, 124] width 39 height 17
type input "0"
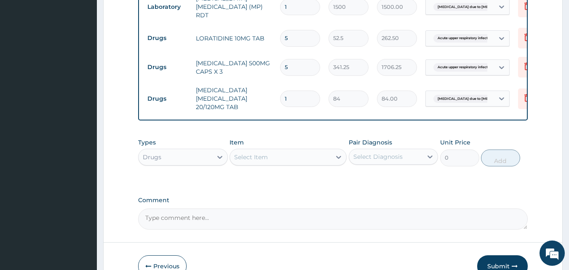
type input "0.00"
type input "2"
type input "168.00"
type input "24"
type input "2016.00"
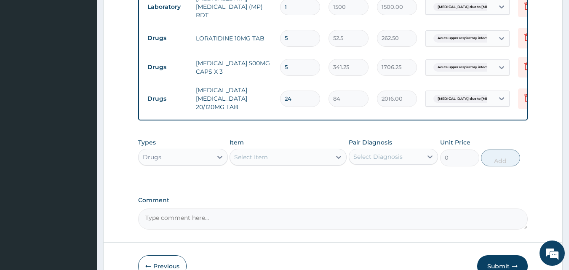
type input "24"
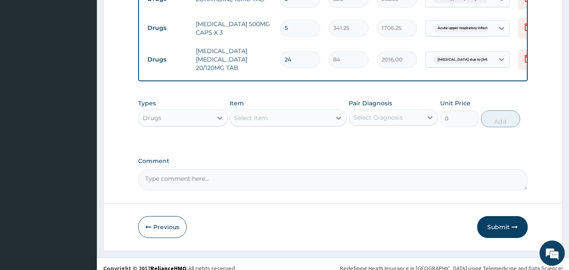
scroll to position [488, 0]
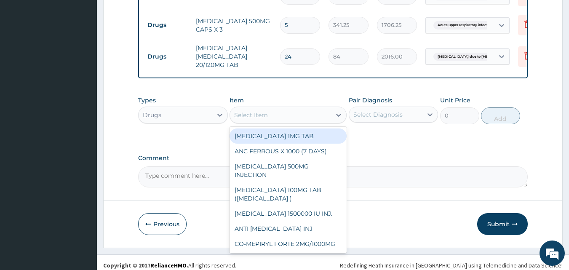
click at [305, 120] on div "Select Item" at bounding box center [280, 114] width 101 height 13
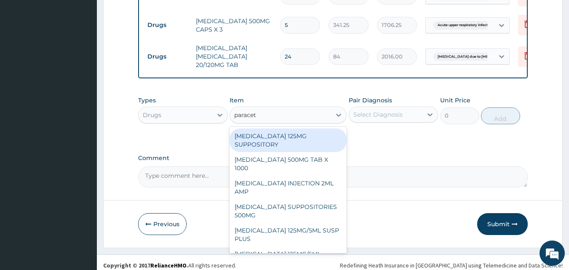
type input "paraceta"
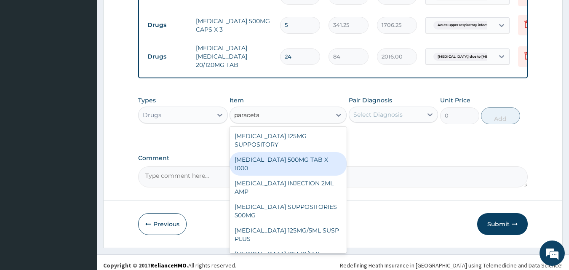
click at [308, 172] on div "PARACETAMOL 500MG TAB X 1000" at bounding box center [287, 164] width 117 height 24
type input "11.02499961853027"
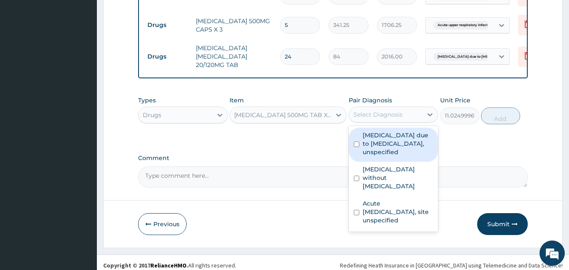
click at [386, 116] on div "Select Diagnosis" at bounding box center [377, 114] width 49 height 8
drag, startPoint x: 372, startPoint y: 153, endPoint x: 366, endPoint y: 172, distance: 19.8
click at [372, 154] on label "Malaria due to Plasmodium falciparum, unspecified" at bounding box center [397, 143] width 71 height 25
checkbox input "true"
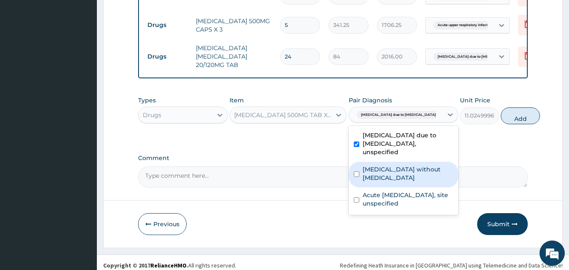
click at [366, 176] on label "Sepsis without septic shock" at bounding box center [407, 173] width 90 height 17
checkbox input "true"
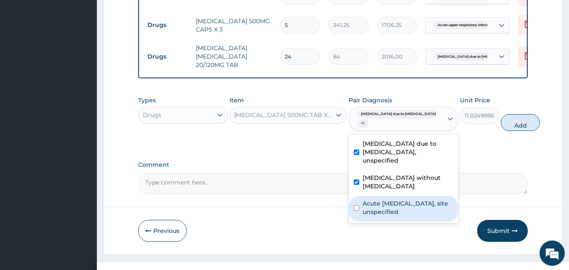
drag, startPoint x: 359, startPoint y: 217, endPoint x: 452, endPoint y: 185, distance: 98.3
click at [362, 217] on div "Acute upper respiratory infection, site unspecified" at bounding box center [402, 209] width 109 height 26
checkbox input "true"
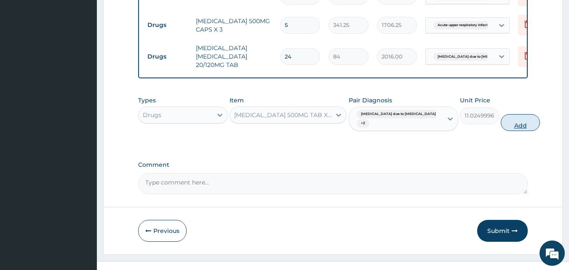
click at [500, 127] on button "Add" at bounding box center [519, 122] width 39 height 17
type input "0"
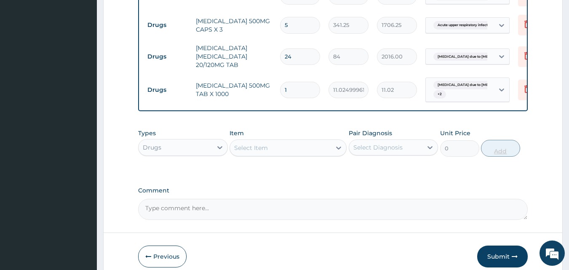
type input "18"
type input "198.45"
type input "18"
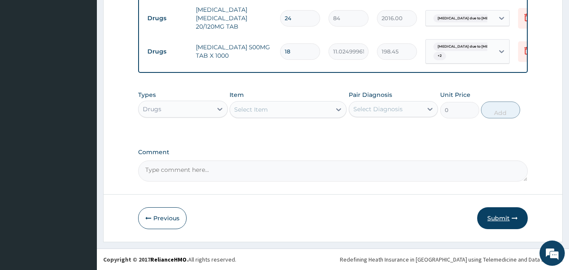
click at [493, 221] on button "Submit" at bounding box center [502, 218] width 50 height 22
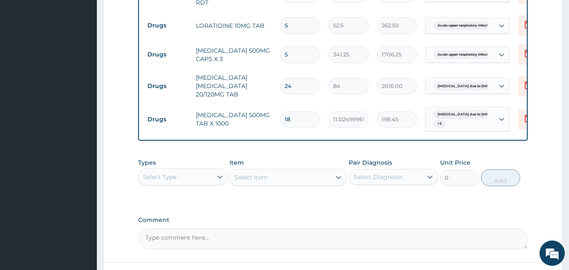
scroll to position [463, 0]
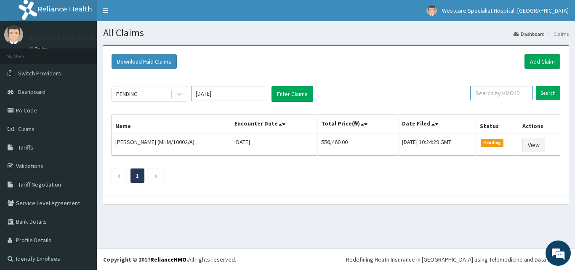
click at [472, 93] on input "text" at bounding box center [501, 93] width 63 height 14
paste input "NBL/10211/A"
type input "NBL/10211/A"
click at [536, 87] on input "Search" at bounding box center [548, 93] width 24 height 14
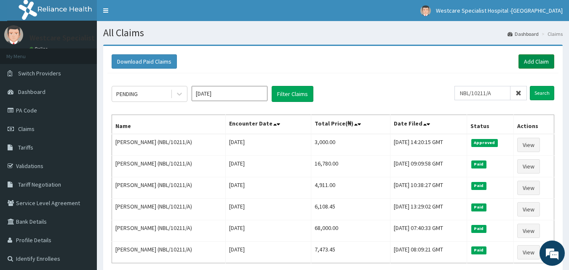
click at [534, 59] on link "Add Claim" at bounding box center [536, 61] width 36 height 14
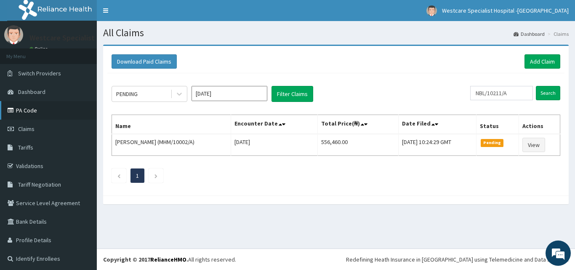
click at [19, 110] on link "PA Code" at bounding box center [48, 110] width 97 height 19
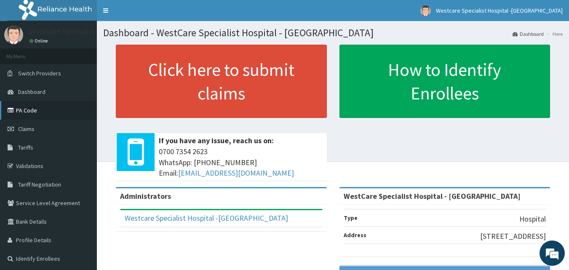
click at [33, 113] on link "PA Code" at bounding box center [48, 110] width 97 height 19
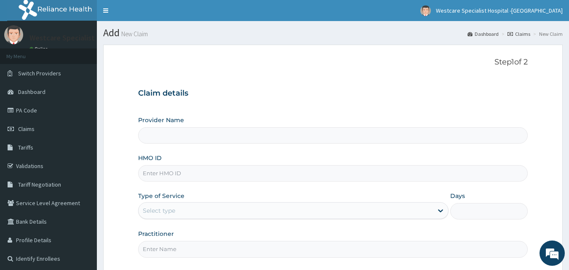
type input "WestCare Specialist Hospital - Ejigbo"
click at [173, 175] on input "HMO ID" at bounding box center [333, 173] width 390 height 16
paste input "/"
type input "/"
paste input "/"
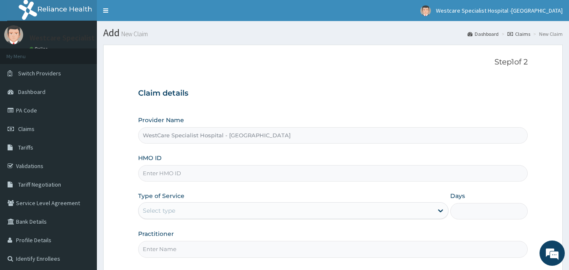
type input "/"
click at [160, 173] on input "HMO ID" at bounding box center [333, 173] width 390 height 16
paste input "CHL/11532/C"
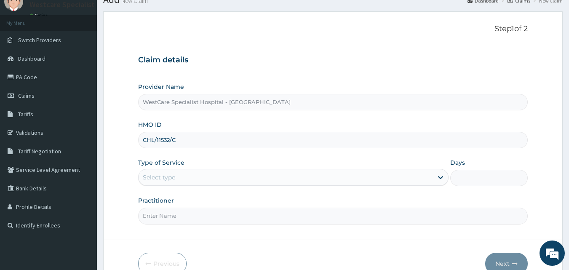
scroll to position [79, 0]
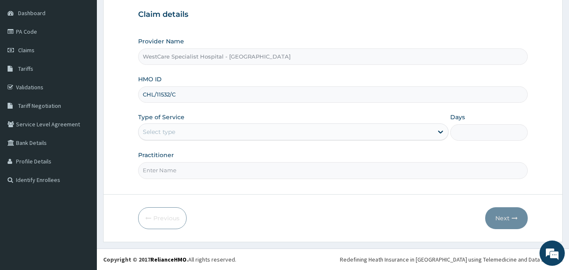
type input "CHL/11532/C"
click at [194, 123] on div "Select type" at bounding box center [293, 131] width 310 height 17
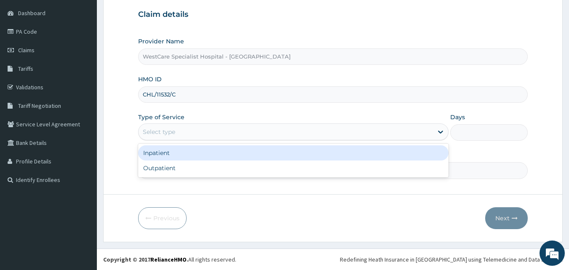
click at [169, 157] on div "Inpatient" at bounding box center [293, 152] width 310 height 15
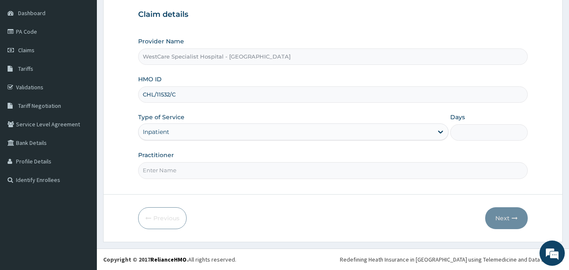
click at [471, 129] on input "Days" at bounding box center [488, 132] width 77 height 16
type input "4"
click at [323, 169] on input "Practitioner" at bounding box center [333, 170] width 390 height 16
type input "OBIDEYI"
click at [509, 221] on button "Next" at bounding box center [506, 218] width 43 height 22
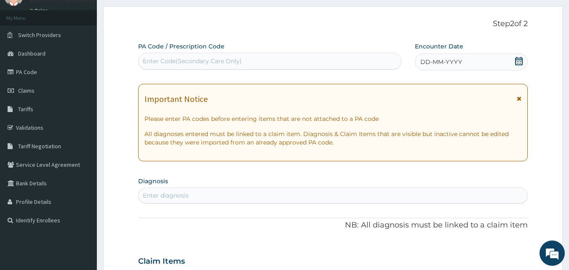
scroll to position [0, 0]
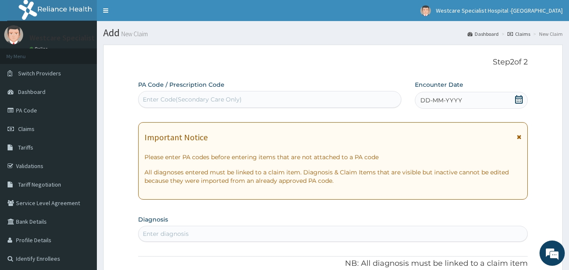
click at [229, 98] on div "Enter Code(Secondary Care Only)" at bounding box center [192, 99] width 99 height 8
paste input "PA/DA2FCB"
type input "PA/DA2FCB"
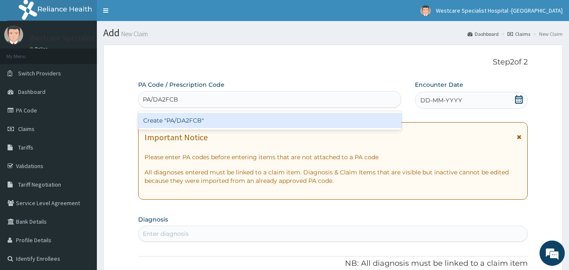
click at [201, 125] on div "Create "PA/DA2FCB"" at bounding box center [269, 120] width 263 height 15
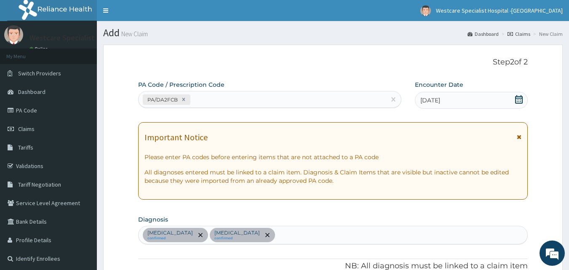
click at [210, 103] on div "PA/DA2FCB" at bounding box center [261, 100] width 247 height 14
paste input "PA/12A679"
type input "PA/12A679"
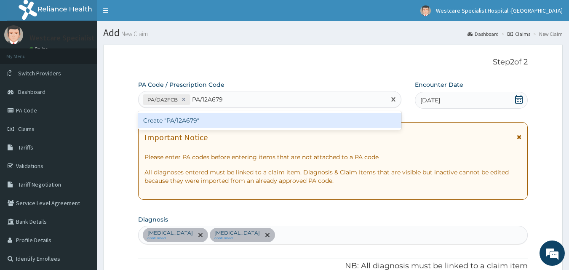
click at [210, 117] on div "Create "PA/12A679"" at bounding box center [269, 120] width 263 height 15
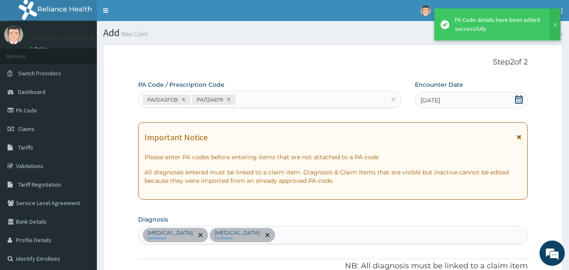
scroll to position [419, 0]
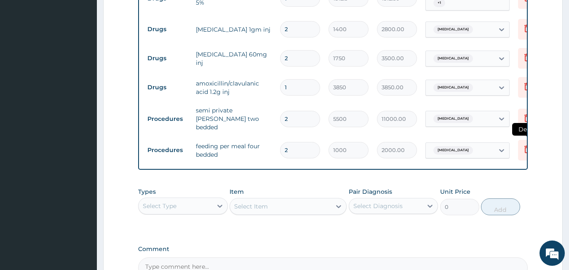
click at [523, 144] on icon at bounding box center [527, 149] width 10 height 10
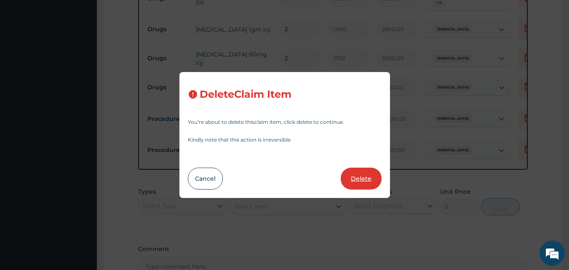
click at [361, 178] on button "Delete" at bounding box center [360, 178] width 41 height 22
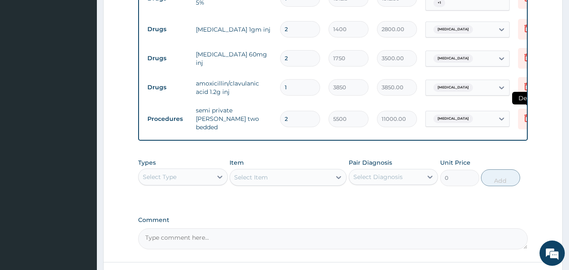
click at [524, 114] on icon at bounding box center [527, 118] width 6 height 8
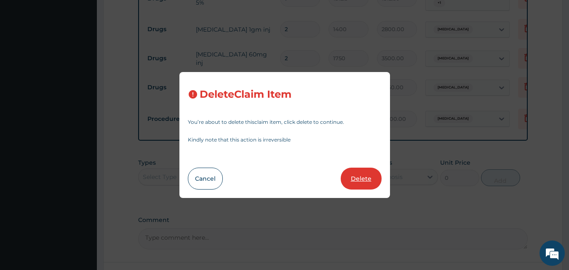
click at [355, 176] on button "Delete" at bounding box center [360, 178] width 41 height 22
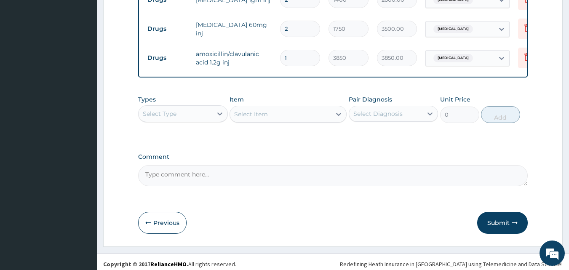
scroll to position [449, 0]
click at [224, 110] on div at bounding box center [219, 113] width 15 height 15
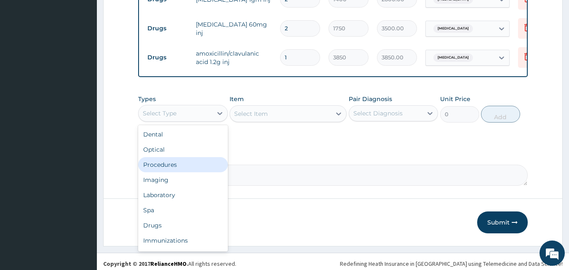
click at [157, 166] on div "Procedures" at bounding box center [183, 164] width 90 height 15
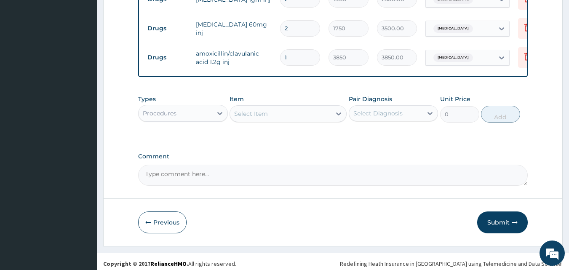
click at [287, 109] on div "Select Item" at bounding box center [280, 113] width 101 height 13
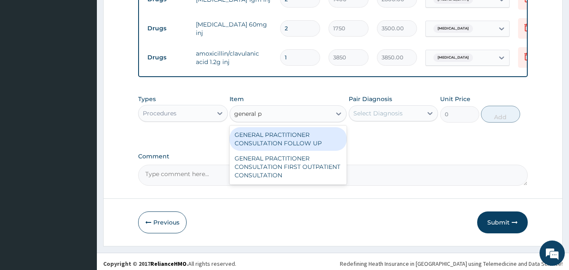
type input "general pr"
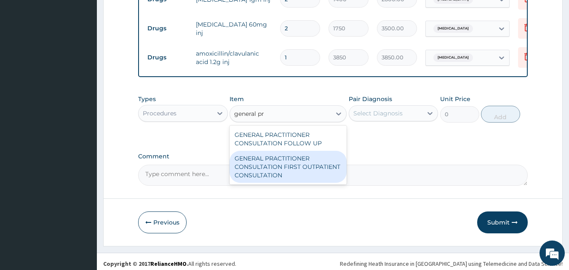
click at [307, 163] on div "GENERAL PRACTITIONER CONSULTATION FIRST OUTPATIENT CONSULTATION" at bounding box center [287, 167] width 117 height 32
type input "3000"
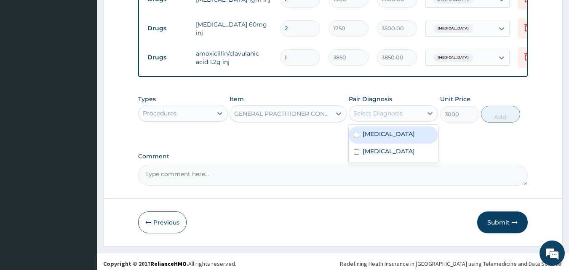
click at [389, 109] on div "Select Diagnosis" at bounding box center [377, 113] width 49 height 8
drag, startPoint x: 380, startPoint y: 127, endPoint x: 365, endPoint y: 158, distance: 34.6
click at [379, 133] on label "Sepsis" at bounding box center [388, 134] width 52 height 8
checkbox input "true"
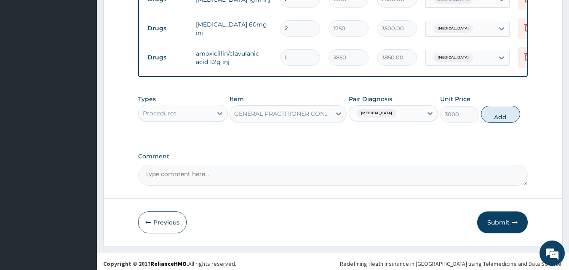
click at [365, 158] on div "Comment" at bounding box center [333, 169] width 390 height 33
click at [420, 106] on div "Sepsis" at bounding box center [386, 113] width 74 height 14
click at [350, 142] on div "Sepsis Malaria" at bounding box center [393, 144] width 90 height 38
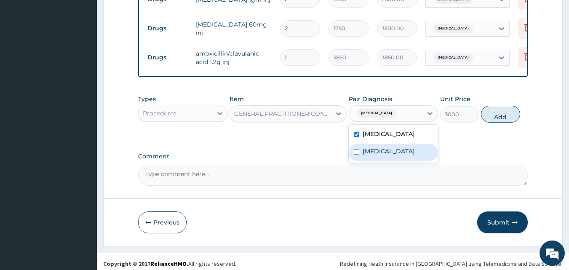
click at [356, 149] on input "checkbox" at bounding box center [355, 151] width 5 height 5
checkbox input "true"
click at [499, 109] on button "Add" at bounding box center [500, 114] width 39 height 17
type input "0"
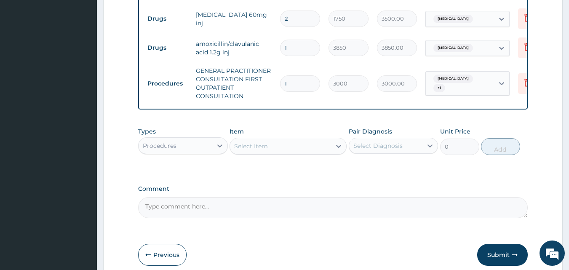
scroll to position [491, 0]
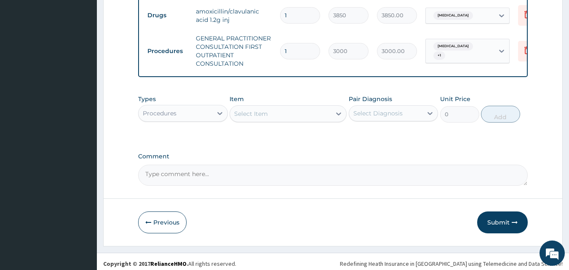
click at [252, 111] on div "Select Item" at bounding box center [251, 113] width 34 height 8
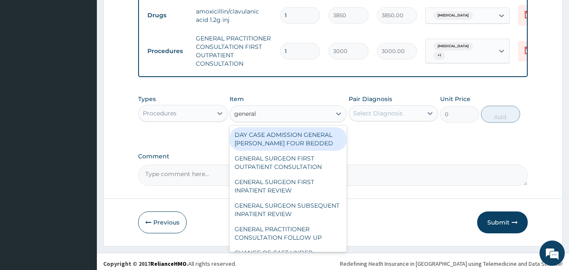
type input "general w"
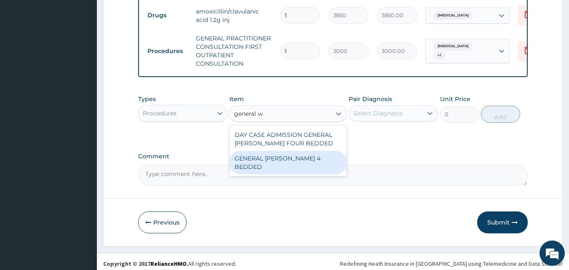
click at [295, 154] on div "GENERAL WARD 4 BEDDED" at bounding box center [287, 163] width 117 height 24
type input "3500"
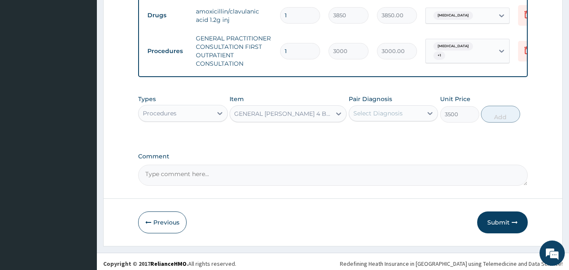
click at [417, 107] on div "Select Diagnosis" at bounding box center [386, 112] width 74 height 13
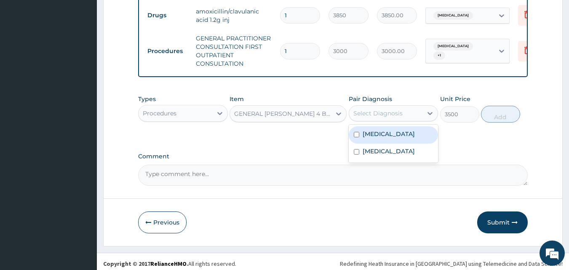
click at [367, 133] on label "Sepsis" at bounding box center [388, 134] width 52 height 8
checkbox input "true"
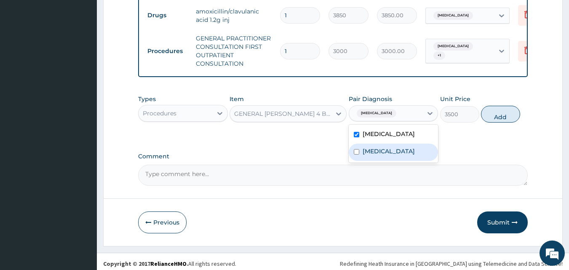
drag, startPoint x: 363, startPoint y: 151, endPoint x: 385, endPoint y: 147, distance: 22.7
click at [363, 150] on div "Malaria" at bounding box center [393, 151] width 90 height 17
checkbox input "true"
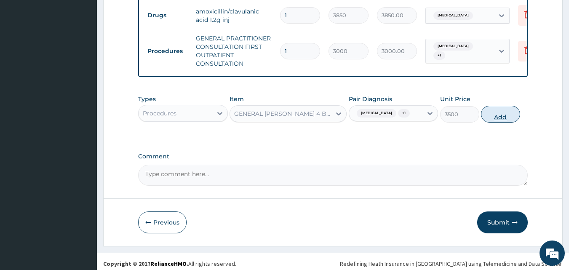
click at [511, 107] on button "Add" at bounding box center [500, 114] width 39 height 17
type input "0"
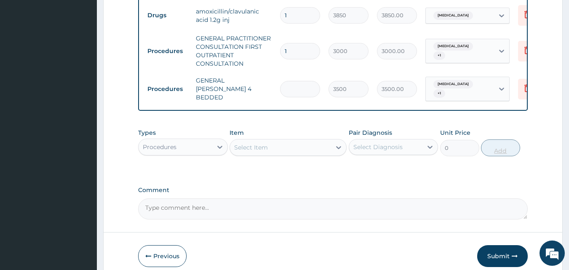
type input "0.00"
type input "3"
type input "10500.00"
type input "0.00"
type input "2"
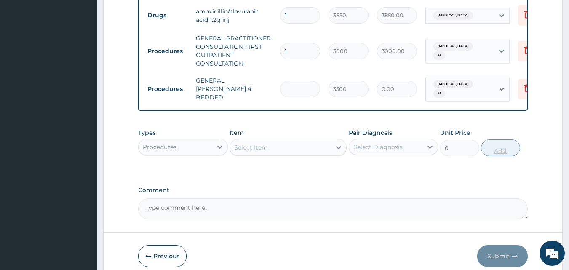
type input "7000.00"
type input "2"
click at [260, 143] on div "Select Item" at bounding box center [251, 147] width 34 height 8
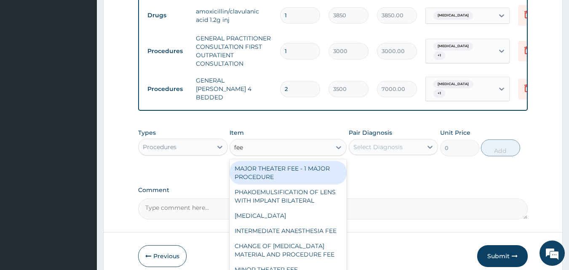
type input "feed"
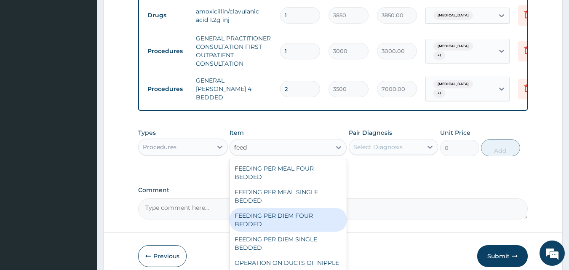
click at [276, 210] on div "FEEDING PER DIEM FOUR BEDDED" at bounding box center [287, 220] width 117 height 24
type input "3000"
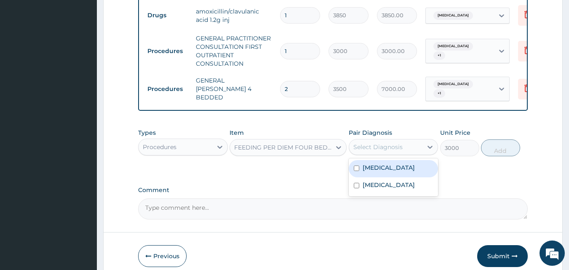
click at [398, 140] on div "Select Diagnosis" at bounding box center [386, 146] width 74 height 13
drag, startPoint x: 377, startPoint y: 164, endPoint x: 373, endPoint y: 174, distance: 10.8
click at [377, 165] on div "Sepsis" at bounding box center [393, 168] width 90 height 17
checkbox input "true"
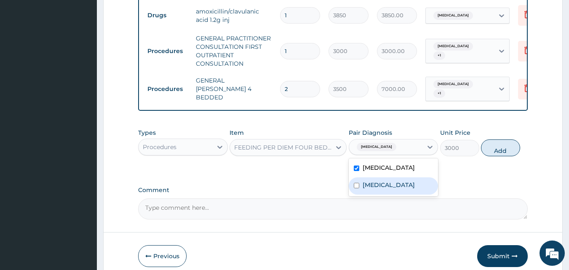
click at [373, 181] on label "Malaria" at bounding box center [388, 185] width 52 height 8
checkbox input "true"
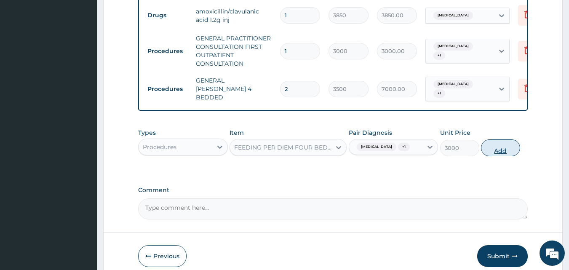
click at [500, 139] on button "Add" at bounding box center [500, 147] width 39 height 17
type input "0"
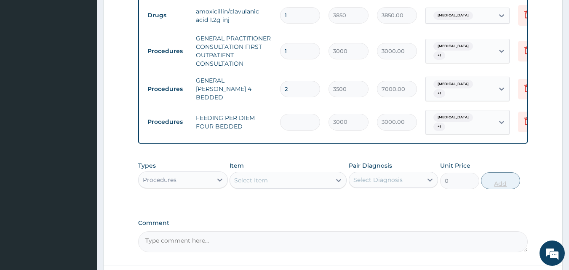
type input "0.00"
type input "2"
type input "6000.00"
type input "2"
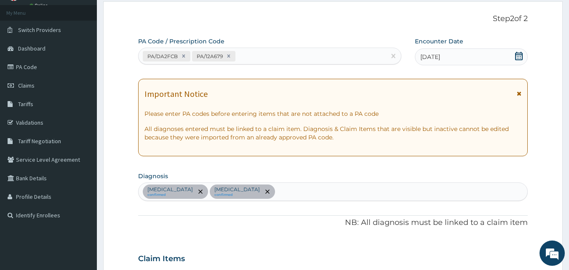
scroll to position [84, 0]
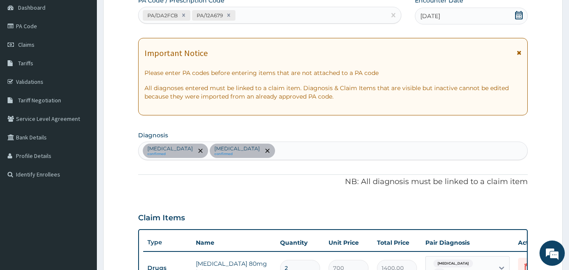
click at [238, 146] on div "Sepsis confirmed Malaria confirmed" at bounding box center [332, 151] width 389 height 18
type input "upper"
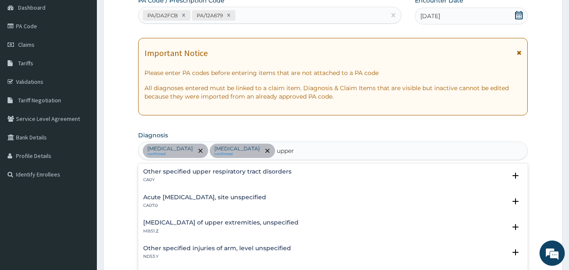
click at [195, 196] on h4 "Acute upper respiratory infection, site unspecified" at bounding box center [204, 197] width 123 height 6
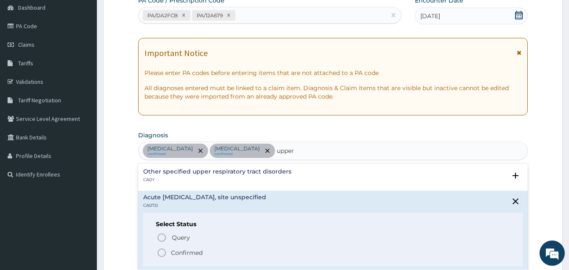
click at [159, 252] on icon "status option filled" at bounding box center [162, 252] width 10 height 10
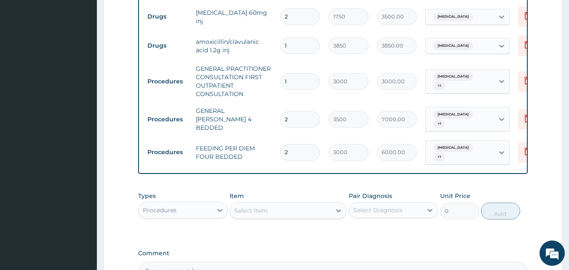
scroll to position [379, 0]
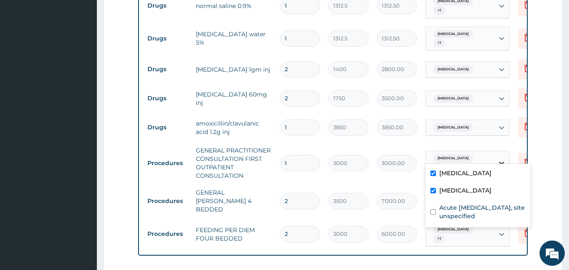
click at [501, 159] on icon at bounding box center [501, 163] width 8 height 8
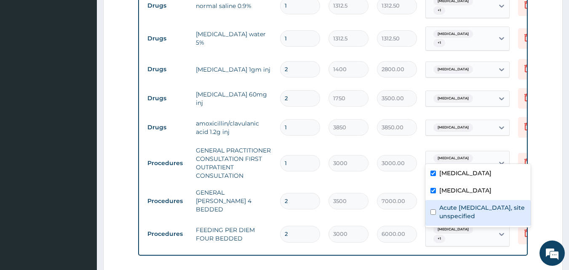
click at [433, 211] on input "checkbox" at bounding box center [432, 211] width 5 height 5
checkbox input "true"
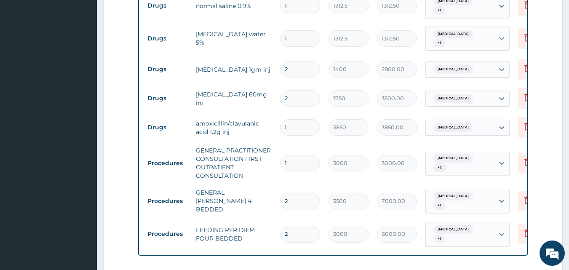
click at [61, 215] on aside "Westcare Specialist Hospital -Ejigbo Online My Menu Switch Providers Dashboard …" at bounding box center [48, 36] width 97 height 831
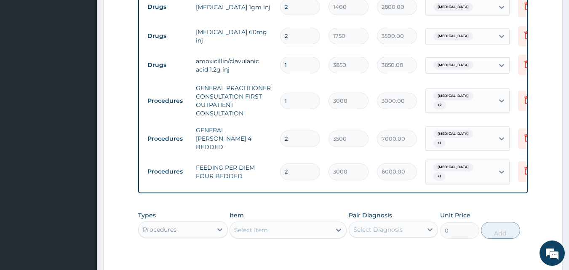
scroll to position [505, 0]
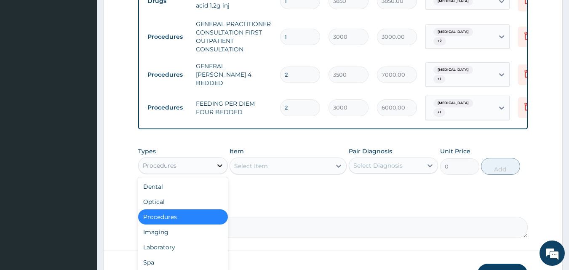
click at [217, 161] on icon at bounding box center [219, 165] width 8 height 8
click at [175, 239] on div "Laboratory" at bounding box center [183, 246] width 90 height 15
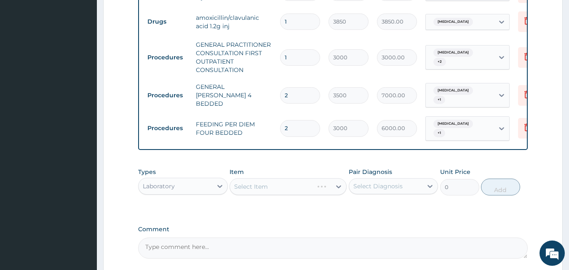
scroll to position [465, 0]
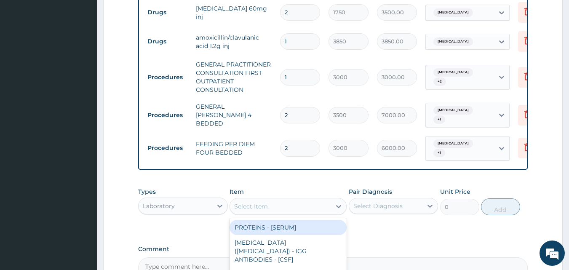
click at [291, 199] on div "Select Item" at bounding box center [280, 205] width 101 height 13
type input "fbc"
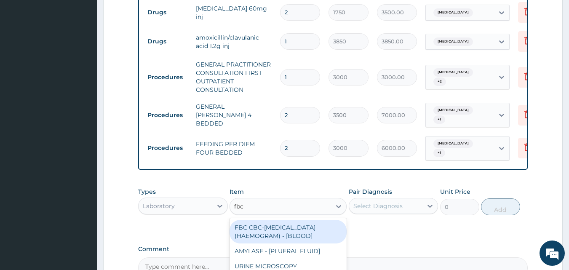
click at [287, 220] on div "FBC CBC-COMPLETE BLOOD COUNT (HAEMOGRAM) - [BLOOD]" at bounding box center [287, 232] width 117 height 24
type input "3000"
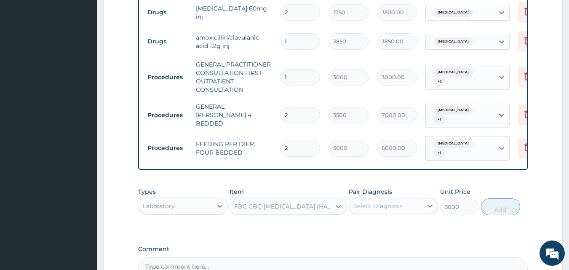
click at [388, 202] on div "Select Diagnosis" at bounding box center [377, 206] width 49 height 8
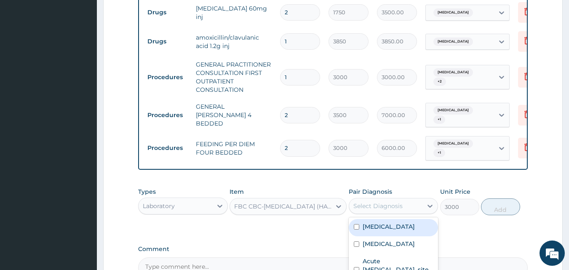
click at [356, 224] on input "checkbox" at bounding box center [355, 226] width 5 height 5
checkbox input "true"
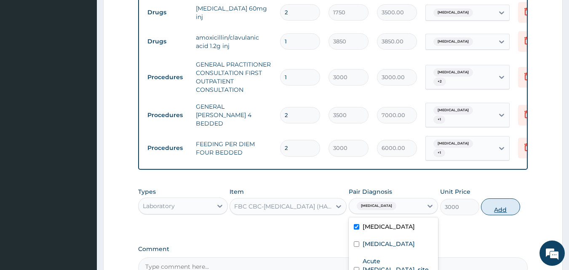
click at [498, 198] on button "Add" at bounding box center [500, 206] width 39 height 17
type input "0"
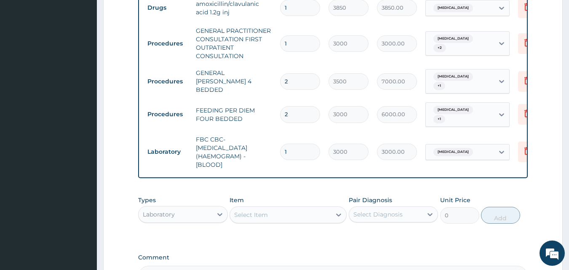
scroll to position [549, 0]
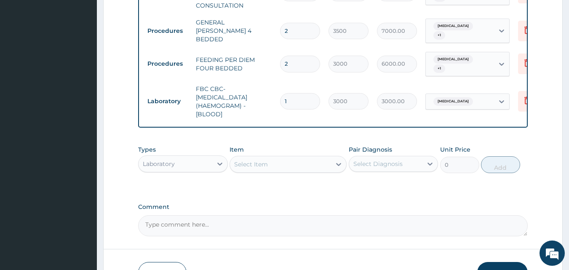
click at [271, 157] on div "Select Item" at bounding box center [280, 163] width 101 height 13
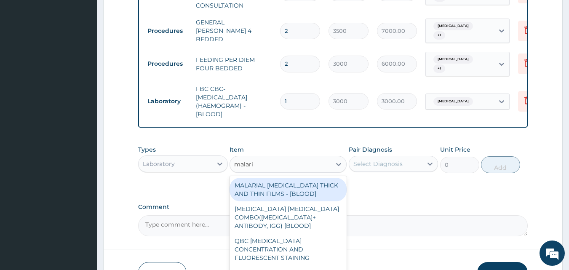
type input "malaria"
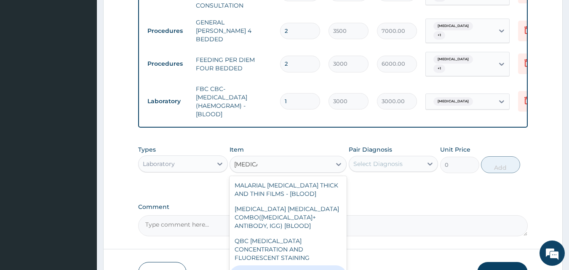
type input "1500"
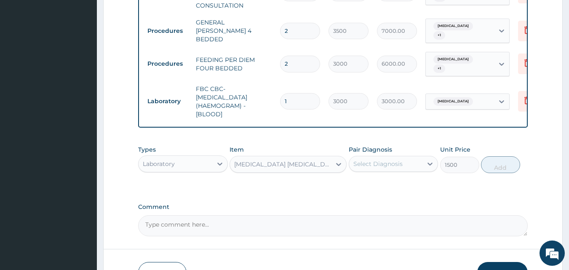
click at [386, 159] on div "Select Diagnosis" at bounding box center [377, 163] width 49 height 8
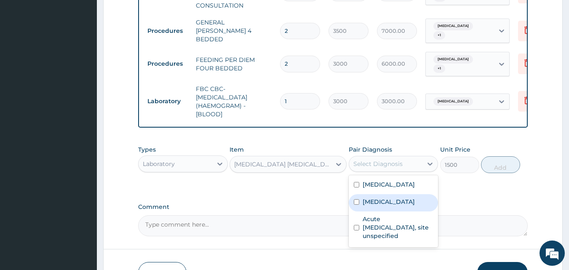
click at [364, 197] on label "Malaria" at bounding box center [388, 201] width 52 height 8
checkbox input "true"
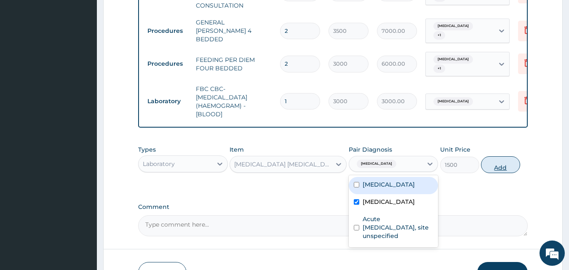
click at [500, 156] on button "Add" at bounding box center [500, 164] width 39 height 17
type input "0"
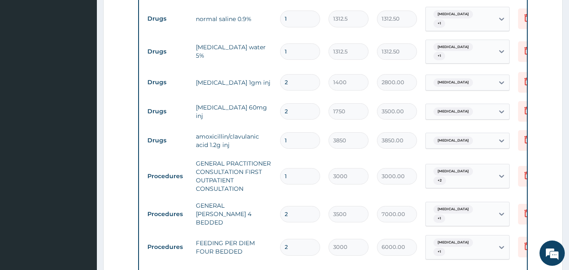
scroll to position [380, 0]
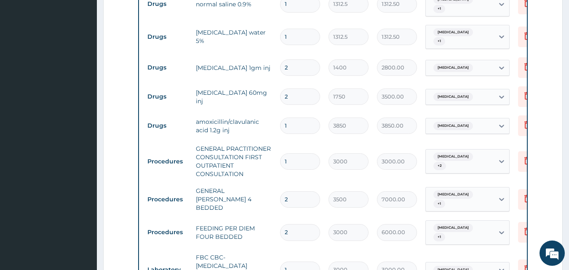
click at [296, 88] on input "2" at bounding box center [300, 96] width 40 height 16
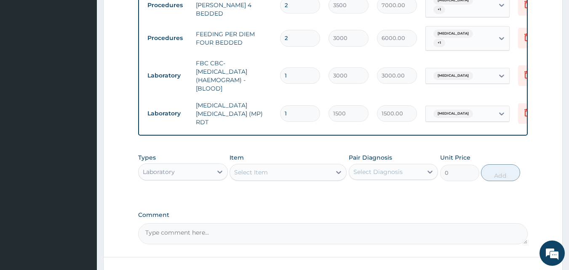
scroll to position [591, 0]
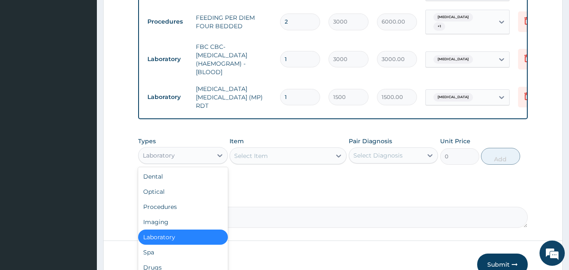
click at [195, 149] on div "Laboratory" at bounding box center [175, 155] width 74 height 13
click at [151, 260] on div "Drugs" at bounding box center [183, 267] width 90 height 15
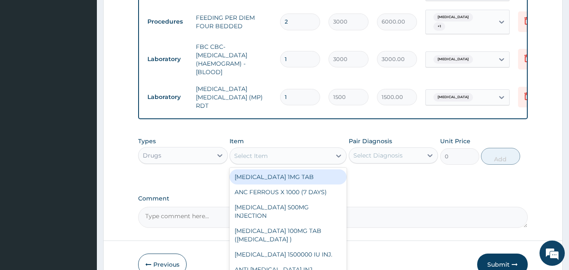
click at [278, 149] on div "Select Item" at bounding box center [280, 155] width 101 height 13
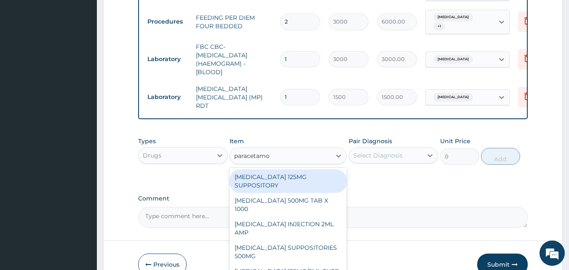
type input "paracetamol"
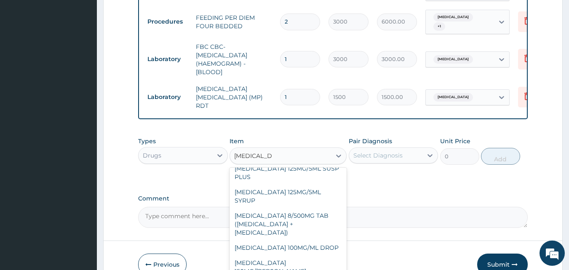
scroll to position [104, 0]
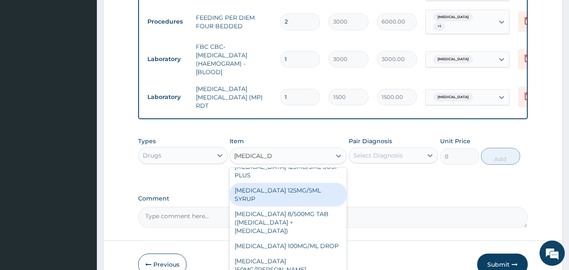
click at [277, 183] on div "PARACETAMOL 125MG/5ML SYRUP" at bounding box center [287, 195] width 117 height 24
type input "525"
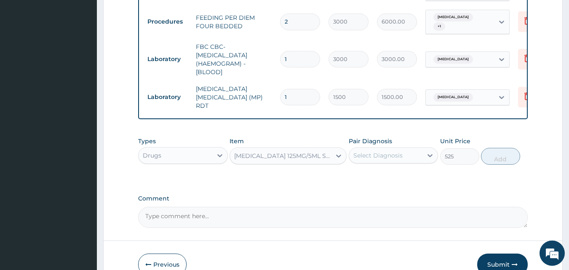
click at [383, 151] on div "Select Diagnosis" at bounding box center [377, 155] width 49 height 8
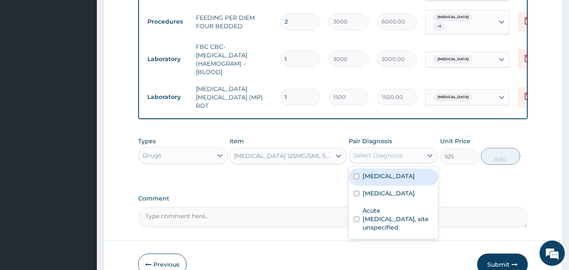
drag, startPoint x: 377, startPoint y: 157, endPoint x: 366, endPoint y: 173, distance: 19.5
click at [375, 172] on label "Sepsis" at bounding box center [388, 176] width 52 height 8
checkbox input "true"
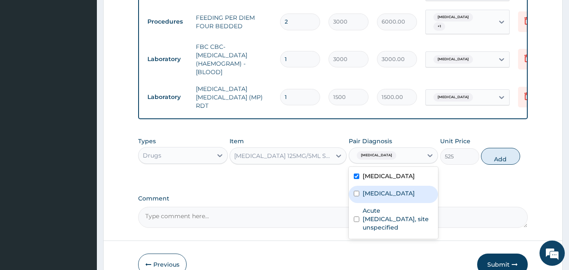
drag, startPoint x: 363, startPoint y: 177, endPoint x: 395, endPoint y: 190, distance: 34.4
click at [363, 189] on label "Malaria" at bounding box center [388, 193] width 52 height 8
checkbox input "true"
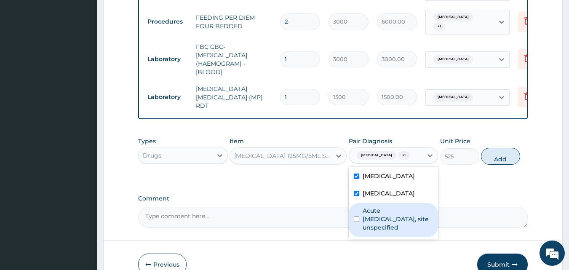
click at [497, 148] on button "Add" at bounding box center [500, 156] width 39 height 17
type input "0"
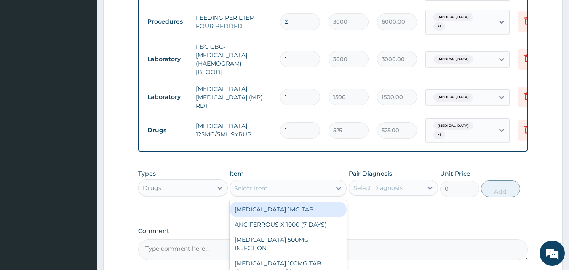
click at [283, 181] on div "Select Item" at bounding box center [280, 187] width 101 height 13
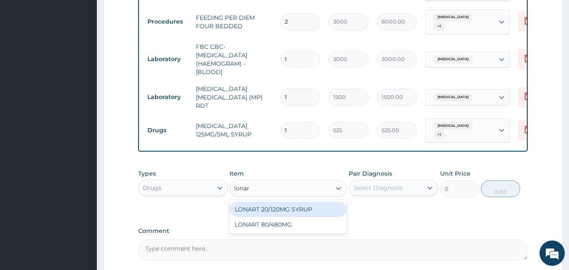
type input "lonart"
click at [284, 202] on div "LONART 20/120MG SYRUP" at bounding box center [287, 209] width 117 height 15
type input "2992.5"
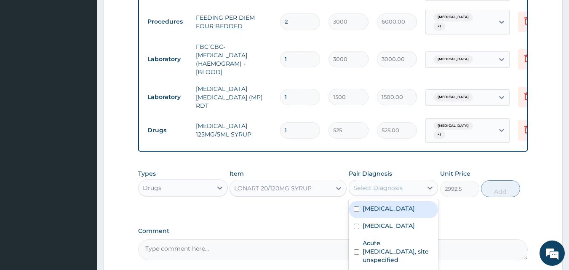
click at [405, 181] on div "Select Diagnosis" at bounding box center [386, 187] width 74 height 13
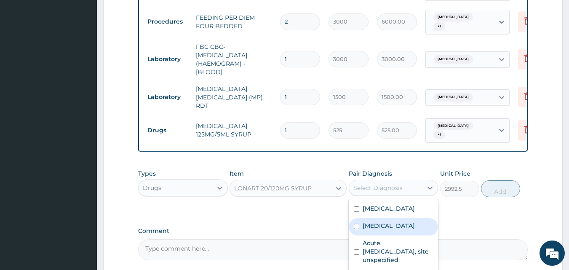
click at [360, 218] on div "Malaria" at bounding box center [393, 226] width 90 height 17
checkbox input "true"
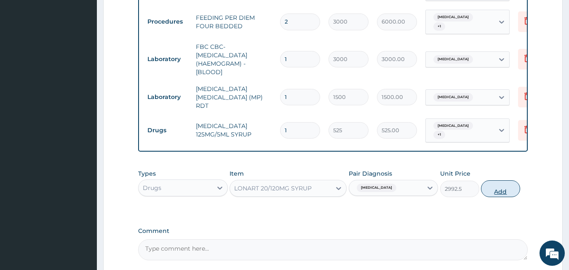
click at [494, 180] on button "Add" at bounding box center [500, 188] width 39 height 17
type input "0"
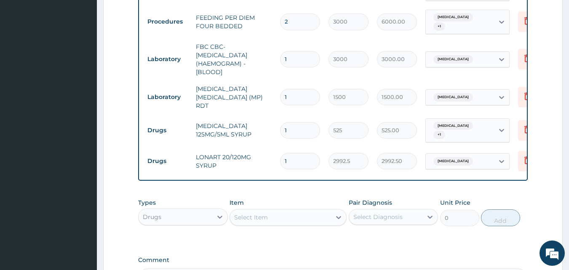
click at [269, 207] on div "Types Drugs Item Select Item Pair Diagnosis Select Diagnosis Unit Price 0 Add" at bounding box center [333, 212] width 390 height 36
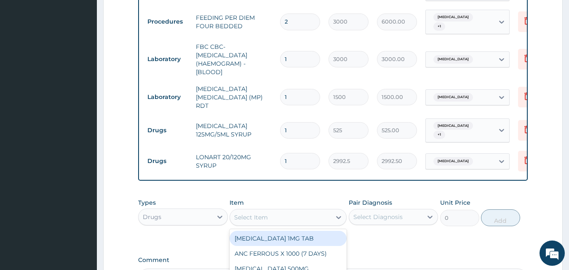
click at [271, 210] on div "Select Item" at bounding box center [280, 216] width 101 height 13
type input "chlorp"
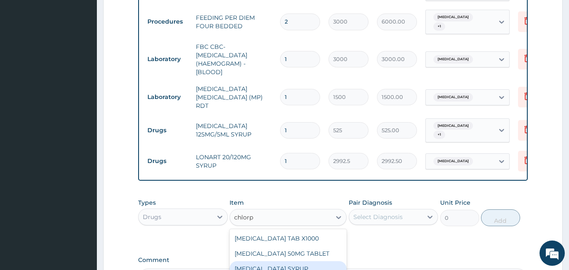
drag, startPoint x: 290, startPoint y: 245, endPoint x: 367, endPoint y: 221, distance: 81.2
click at [298, 261] on div "CHLORPHENIRAMINE SYRUP" at bounding box center [287, 268] width 117 height 15
type input "350"
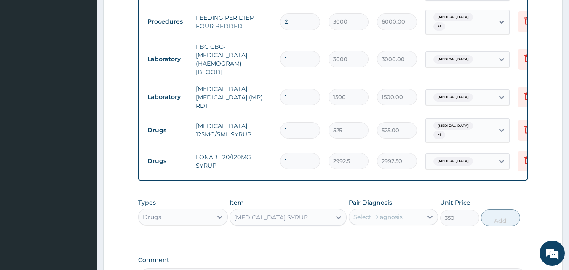
click at [404, 210] on div "Select Diagnosis" at bounding box center [386, 216] width 74 height 13
checkbox input "true"
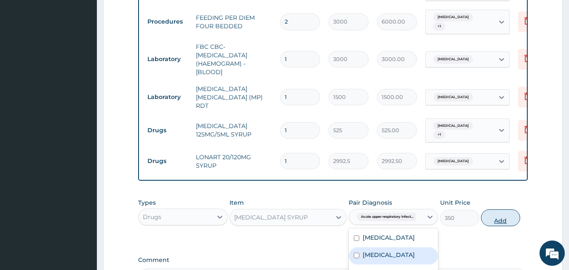
click at [502, 209] on button "Add" at bounding box center [500, 217] width 39 height 17
type input "0"
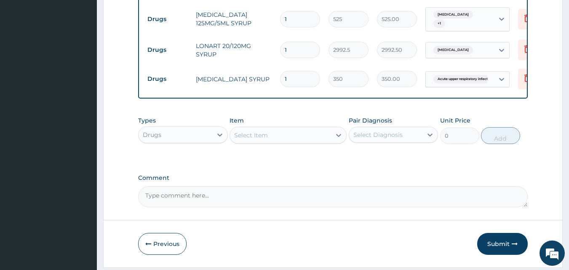
scroll to position [707, 0]
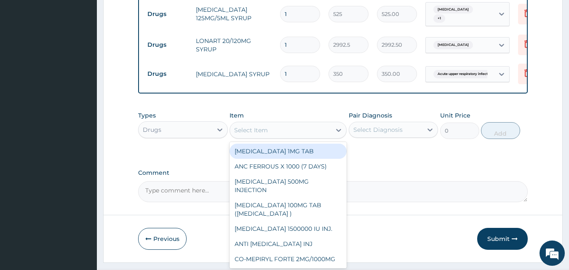
click at [239, 126] on div "Select Item" at bounding box center [251, 130] width 34 height 8
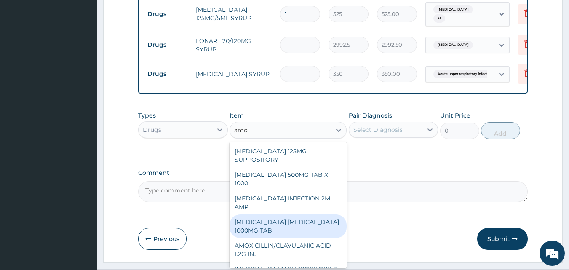
type input "amox"
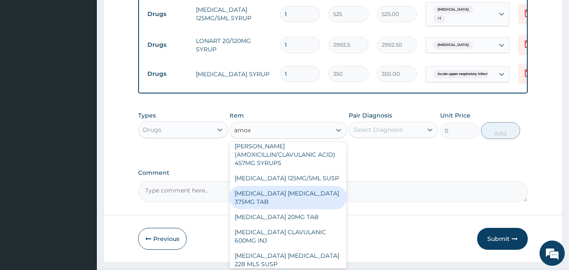
scroll to position [173, 0]
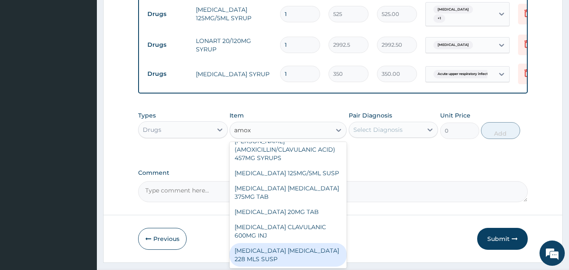
click at [287, 243] on div "AMOXICILLIN CLAVULANIC ACID 228 MLS SUSP" at bounding box center [287, 255] width 117 height 24
type input "1464.75"
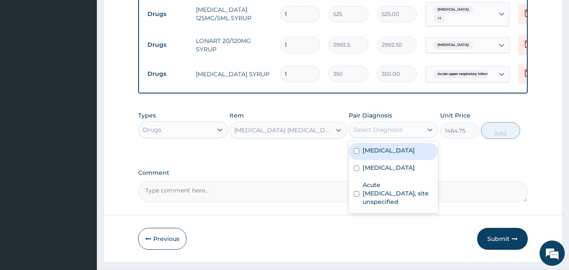
click at [380, 125] on div "Select Diagnosis" at bounding box center [377, 129] width 49 height 8
click at [362, 146] on label "Sepsis" at bounding box center [388, 150] width 52 height 8
checkbox input "true"
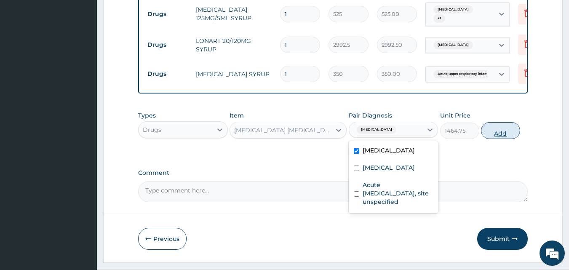
click at [493, 122] on button "Add" at bounding box center [500, 130] width 39 height 17
type input "0"
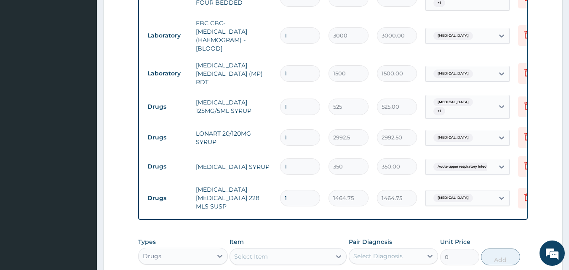
scroll to position [741, 0]
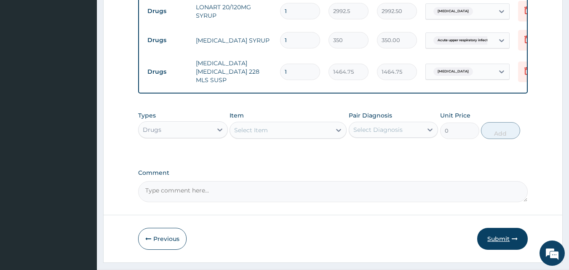
click at [502, 228] on button "Submit" at bounding box center [502, 239] width 50 height 22
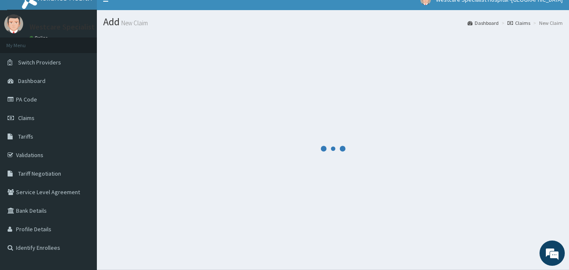
scroll to position [0, 0]
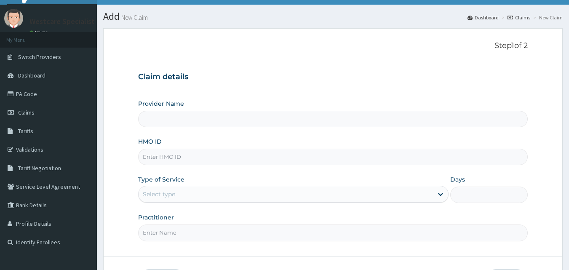
scroll to position [42, 0]
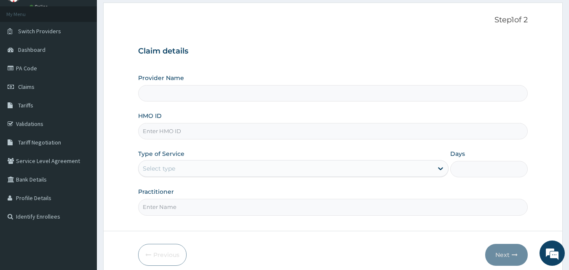
click at [188, 132] on input "HMO ID" at bounding box center [333, 131] width 390 height 16
type input "WestCare Specialist Hospital - [GEOGRAPHIC_DATA]"
paste input "NBL/10211/A"
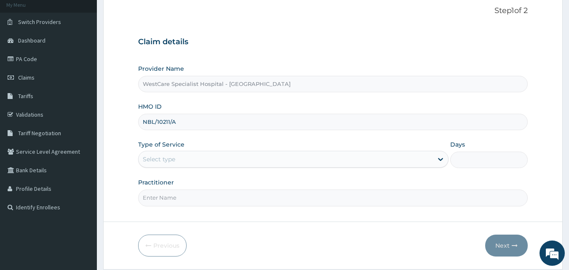
scroll to position [79, 0]
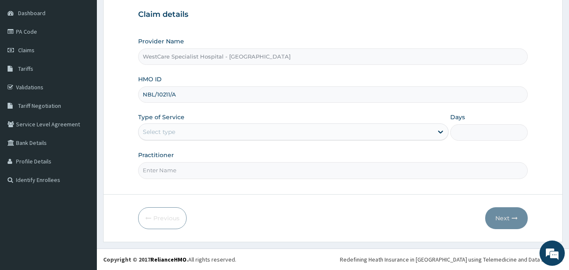
type input "NBL/10211/A"
click at [241, 128] on div "Select type" at bounding box center [285, 131] width 294 height 13
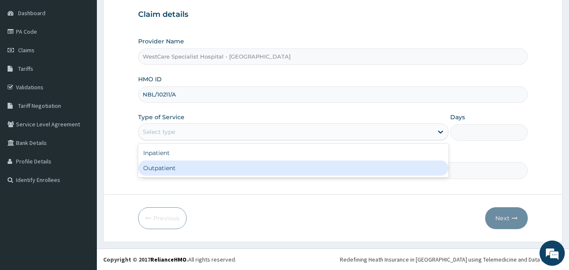
click at [205, 162] on div "Outpatient" at bounding box center [293, 167] width 310 height 15
type input "1"
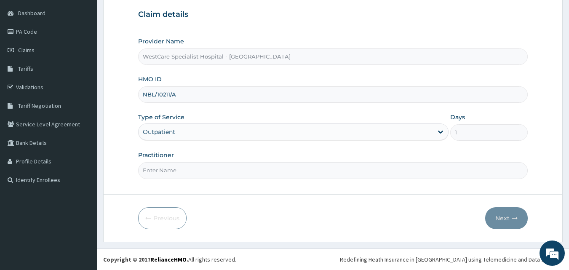
click at [205, 169] on input "Practitioner" at bounding box center [333, 170] width 390 height 16
type input "OBIDEYI"
click at [501, 215] on button "Next" at bounding box center [506, 218] width 43 height 22
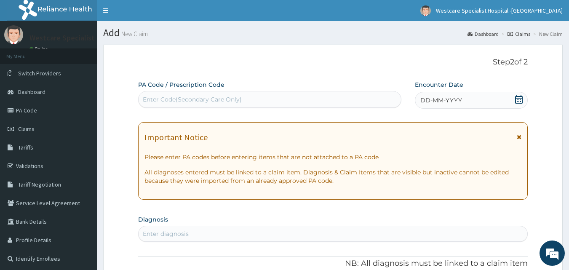
scroll to position [0, 0]
click at [218, 101] on div "Enter Code(Secondary Care Only)" at bounding box center [192, 99] width 99 height 8
paste input "PA/FA3716"
type input "PA/FA3716"
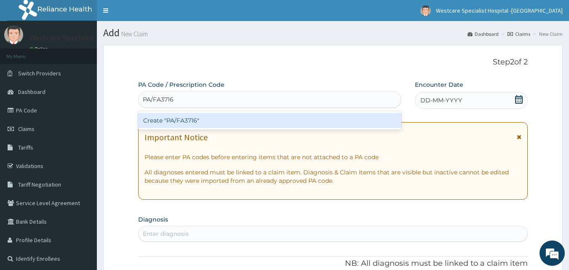
click at [212, 115] on div "Create "PA/FA3716"" at bounding box center [269, 120] width 263 height 15
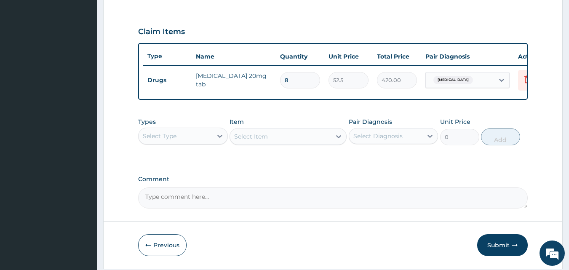
scroll to position [303, 0]
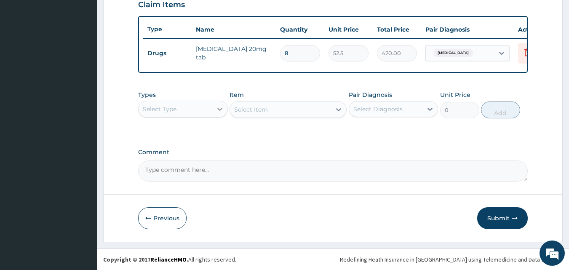
click at [216, 112] on icon at bounding box center [219, 109] width 8 height 8
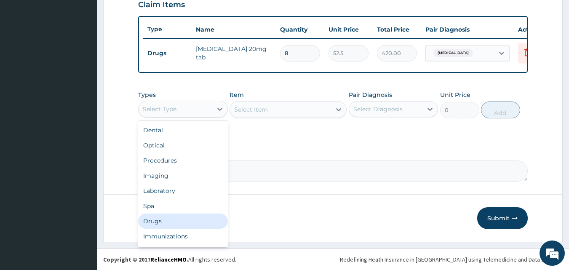
click at [161, 218] on div "Drugs" at bounding box center [183, 220] width 90 height 15
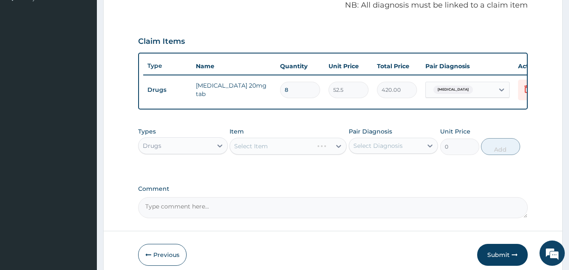
scroll to position [261, 0]
click at [284, 152] on div "Select Item" at bounding box center [280, 144] width 101 height 13
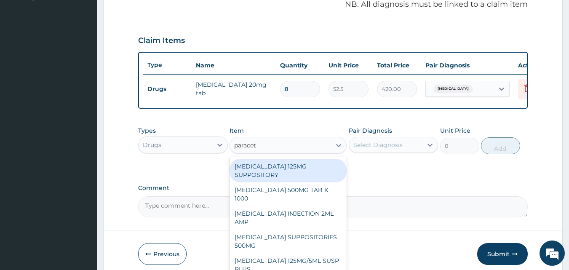
type input "paraceta"
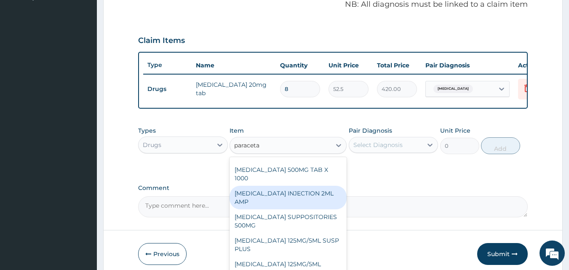
scroll to position [0, 0]
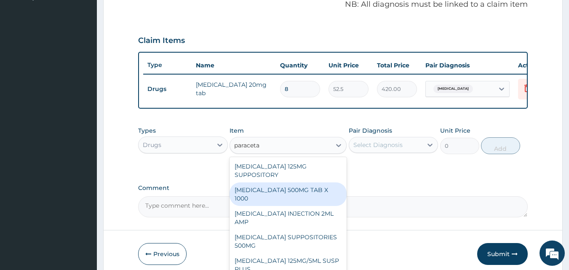
click at [285, 199] on div "[MEDICAL_DATA] 500MG TAB X 1000" at bounding box center [287, 194] width 117 height 24
type input "11.02499961853027"
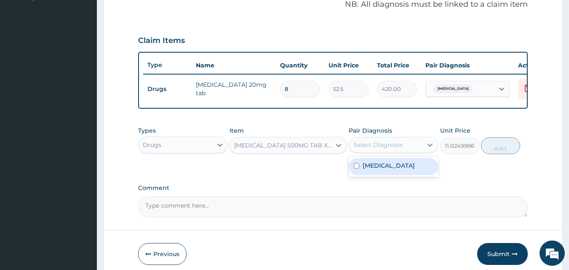
click at [393, 145] on div "Select Diagnosis" at bounding box center [386, 144] width 74 height 13
click at [380, 170] on label "[MEDICAL_DATA]" at bounding box center [388, 165] width 52 height 8
checkbox input "true"
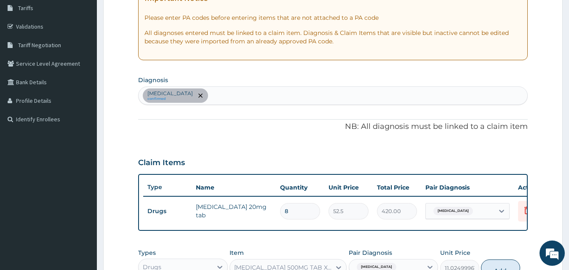
scroll to position [135, 0]
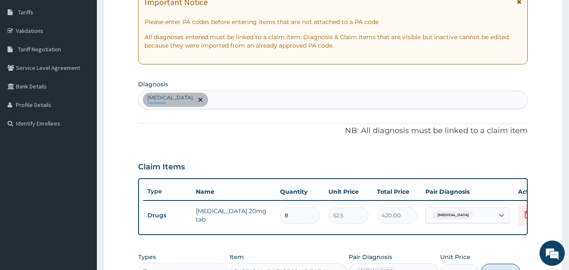
click at [264, 107] on div "[MEDICAL_DATA] confirmed" at bounding box center [332, 100] width 389 height 18
type input "pain"
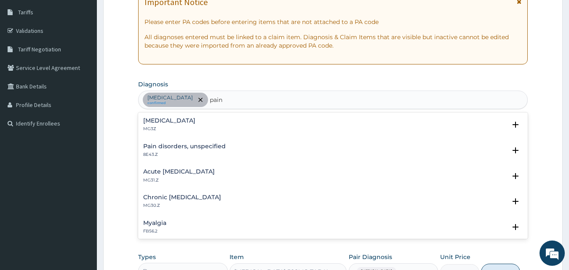
click at [168, 124] on h4 "[MEDICAL_DATA]" at bounding box center [169, 120] width 52 height 6
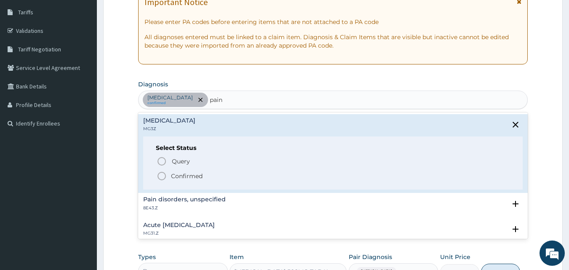
click at [162, 177] on icon "status option filled" at bounding box center [162, 176] width 10 height 10
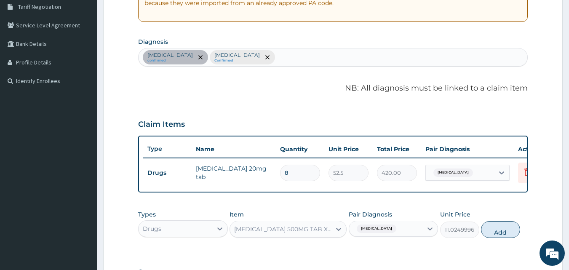
scroll to position [303, 0]
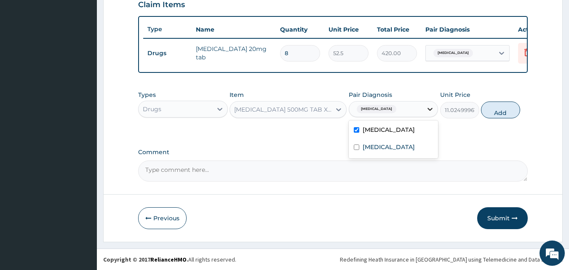
click at [436, 113] on div at bounding box center [429, 108] width 15 height 15
click at [365, 151] on label "[MEDICAL_DATA]" at bounding box center [388, 147] width 52 height 8
checkbox input "true"
click at [502, 118] on button "Add" at bounding box center [500, 109] width 39 height 17
type input "0"
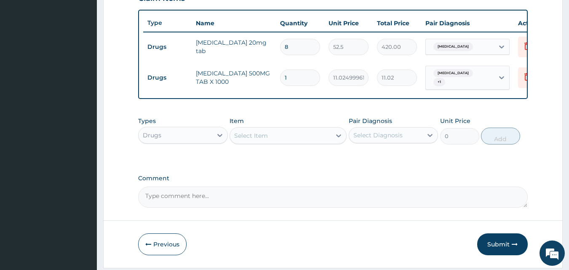
type input "18"
type input "198.45"
type input "18"
click at [493, 250] on button "Submit" at bounding box center [502, 244] width 50 height 22
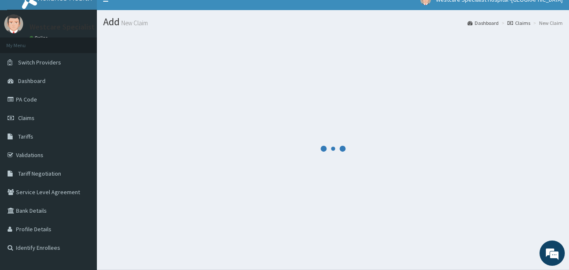
scroll to position [0, 0]
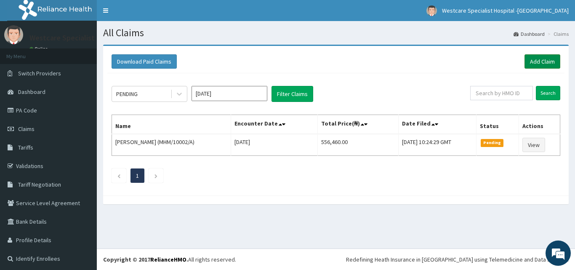
click at [531, 57] on link "Add Claim" at bounding box center [542, 61] width 36 height 14
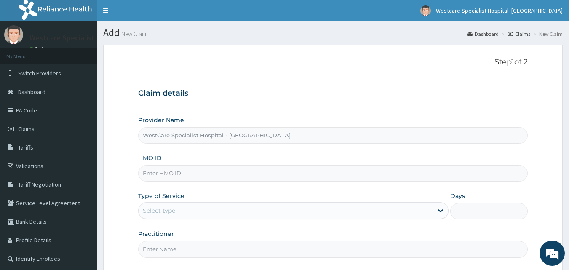
type input "WestCare Specialist Hospital - [GEOGRAPHIC_DATA]"
click at [531, 57] on form "Step 1 of 2 Claim details Provider Name WestCare Specialist Hospital - [GEOGRAP…" at bounding box center [332, 183] width 459 height 276
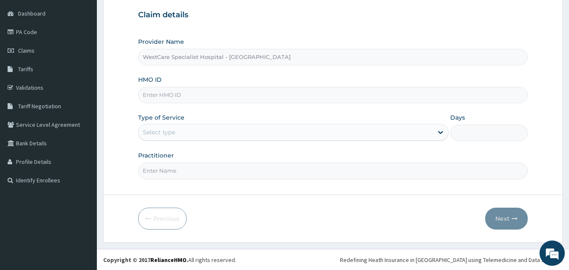
scroll to position [79, 0]
click at [162, 92] on input "HMO ID" at bounding box center [333, 94] width 390 height 16
paste input "BCK/10015/B"
type input "BCK/10015/B"
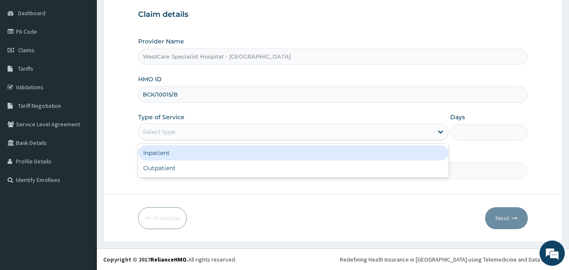
click at [238, 133] on div "Select type" at bounding box center [285, 131] width 294 height 13
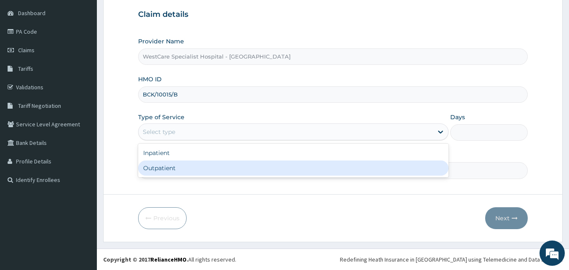
click at [193, 163] on div "Outpatient" at bounding box center [293, 167] width 310 height 15
type input "1"
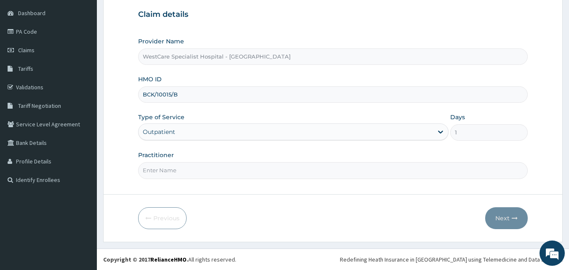
click at [186, 173] on input "Practitioner" at bounding box center [333, 170] width 390 height 16
type input "OBIDEYI"
click at [507, 220] on button "Next" at bounding box center [506, 218] width 43 height 22
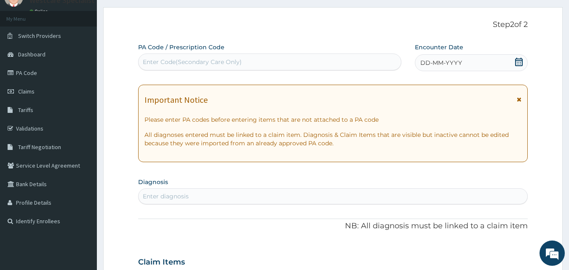
scroll to position [0, 0]
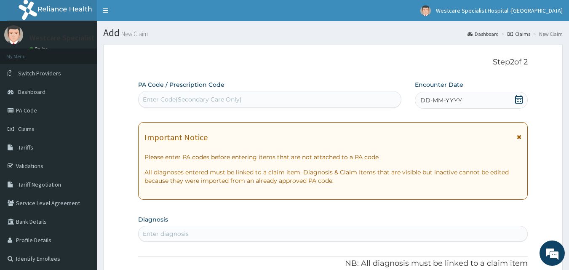
click at [517, 100] on icon at bounding box center [519, 99] width 8 height 8
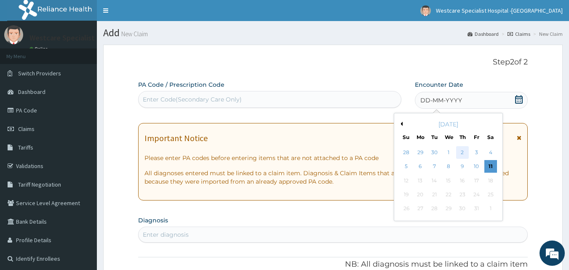
click at [460, 154] on div "2" at bounding box center [462, 152] width 13 height 13
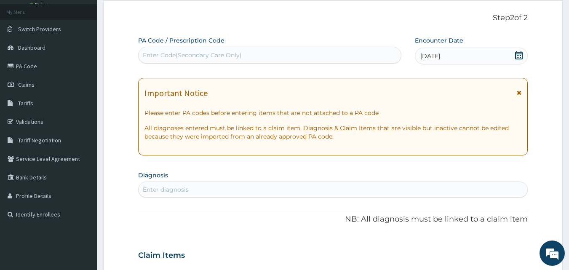
scroll to position [84, 0]
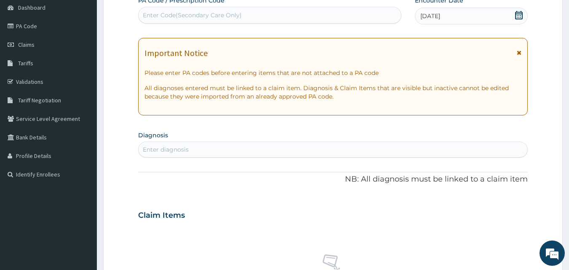
click at [189, 150] on div "Enter diagnosis" at bounding box center [332, 149] width 389 height 13
type input "v"
type input "[MEDICAL_DATA]"
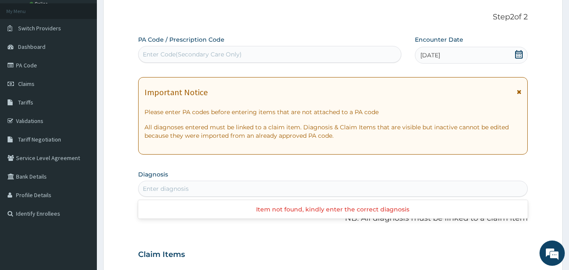
scroll to position [0, 0]
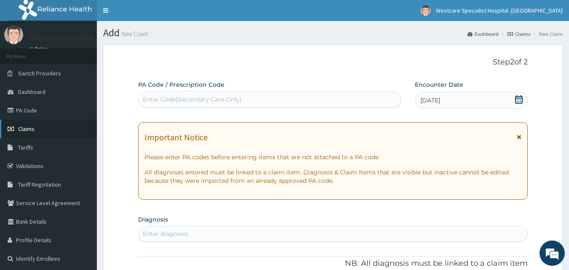
click at [26, 133] on link "Claims" at bounding box center [48, 129] width 97 height 19
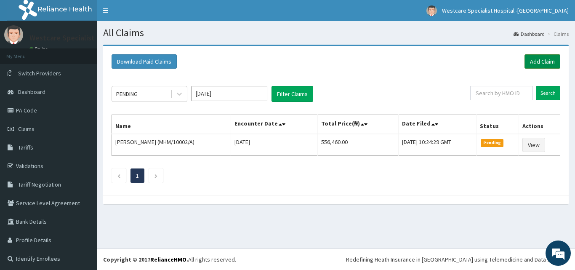
click at [539, 62] on link "Add Claim" at bounding box center [542, 61] width 36 height 14
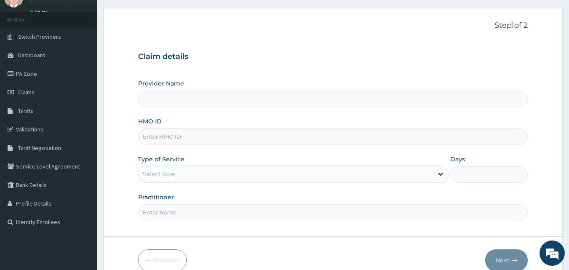
type input "WestCare Specialist Hospital - [GEOGRAPHIC_DATA]"
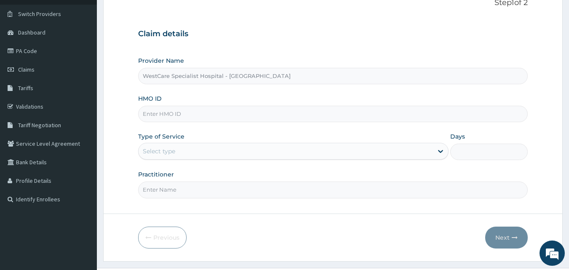
scroll to position [79, 0]
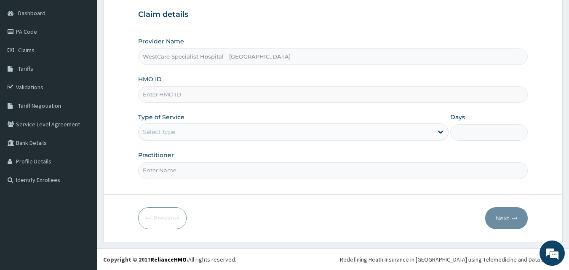
click at [180, 101] on input "HMO ID" at bounding box center [333, 94] width 390 height 16
paste input "BCK/10015/B"
type input "BCK/10015/B"
click at [242, 135] on div "Select type" at bounding box center [285, 131] width 294 height 13
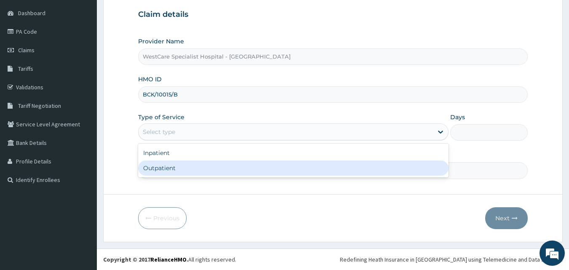
click at [223, 161] on div "Outpatient" at bounding box center [293, 167] width 310 height 15
type input "1"
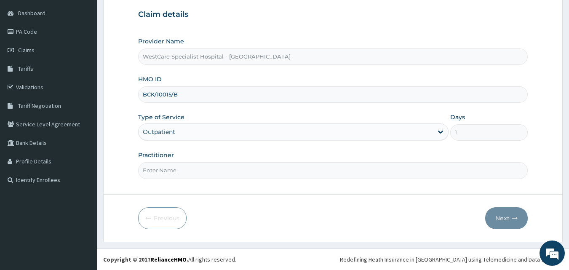
click at [224, 168] on input "Practitioner" at bounding box center [333, 170] width 390 height 16
type input "OBIDEYI"
click at [500, 217] on button "Next" at bounding box center [506, 218] width 43 height 22
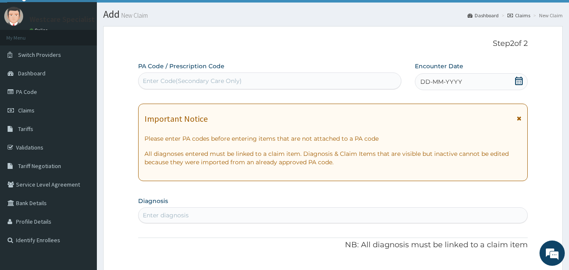
scroll to position [0, 0]
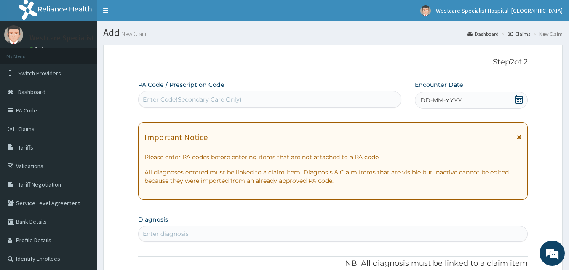
click at [199, 95] on div "Enter Code(Secondary Care Only)" at bounding box center [269, 99] width 263 height 13
paste input "PA/3992FC"
type input "PA/3992FC"
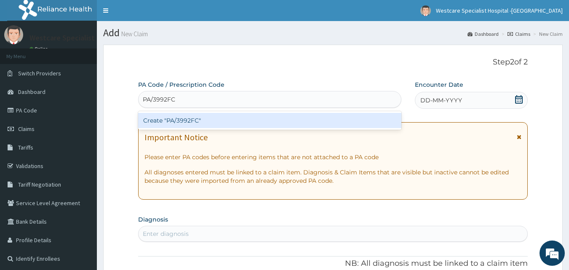
click at [186, 118] on div "Create "PA/3992FC"" at bounding box center [269, 120] width 263 height 15
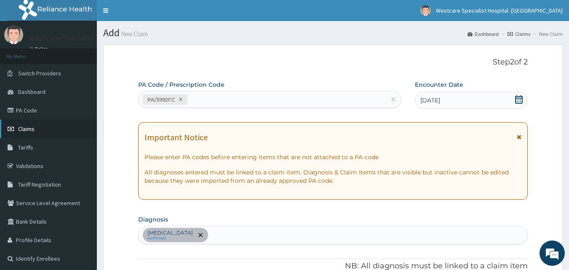
click at [28, 128] on span "Claims" at bounding box center [26, 129] width 16 height 8
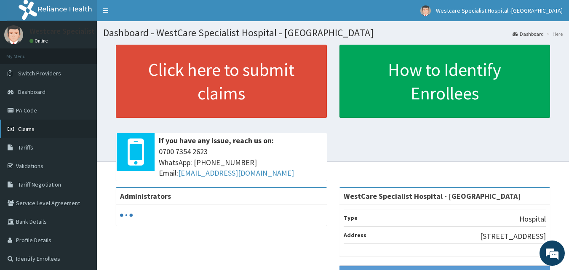
click at [46, 125] on link "Claims" at bounding box center [48, 129] width 97 height 19
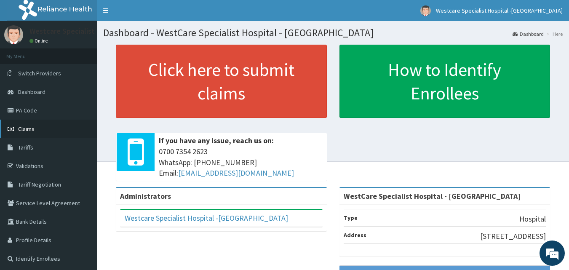
click at [27, 125] on link "Claims" at bounding box center [48, 129] width 97 height 19
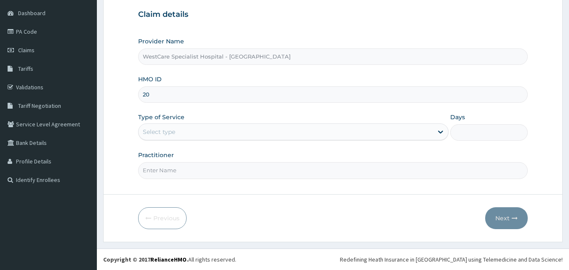
type input "2"
click at [165, 97] on input "HMO ID" at bounding box center [333, 94] width 390 height 16
paste input "BCK/10015/B"
type input "BCK/10015/B"
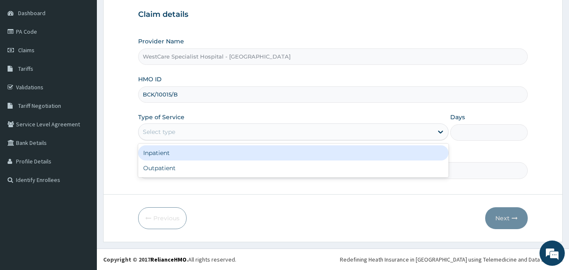
click at [171, 133] on div "Select type" at bounding box center [159, 132] width 32 height 8
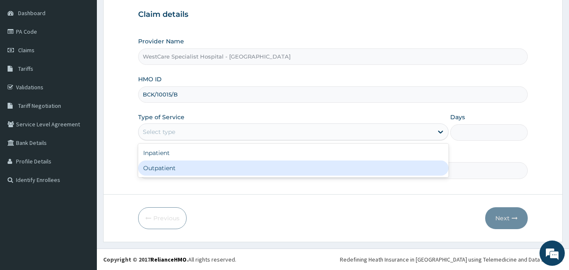
click at [167, 168] on div "Outpatient" at bounding box center [293, 167] width 310 height 15
type input "1"
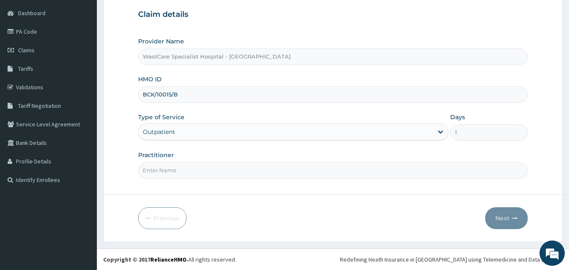
click at [210, 169] on input "Practitioner" at bounding box center [333, 170] width 390 height 16
type input "OBIDEYI"
click at [505, 213] on button "Next" at bounding box center [506, 218] width 43 height 22
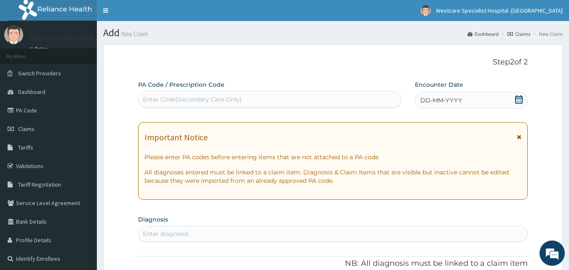
click at [518, 100] on icon at bounding box center [519, 99] width 8 height 8
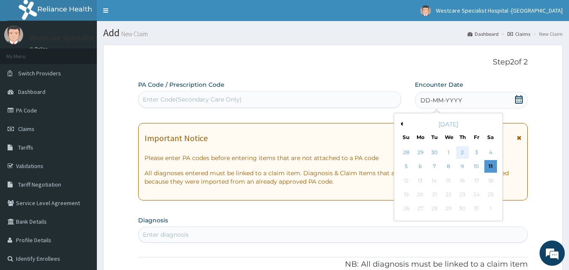
click at [464, 153] on div "2" at bounding box center [462, 152] width 13 height 13
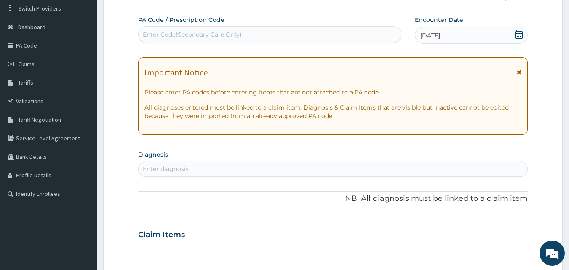
scroll to position [84, 0]
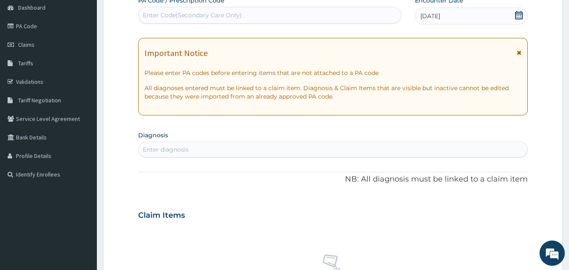
click at [196, 147] on div "Enter diagnosis" at bounding box center [332, 149] width 389 height 13
type input "c"
type input "a"
type input "vagin"
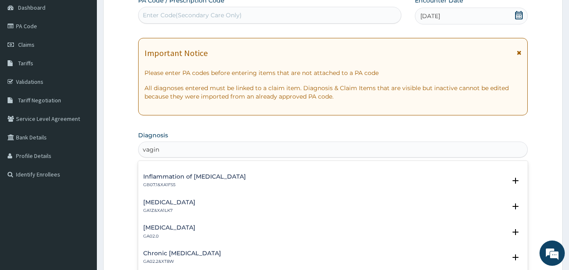
scroll to position [0, 0]
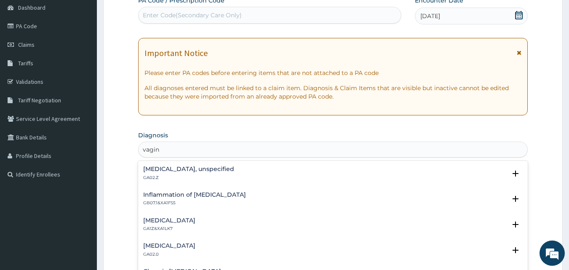
click at [169, 166] on h4 "Vaginitis, unspecified" at bounding box center [188, 169] width 91 height 6
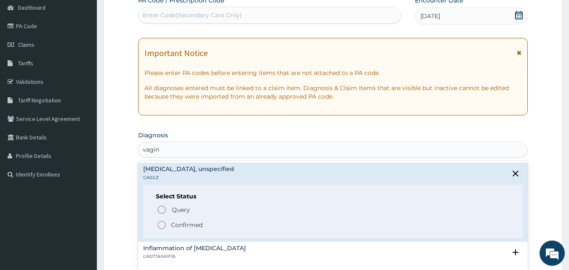
click at [160, 224] on icon "status option filled" at bounding box center [162, 225] width 10 height 10
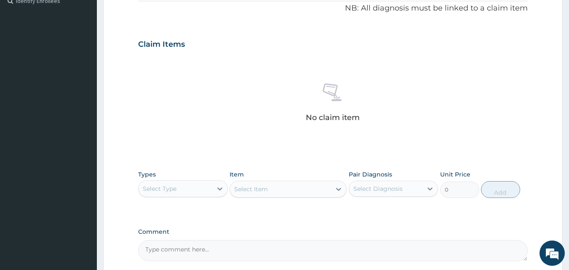
scroll to position [295, 0]
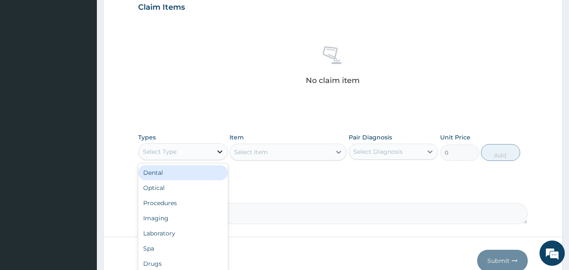
click at [214, 155] on div at bounding box center [219, 151] width 15 height 15
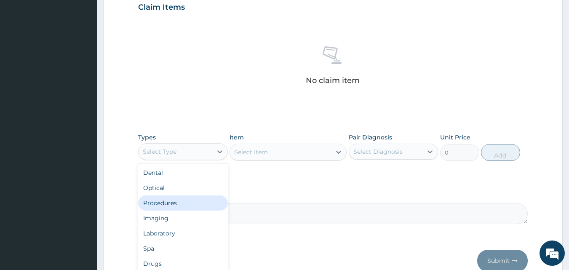
click at [175, 205] on div "Procedures" at bounding box center [183, 202] width 90 height 15
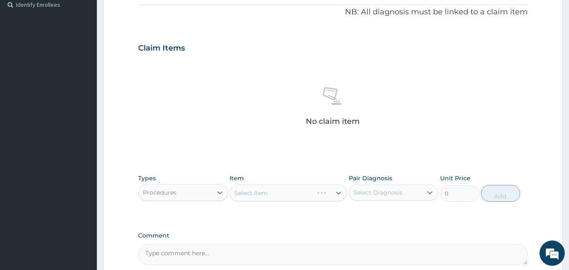
scroll to position [295, 0]
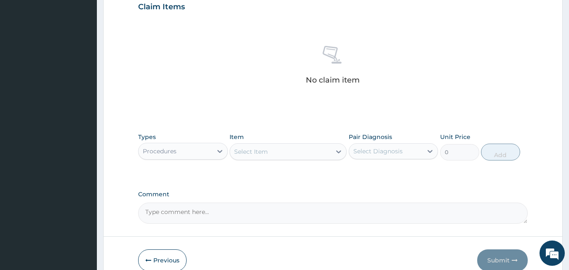
click at [295, 147] on div "Select Item" at bounding box center [280, 151] width 101 height 13
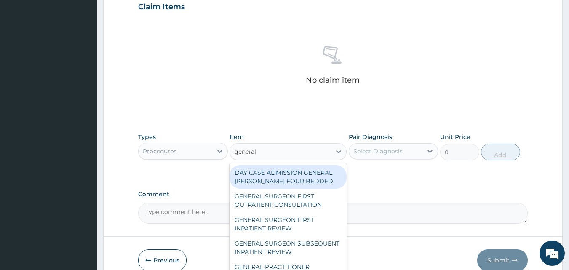
type input "general p"
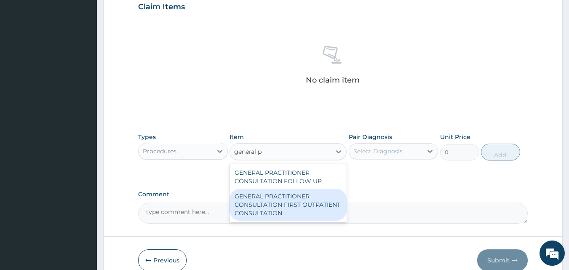
click at [300, 210] on div "GENERAL PRACTITIONER CONSULTATION FIRST OUTPATIENT CONSULTATION" at bounding box center [287, 205] width 117 height 32
type input "3000"
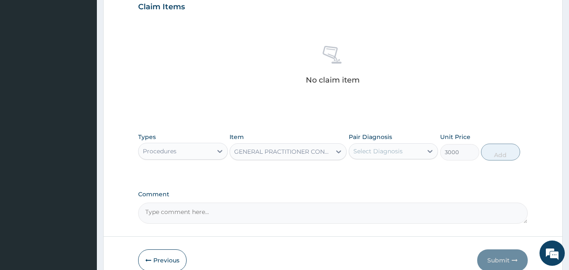
click at [396, 156] on div "Select Diagnosis" at bounding box center [386, 150] width 74 height 13
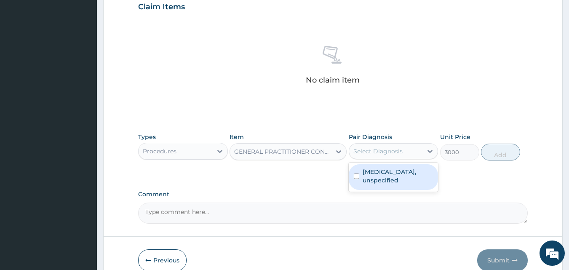
click at [365, 167] on div "Vaginitis, unspecified" at bounding box center [393, 177] width 90 height 26
checkbox input "true"
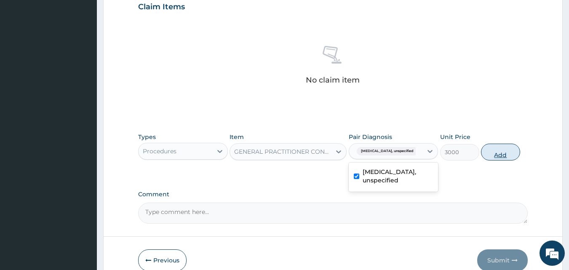
click at [505, 155] on button "Add" at bounding box center [500, 151] width 39 height 17
type input "0"
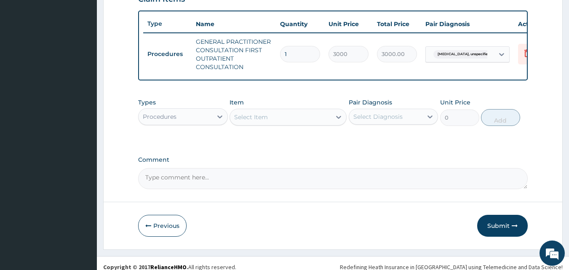
scroll to position [316, 0]
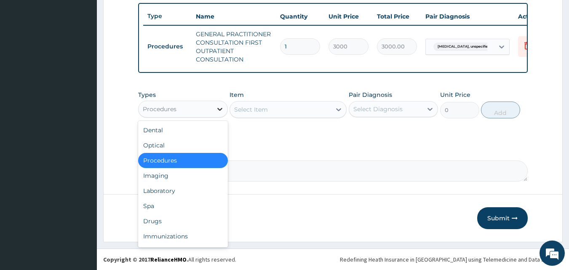
click at [220, 107] on icon at bounding box center [219, 109] width 8 height 8
click at [164, 217] on div "Drugs" at bounding box center [183, 220] width 90 height 15
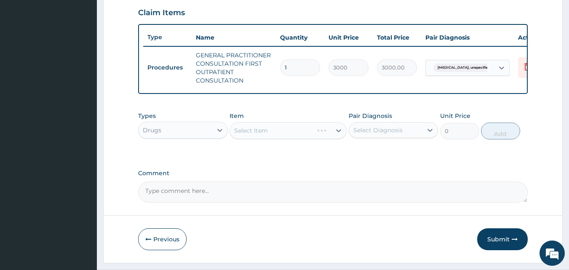
scroll to position [274, 0]
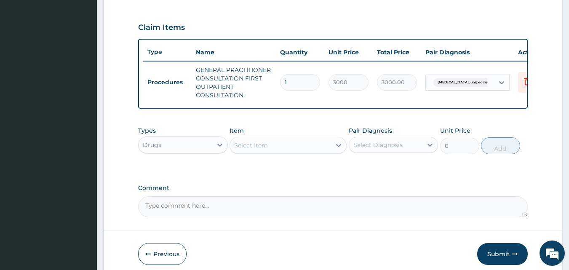
click at [301, 150] on div "Select Item" at bounding box center [280, 144] width 101 height 13
click at [267, 148] on div "Select Item" at bounding box center [251, 145] width 34 height 8
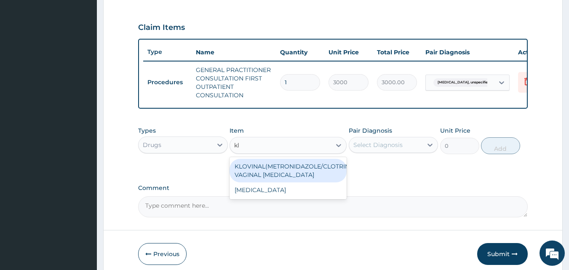
type input "klo"
click at [280, 171] on div "KLOVINAL(METRONIDAZOLE/CLOTRIMAZOLE) VAGINAL PESSARY" at bounding box center [287, 171] width 117 height 24
type input "661.5"
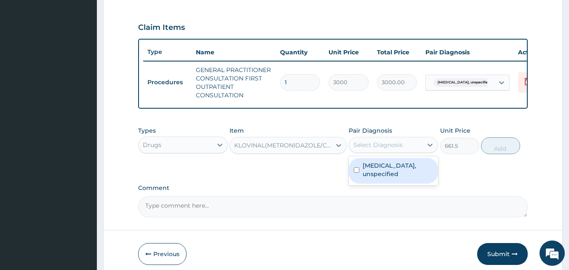
click at [389, 149] on div "Select Diagnosis" at bounding box center [377, 145] width 49 height 8
click at [362, 176] on div "Vaginitis, unspecified" at bounding box center [393, 171] width 90 height 26
checkbox input "true"
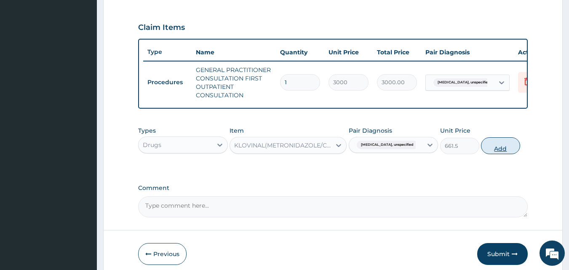
click at [494, 152] on button "Add" at bounding box center [500, 145] width 39 height 17
type input "0"
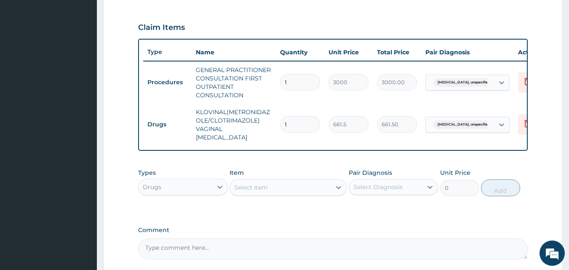
type input "0.00"
type input "6"
type input "3969.00"
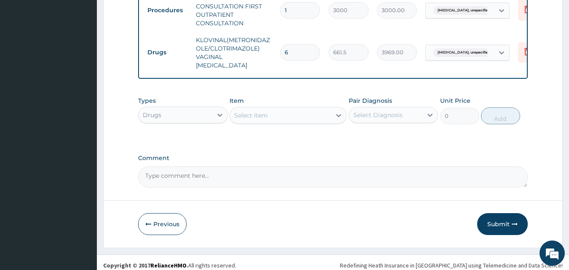
scroll to position [350, 0]
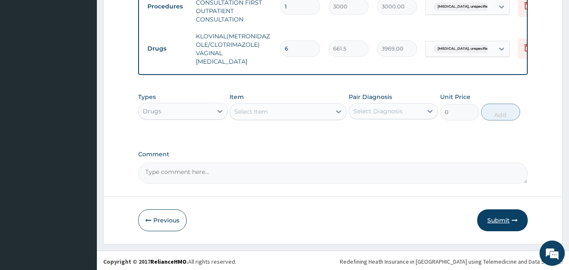
type input "6"
click at [495, 217] on button "Submit" at bounding box center [502, 220] width 50 height 22
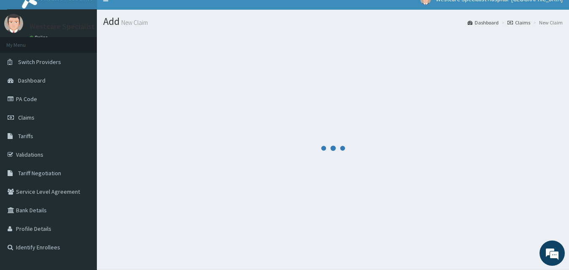
scroll to position [0, 0]
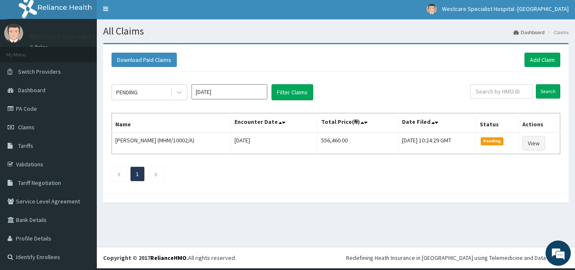
scroll to position [2, 0]
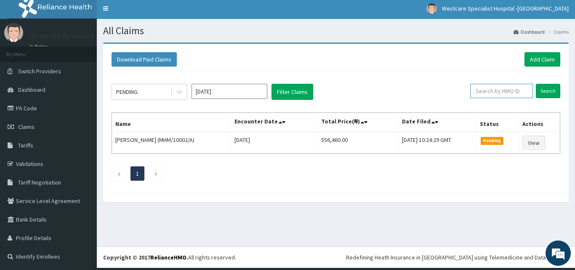
click at [474, 90] on input "text" at bounding box center [501, 91] width 63 height 14
paste input "OSS/10019/A"
type input "OSS/10019/A"
click at [540, 87] on input "Search" at bounding box center [548, 91] width 24 height 14
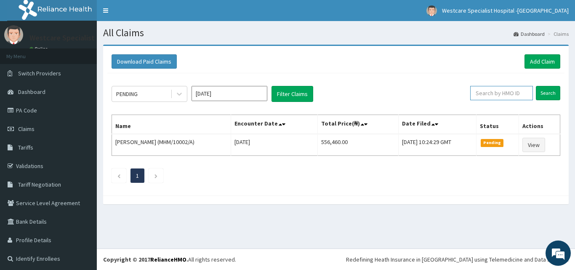
click at [487, 95] on input "text" at bounding box center [501, 93] width 63 height 14
paste input "BCK/10015/D"
type input "BCK/10015/D"
click at [538, 90] on input "Search" at bounding box center [548, 93] width 24 height 14
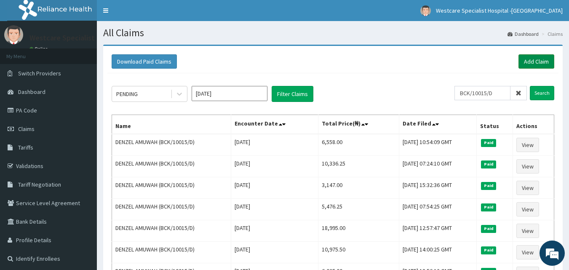
click at [529, 61] on link "Add Claim" at bounding box center [536, 61] width 36 height 14
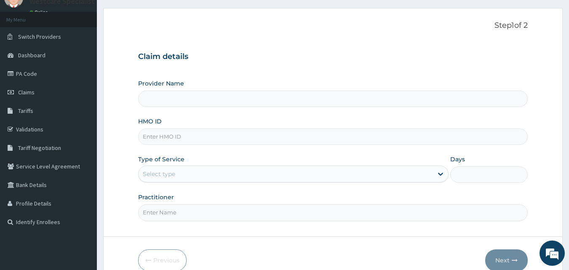
click at [173, 138] on input "HMO ID" at bounding box center [333, 136] width 390 height 16
type input "WestCare Specialist Hospital - Ejigbo"
paste input "BCK/10015/D"
type input "BCK/10015/D"
click at [179, 173] on div "Select type" at bounding box center [285, 173] width 294 height 13
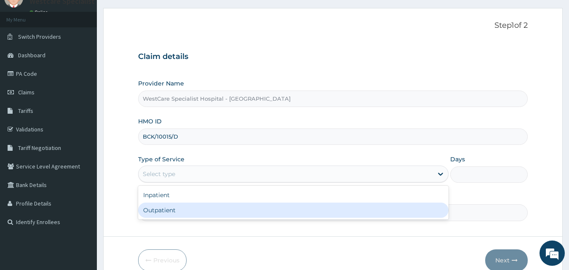
click at [165, 209] on div "Outpatient" at bounding box center [293, 209] width 310 height 15
type input "1"
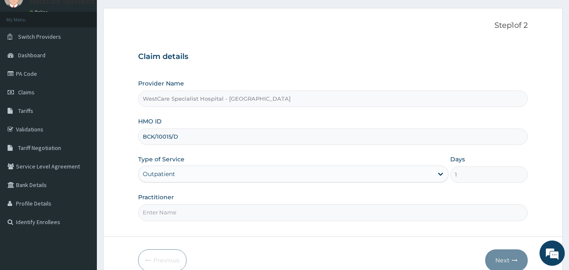
scroll to position [79, 0]
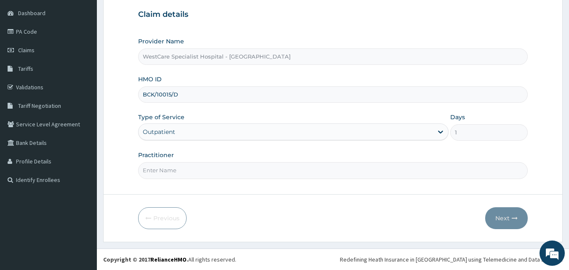
click at [222, 175] on input "Practitioner" at bounding box center [333, 170] width 390 height 16
type input "OBIDEYI"
click at [496, 212] on button "Next" at bounding box center [506, 218] width 43 height 22
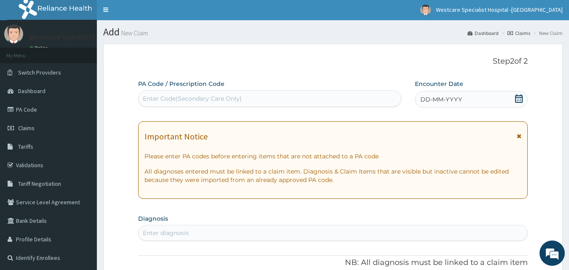
scroll to position [0, 0]
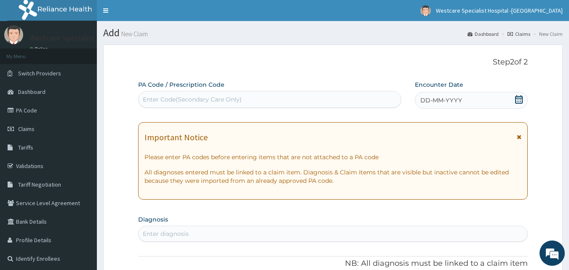
click at [519, 95] on icon at bounding box center [518, 99] width 8 height 8
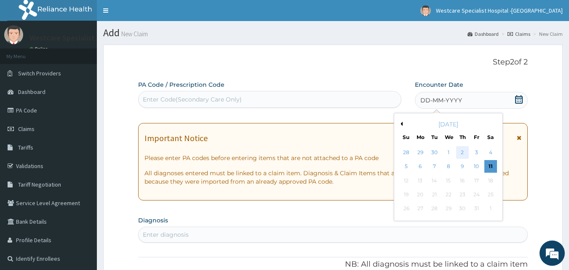
click at [465, 157] on div "2" at bounding box center [462, 152] width 13 height 13
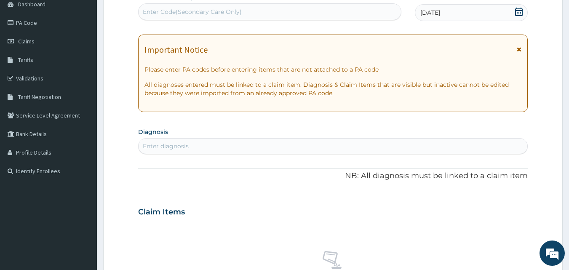
scroll to position [84, 0]
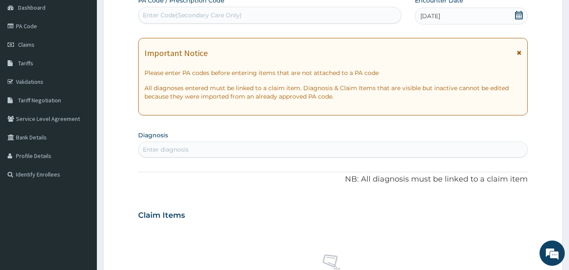
click at [188, 144] on div "Enter diagnosis" at bounding box center [332, 149] width 389 height 13
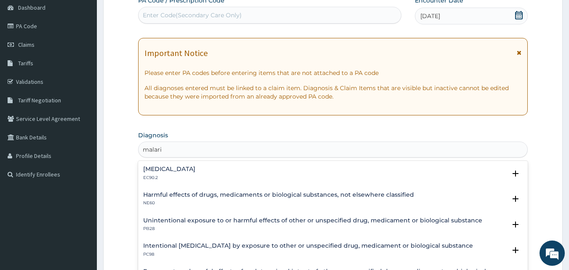
type input "malaria"
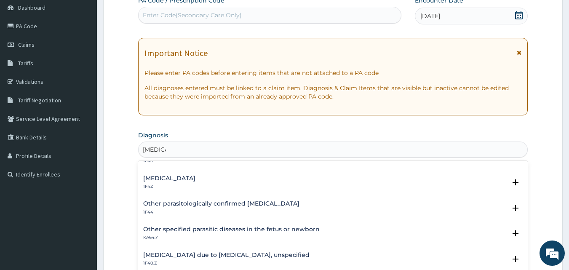
scroll to position [0, 0]
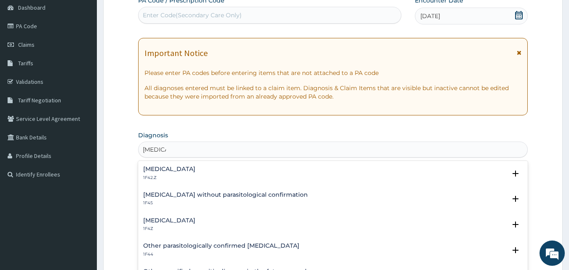
click at [188, 170] on h4 "Plasmodium malariae malaria without complication" at bounding box center [169, 169] width 52 height 6
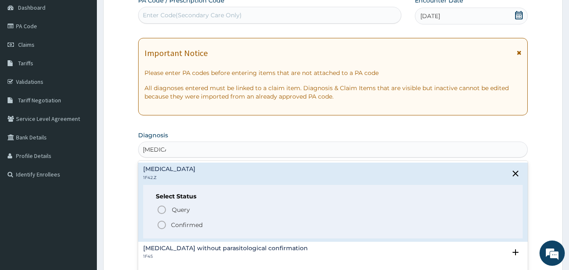
click at [163, 223] on icon "status option filled" at bounding box center [162, 225] width 10 height 10
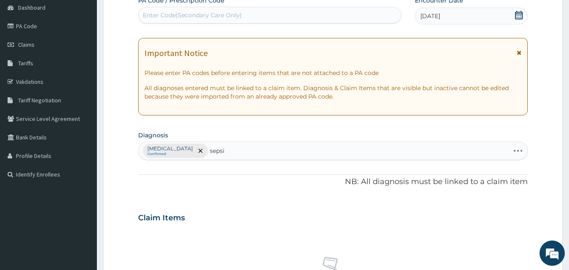
type input "sepsis"
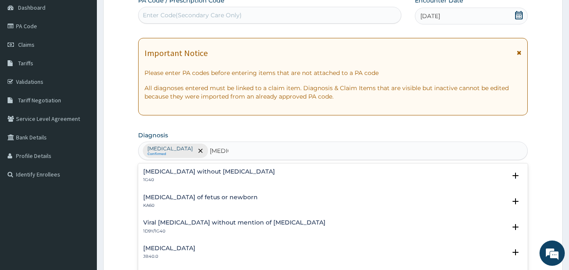
click at [174, 174] on h4 "Sepsis without septic shock" at bounding box center [209, 171] width 132 height 6
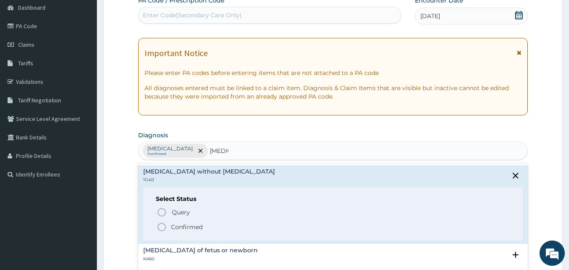
click at [159, 228] on icon "status option filled" at bounding box center [162, 227] width 10 height 10
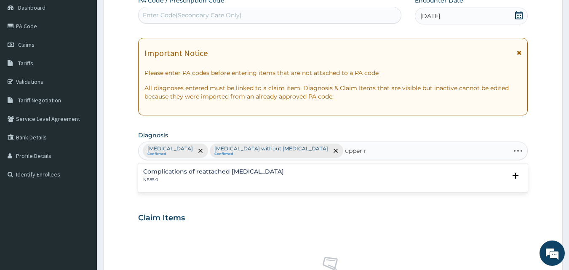
type input "upper"
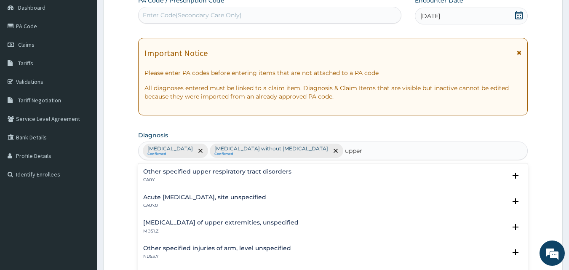
click at [171, 201] on div "Acute upper respiratory infection, site unspecified CA07.0" at bounding box center [204, 201] width 123 height 15
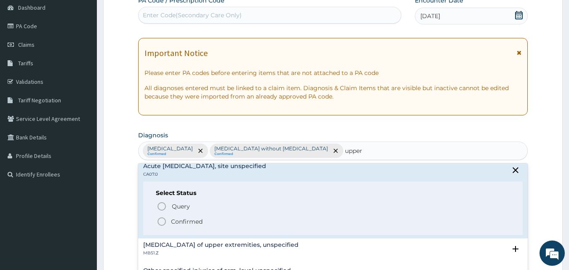
scroll to position [42, 0]
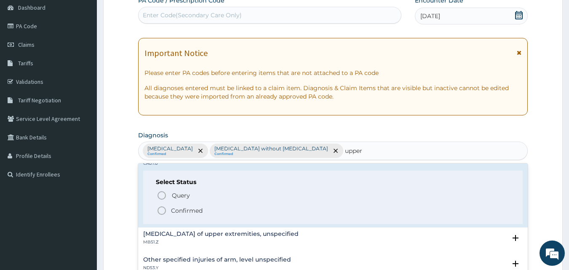
click at [160, 213] on icon "status option filled" at bounding box center [162, 210] width 10 height 10
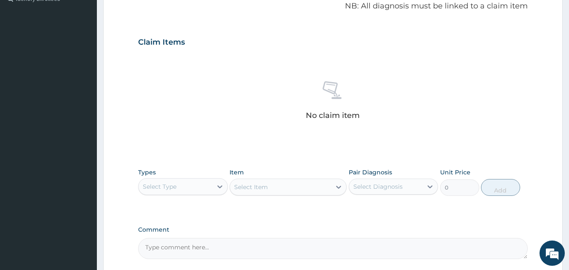
scroll to position [337, 0]
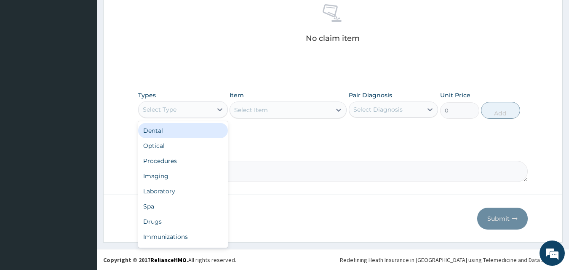
click at [200, 116] on div "Select Type" at bounding box center [175, 109] width 74 height 13
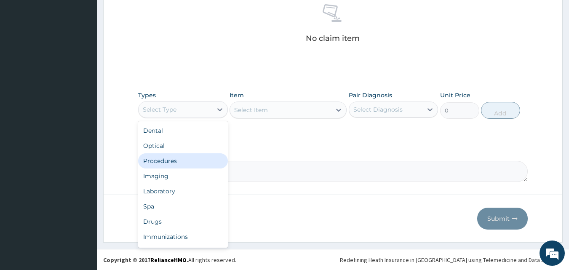
click at [181, 168] on div "Procedures" at bounding box center [183, 160] width 90 height 15
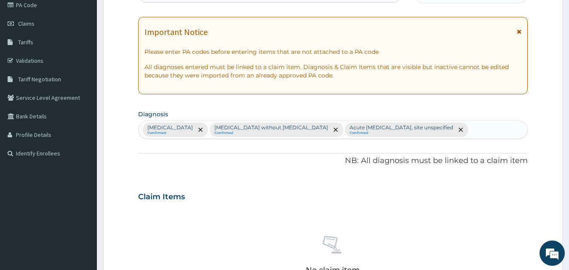
scroll to position [101, 0]
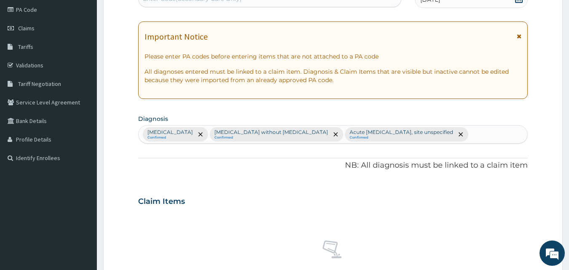
click at [304, 143] on div "Plasmodium malariae malaria without complication Confirmed Sepsis without septi…" at bounding box center [332, 134] width 389 height 18
type input "conju"
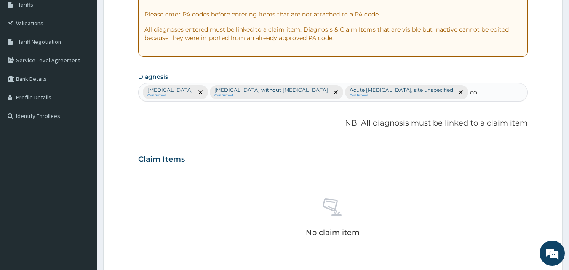
type input "c"
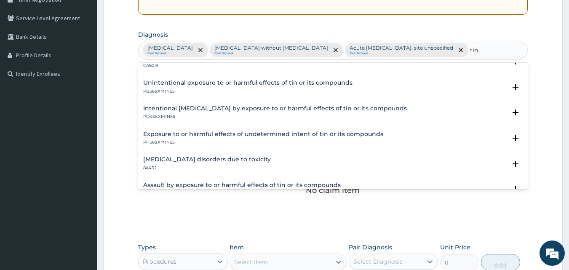
scroll to position [0, 0]
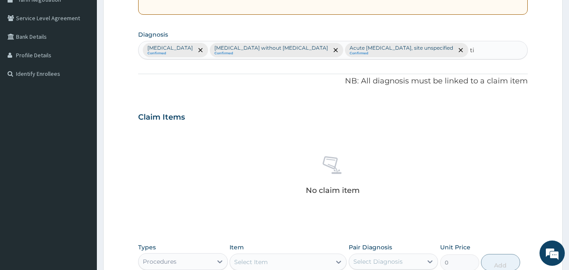
type input "t"
type input "c"
type input "r"
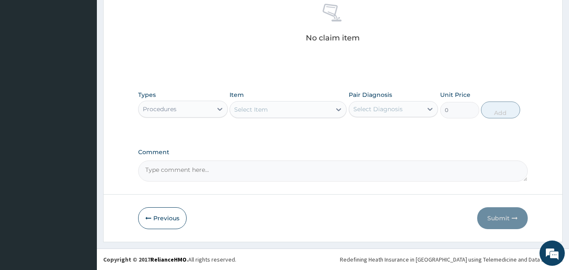
scroll to position [353, 0]
click at [202, 167] on textarea "Comment" at bounding box center [333, 170] width 390 height 21
type textarea "v"
type textarea "conjuctivitis"
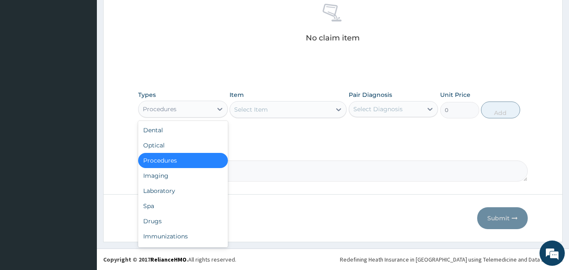
click at [199, 105] on div "Procedures" at bounding box center [175, 108] width 74 height 13
click at [170, 159] on div "Procedures" at bounding box center [183, 160] width 90 height 15
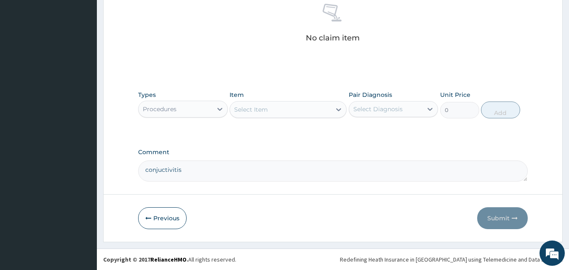
click at [287, 112] on div "Select Item" at bounding box center [280, 109] width 101 height 13
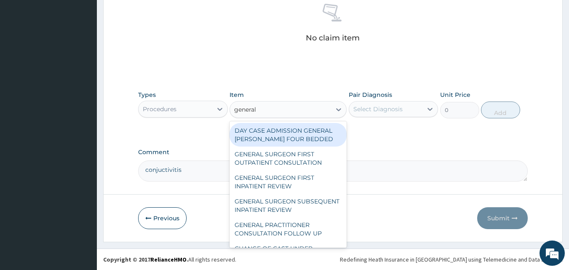
type input "general p"
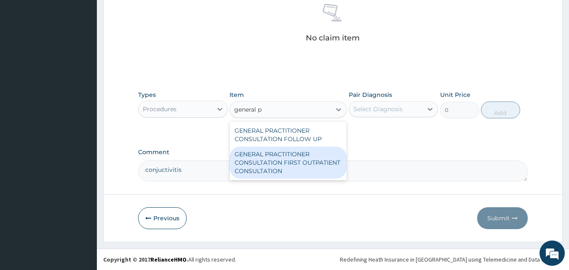
click at [299, 152] on div "GENERAL PRACTITIONER CONSULTATION FIRST OUTPATIENT CONSULTATION" at bounding box center [287, 162] width 117 height 32
type input "3000"
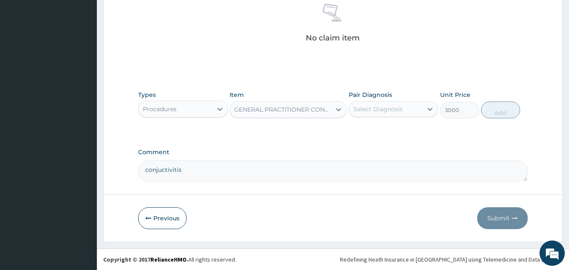
click at [403, 114] on div "Select Diagnosis" at bounding box center [386, 108] width 74 height 13
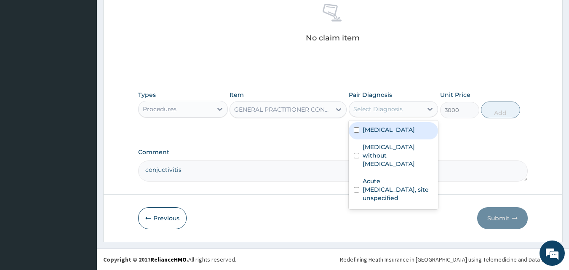
click at [379, 130] on label "Plasmodium malariae malaria without complication" at bounding box center [388, 129] width 52 height 8
checkbox input "true"
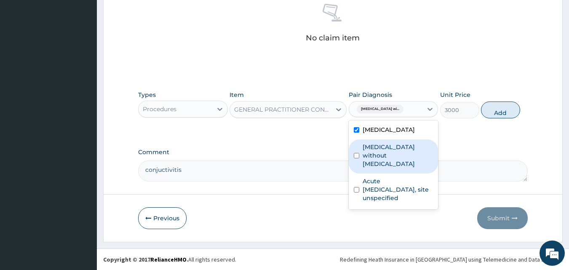
drag, startPoint x: 356, startPoint y: 168, endPoint x: 364, endPoint y: 189, distance: 22.4
click at [356, 158] on input "checkbox" at bounding box center [355, 155] width 5 height 5
checkbox input "true"
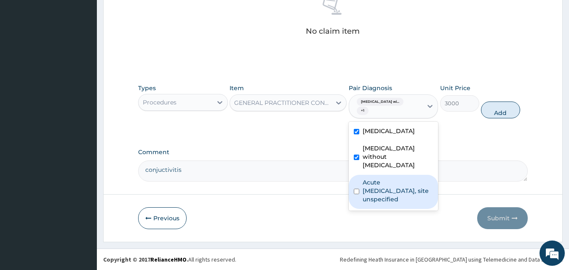
drag, startPoint x: 367, startPoint y: 214, endPoint x: 387, endPoint y: 214, distance: 20.6
click at [368, 203] on label "Acute upper respiratory infection, site unspecified" at bounding box center [397, 190] width 71 height 25
checkbox input "true"
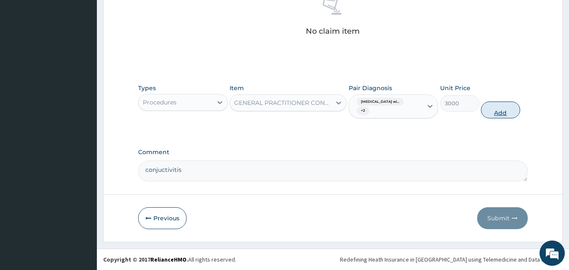
click at [509, 117] on button "Add" at bounding box center [500, 109] width 39 height 17
type input "0"
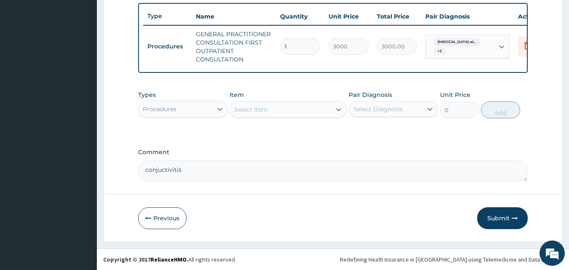
scroll to position [332, 0]
click at [213, 109] on div at bounding box center [219, 108] width 15 height 15
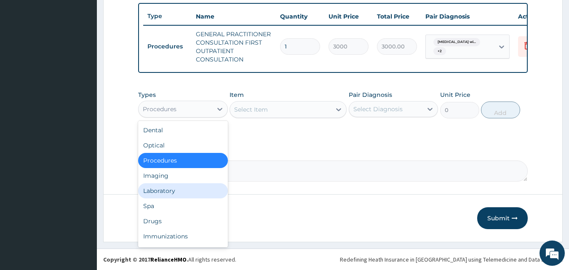
click at [159, 196] on div "Laboratory" at bounding box center [183, 190] width 90 height 15
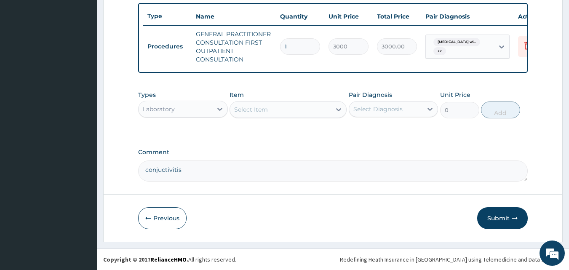
click at [263, 115] on div "Select Item" at bounding box center [280, 109] width 101 height 13
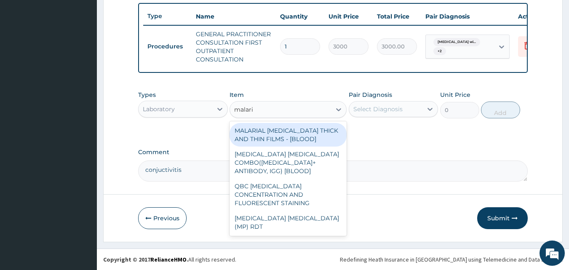
type input "malaria"
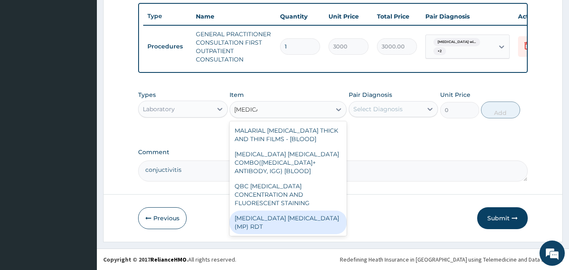
click at [295, 210] on div "MALARIA PARASITE (MP) RDT" at bounding box center [287, 222] width 117 height 24
type input "1500"
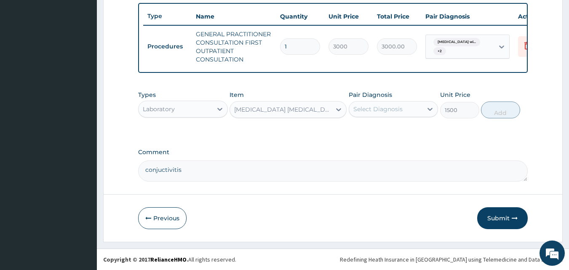
click at [393, 101] on div "Select Diagnosis" at bounding box center [393, 109] width 90 height 16
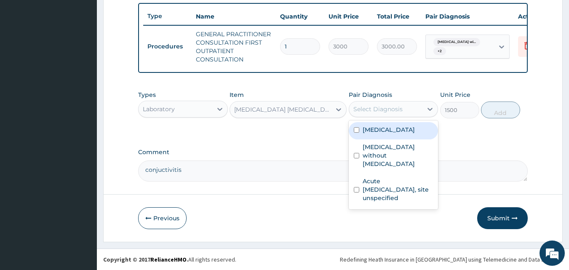
click at [378, 134] on label "Plasmodium malariae malaria without complication" at bounding box center [388, 129] width 52 height 8
checkbox input "true"
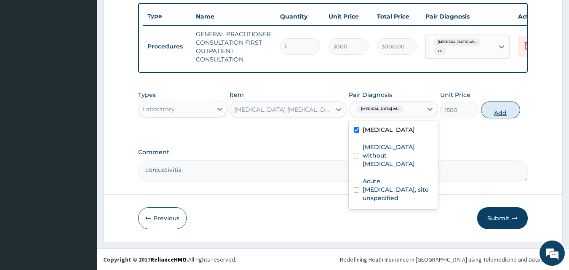
click at [497, 113] on button "Add" at bounding box center [500, 109] width 39 height 17
type input "0"
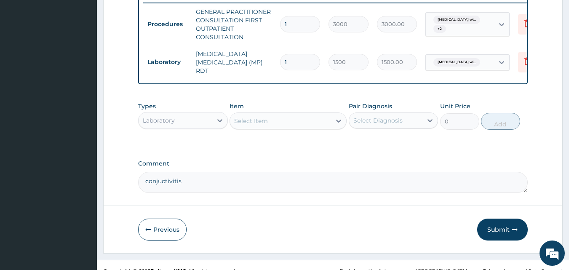
click at [297, 128] on div "Select Item" at bounding box center [280, 120] width 101 height 13
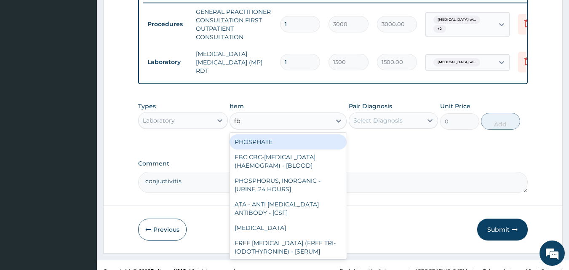
type input "fbc"
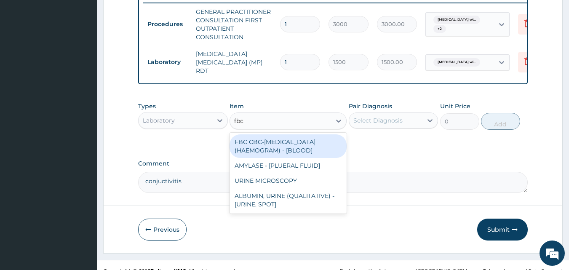
click at [299, 158] on div "FBC CBC-COMPLETE BLOOD COUNT (HAEMOGRAM) - [BLOOD]" at bounding box center [287, 146] width 117 height 24
type input "3000"
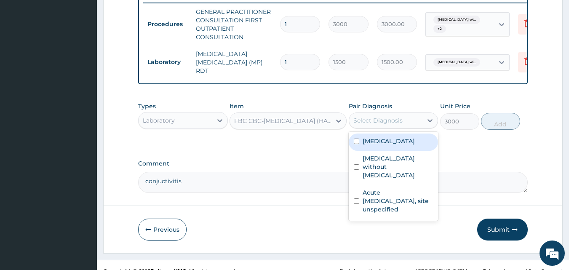
click at [396, 127] on div "Select Diagnosis" at bounding box center [386, 120] width 74 height 13
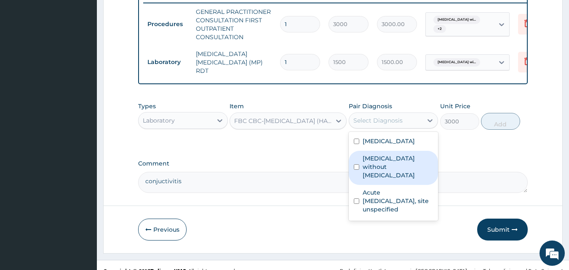
click at [377, 179] on label "Sepsis without septic shock" at bounding box center [397, 166] width 71 height 25
checkbox input "true"
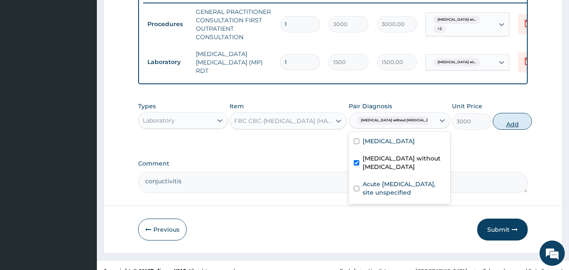
click at [493, 130] on button "Add" at bounding box center [511, 121] width 39 height 17
type input "0"
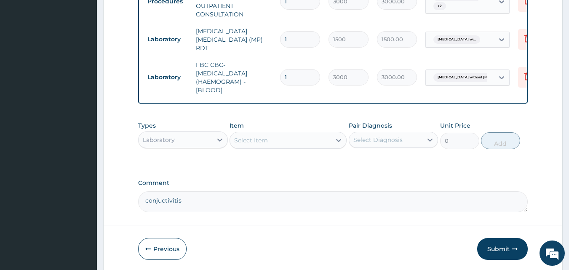
scroll to position [375, 0]
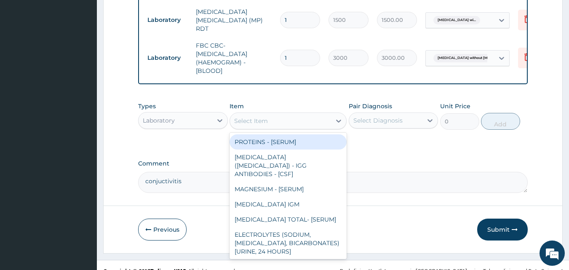
click at [239, 125] on div "Select Item" at bounding box center [251, 121] width 34 height 8
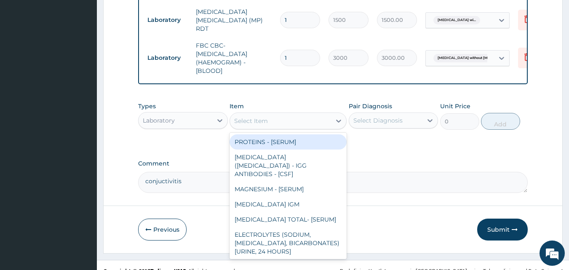
click at [252, 125] on div "Select Item" at bounding box center [251, 121] width 34 height 8
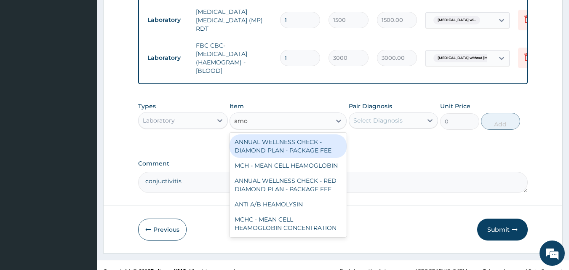
type input "amo"
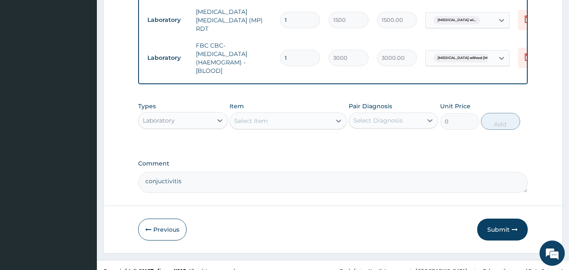
click at [213, 128] on div "Types Laboratory" at bounding box center [183, 116] width 90 height 28
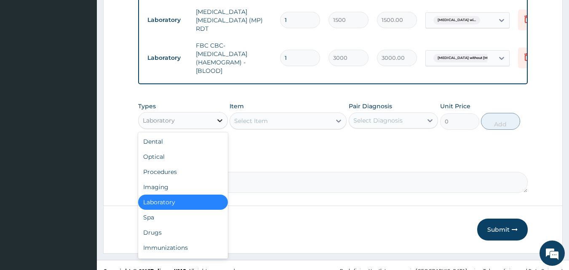
click at [223, 128] on div at bounding box center [219, 120] width 15 height 15
click at [165, 240] on div "Drugs" at bounding box center [183, 232] width 90 height 15
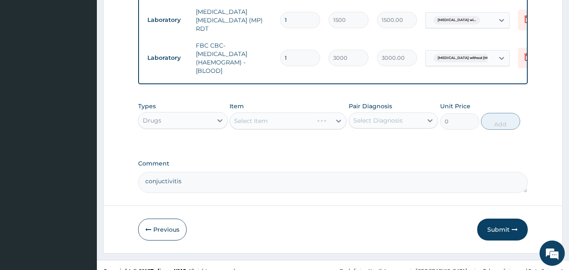
scroll to position [404, 0]
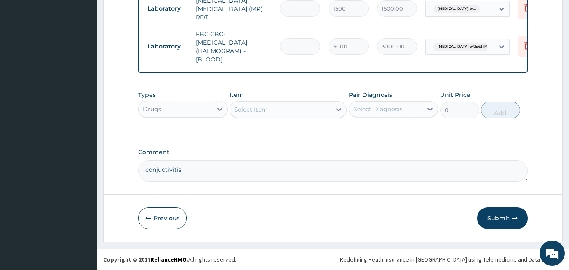
click at [284, 109] on div "Select Item" at bounding box center [280, 109] width 101 height 13
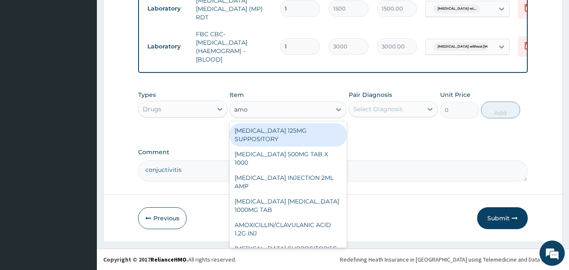
type input "amox"
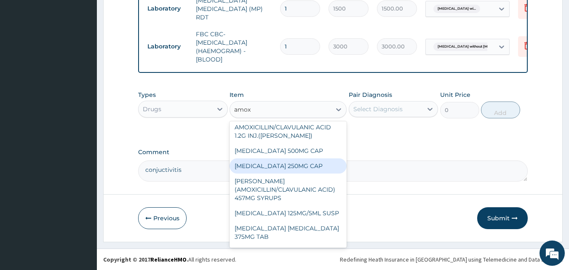
scroll to position [126, 0]
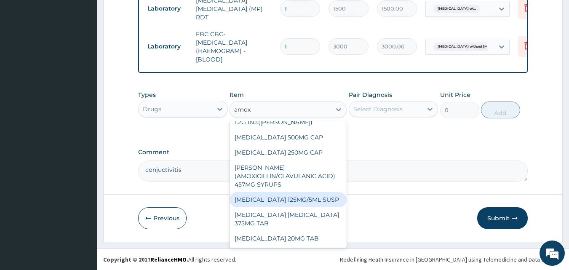
click at [288, 198] on div "AMOXICILLIN 125MG/5ML SUSP" at bounding box center [287, 199] width 117 height 15
type input "840"
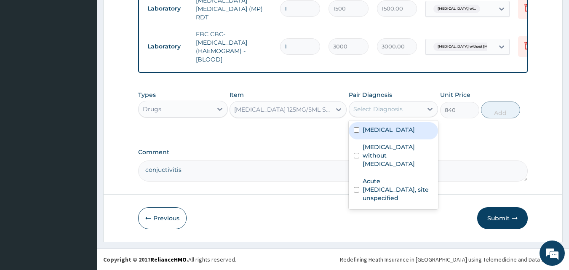
click at [372, 109] on div "Select Diagnosis" at bounding box center [377, 109] width 49 height 8
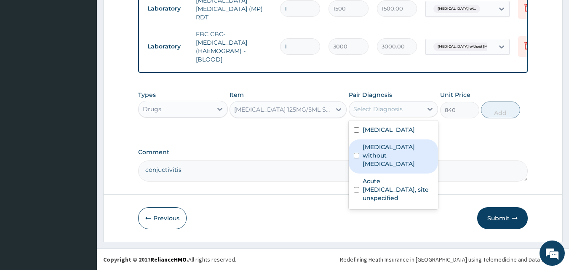
click at [360, 162] on div "Sepsis without septic shock" at bounding box center [393, 156] width 90 height 34
checkbox input "true"
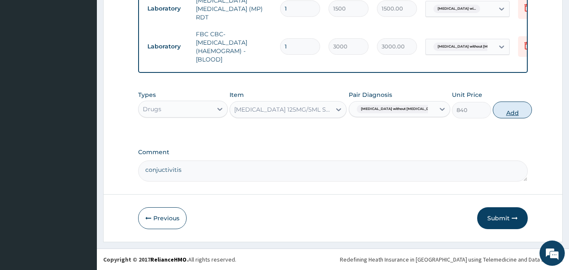
click at [492, 107] on button "Add" at bounding box center [511, 109] width 39 height 17
type input "0"
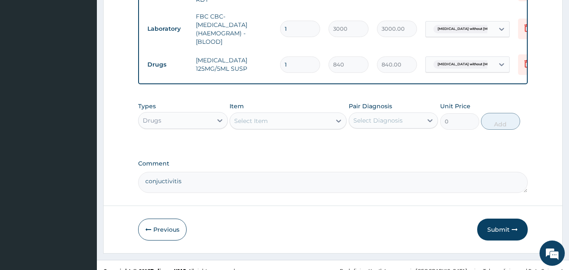
click at [253, 125] on div "Select Item" at bounding box center [251, 121] width 34 height 8
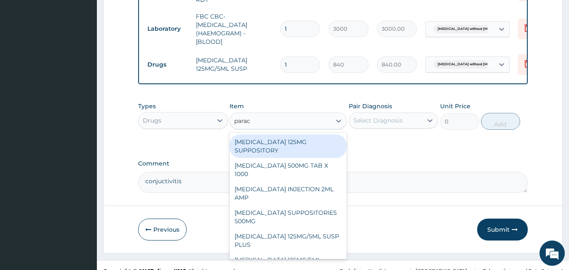
type input "parace"
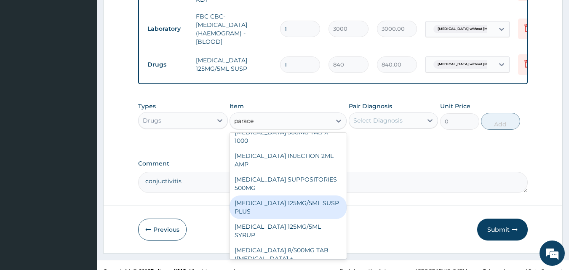
scroll to position [42, 0]
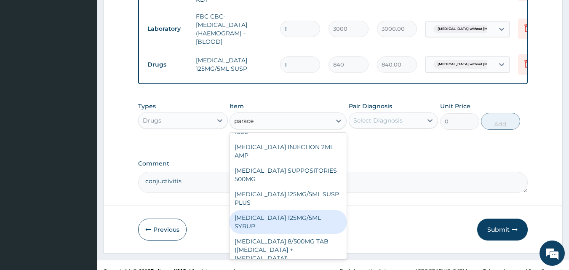
click at [292, 234] on div "PARACETAMOL 125MG/5ML SYRUP" at bounding box center [287, 222] width 117 height 24
type input "525"
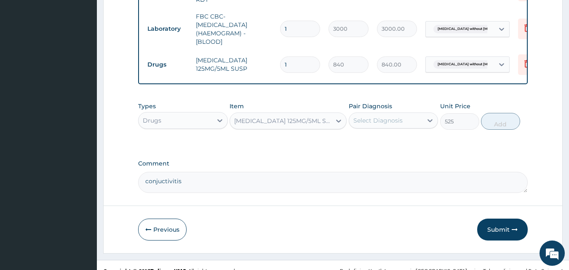
click at [377, 125] on div "Select Diagnosis" at bounding box center [377, 120] width 49 height 8
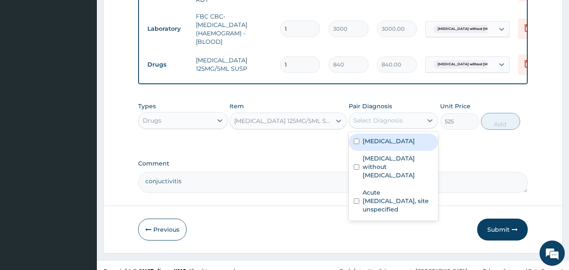
drag, startPoint x: 364, startPoint y: 163, endPoint x: 364, endPoint y: 178, distance: 14.3
click at [364, 145] on label "Plasmodium malariae malaria without complication" at bounding box center [388, 141] width 52 height 8
checkbox input "true"
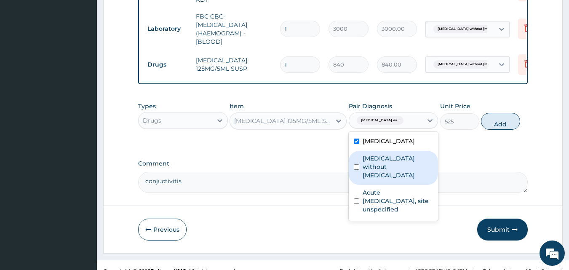
click at [364, 179] on label "Sepsis without septic shock" at bounding box center [397, 166] width 71 height 25
checkbox input "true"
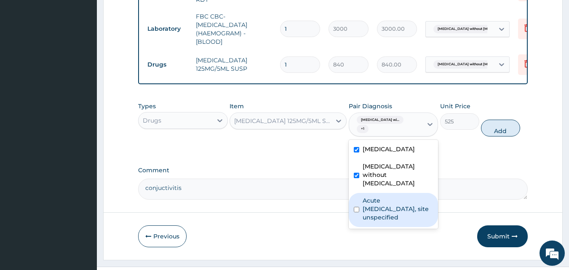
drag, startPoint x: 359, startPoint y: 235, endPoint x: 367, endPoint y: 233, distance: 7.8
click at [360, 227] on div "Acute upper respiratory infection, site unspecified" at bounding box center [393, 210] width 90 height 34
checkbox input "true"
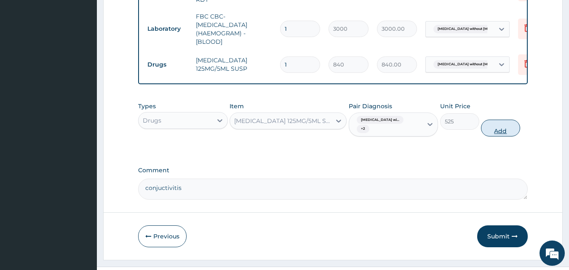
click at [492, 136] on button "Add" at bounding box center [500, 128] width 39 height 17
type input "0"
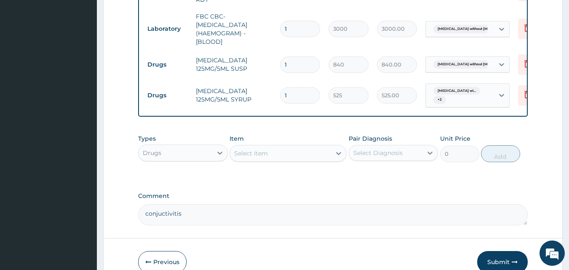
click at [294, 160] on div "Select Item" at bounding box center [280, 152] width 101 height 13
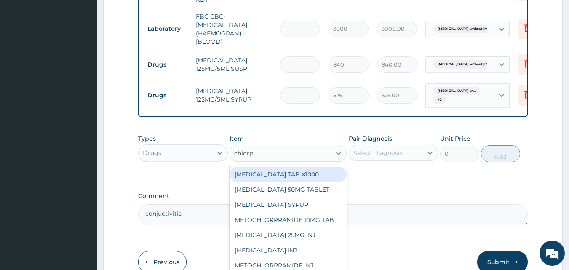
type input "chlorph"
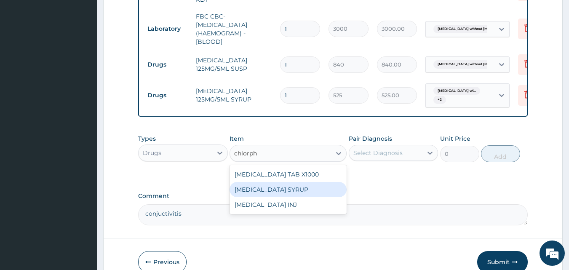
click at [295, 197] on div "CHLORPHENIRAMINE SYRUP" at bounding box center [287, 189] width 117 height 15
type input "350"
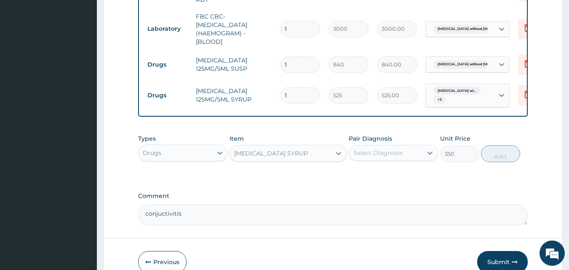
click at [377, 157] on div "Select Diagnosis" at bounding box center [377, 153] width 49 height 8
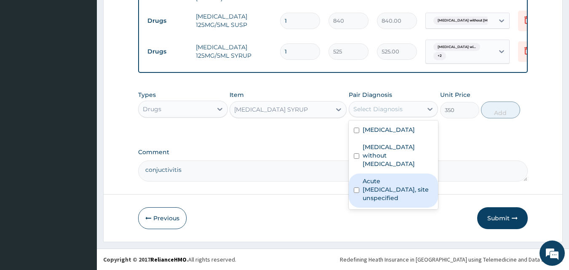
scroll to position [465, 0]
click at [366, 196] on label "Acute upper respiratory infection, site unspecified" at bounding box center [397, 189] width 71 height 25
checkbox input "true"
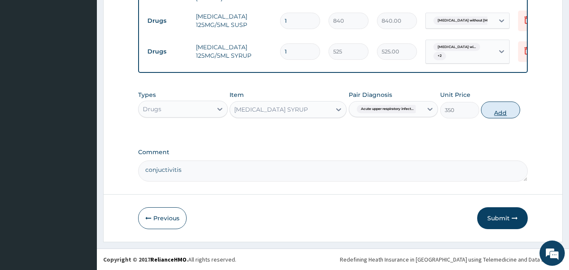
click at [509, 109] on button "Add" at bounding box center [500, 109] width 39 height 17
type input "0"
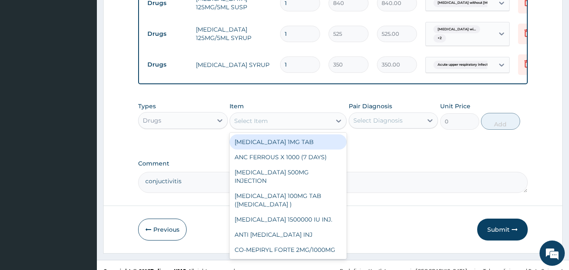
click at [248, 128] on div "Select Item" at bounding box center [280, 120] width 101 height 13
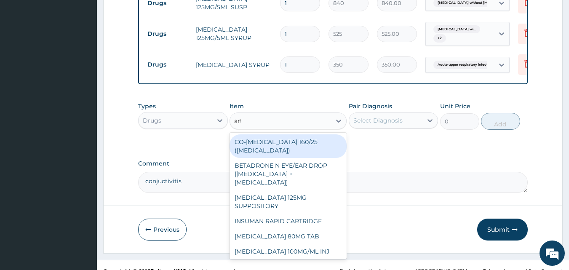
type input "arte"
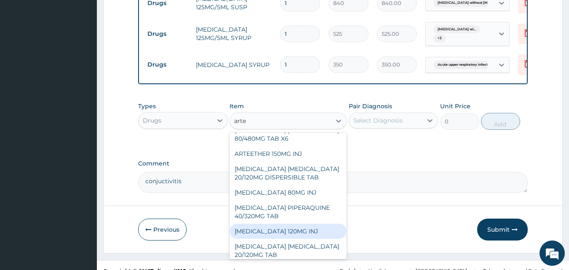
scroll to position [69, 0]
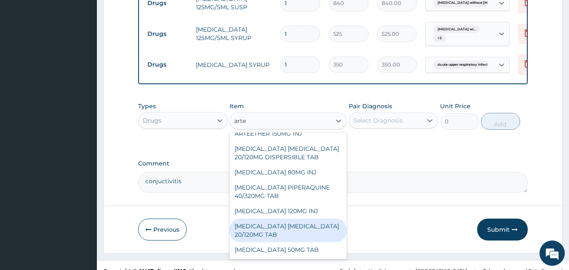
click at [278, 241] on div "ARTEMETHER LUMEFANTRINE 20/120MG TAB" at bounding box center [287, 230] width 117 height 24
type input "84"
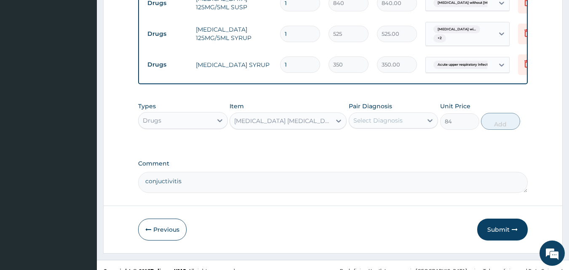
click at [380, 125] on div "Select Diagnosis" at bounding box center [377, 120] width 49 height 8
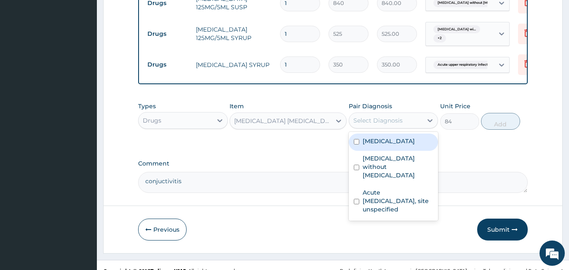
click at [371, 145] on label "Plasmodium malariae malaria without complication" at bounding box center [388, 141] width 52 height 8
checkbox input "true"
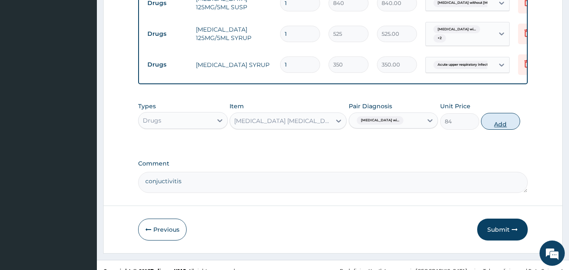
click at [502, 130] on button "Add" at bounding box center [500, 121] width 39 height 17
type input "0"
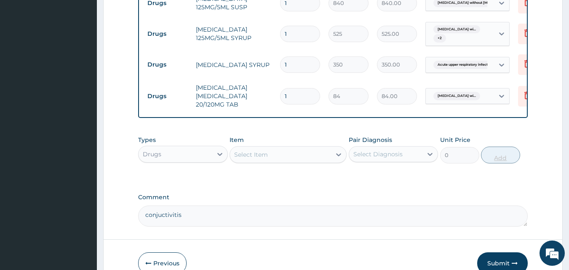
type input "12"
type input "1008.00"
type input "12"
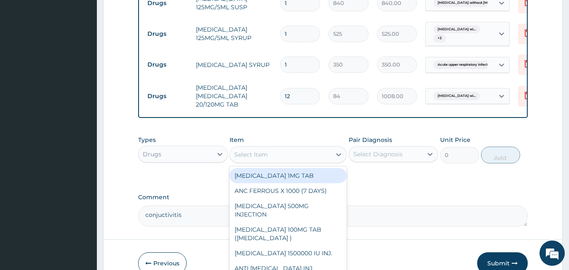
click at [270, 161] on div "Select Item" at bounding box center [280, 154] width 101 height 13
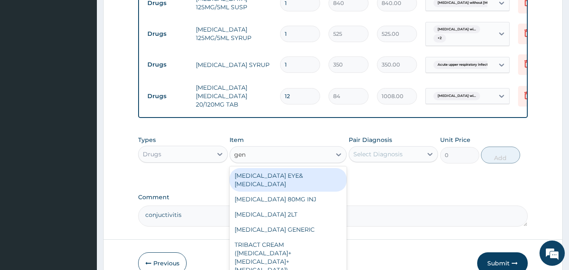
type input "gent"
click at [276, 190] on div "GENTAMICIN EYE&EAR DROP" at bounding box center [287, 180] width 117 height 24
type input "259.875"
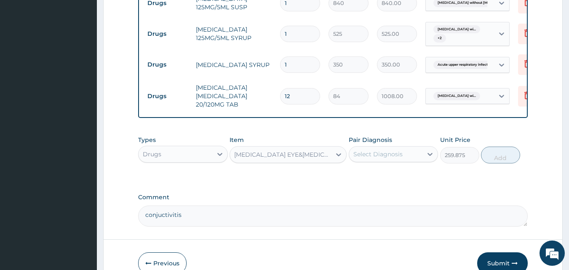
click at [375, 158] on div "Select Diagnosis" at bounding box center [377, 154] width 49 height 8
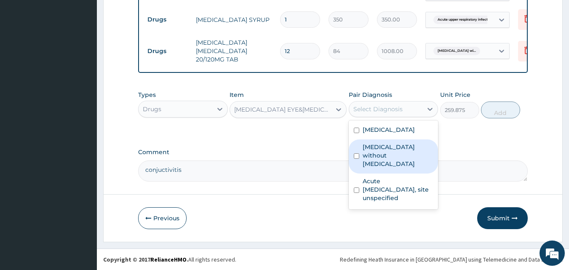
scroll to position [528, 0]
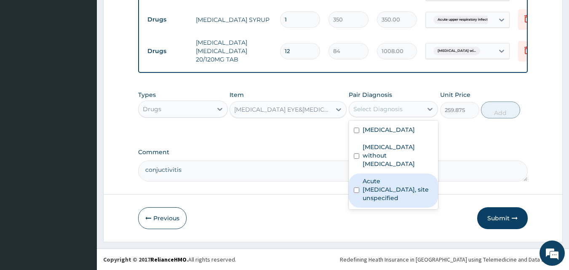
click at [365, 197] on label "Acute upper respiratory infection, site unspecified" at bounding box center [397, 189] width 71 height 25
checkbox input "true"
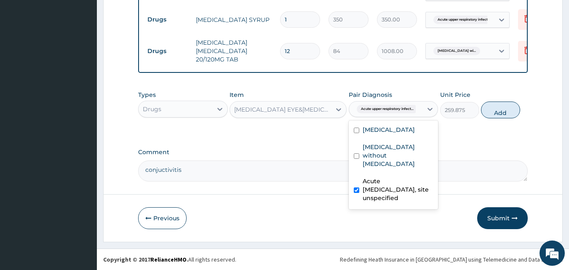
click at [305, 154] on label "Comment" at bounding box center [333, 152] width 390 height 7
click at [305, 160] on textarea "conjuctivitis" at bounding box center [333, 170] width 390 height 21
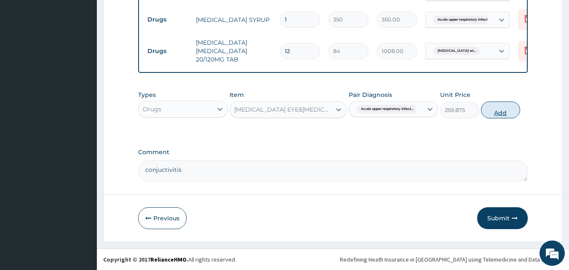
click at [501, 103] on button "Add" at bounding box center [500, 109] width 39 height 17
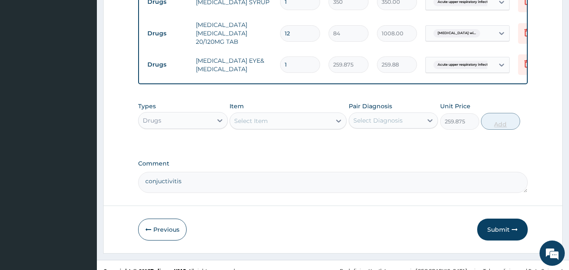
type input "0"
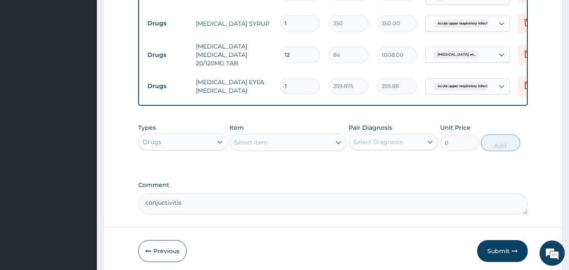
scroll to position [557, 0]
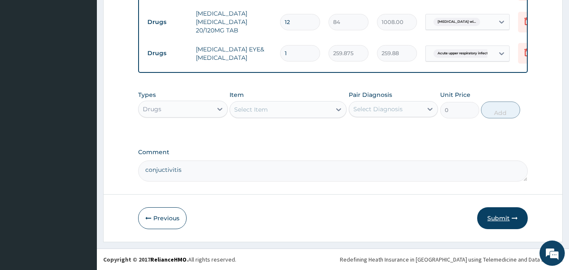
click at [494, 217] on button "Submit" at bounding box center [502, 218] width 50 height 22
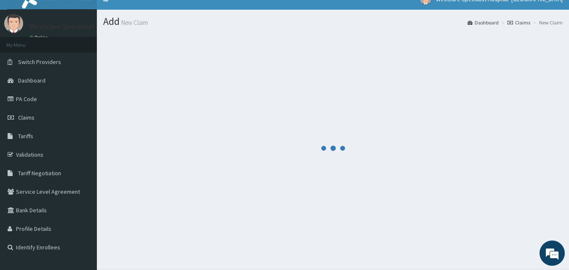
scroll to position [0, 0]
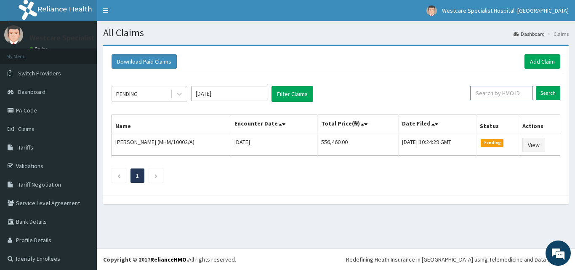
click at [481, 93] on input "text" at bounding box center [501, 93] width 63 height 14
paste input "CHL/10225/B"
type input "CHL/10225/B"
click at [537, 90] on input "Search" at bounding box center [548, 93] width 24 height 14
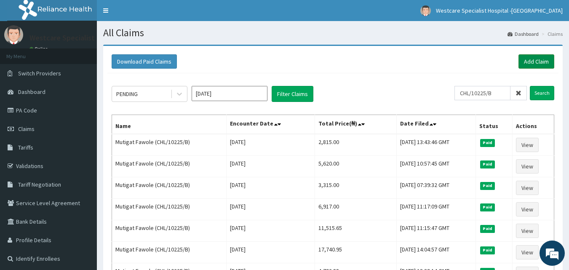
click at [535, 63] on link "Add Claim" at bounding box center [536, 61] width 36 height 14
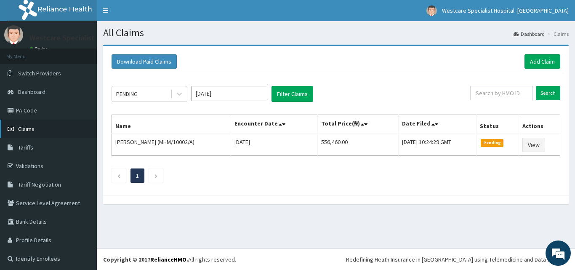
click at [27, 126] on span "Claims" at bounding box center [26, 129] width 16 height 8
click at [529, 60] on link "Add Claim" at bounding box center [542, 61] width 36 height 14
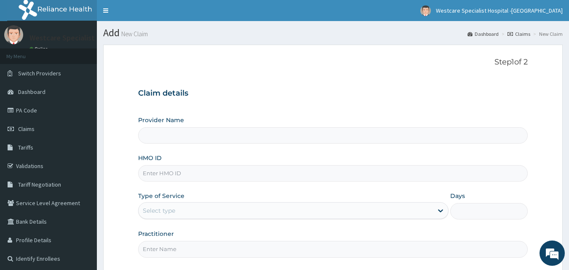
type input "WestCare Specialist Hospital - [GEOGRAPHIC_DATA]"
click at [169, 175] on input "HMO ID" at bounding box center [333, 173] width 390 height 16
paste input "CHL/10225/B"
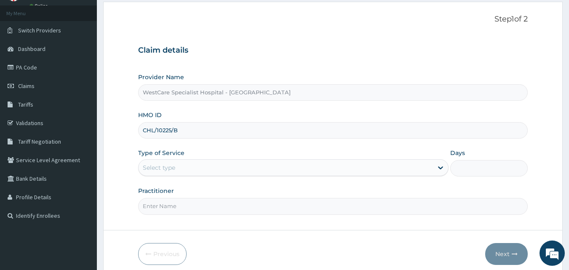
scroll to position [79, 0]
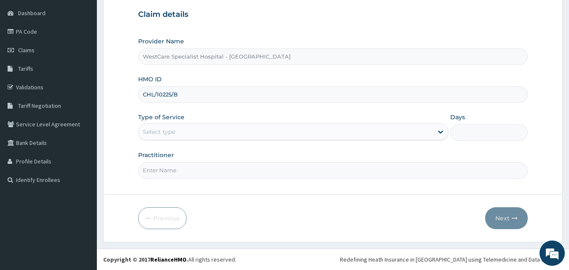
type input "CHL/10225/B"
click at [199, 132] on div "Select type" at bounding box center [285, 131] width 294 height 13
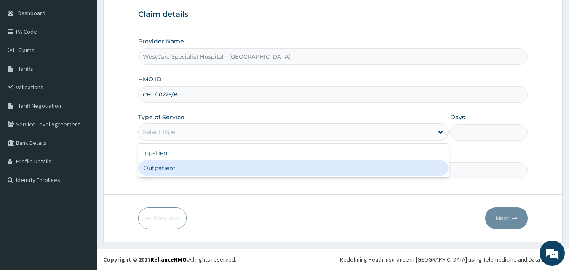
click at [181, 167] on div "Outpatient" at bounding box center [293, 167] width 310 height 15
type input "1"
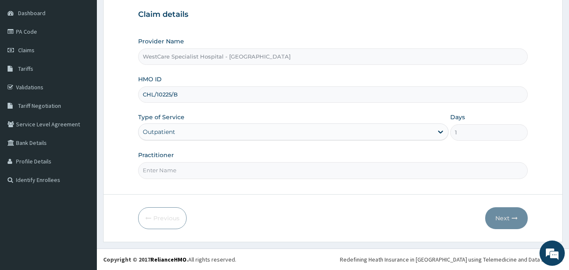
click at [300, 175] on input "Practitioner" at bounding box center [333, 170] width 390 height 16
type input "OBIDEYI"
click at [497, 216] on button "Next" at bounding box center [506, 218] width 43 height 22
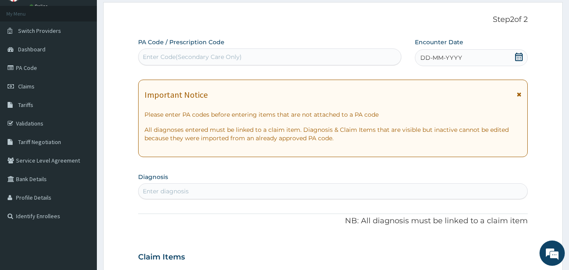
scroll to position [0, 0]
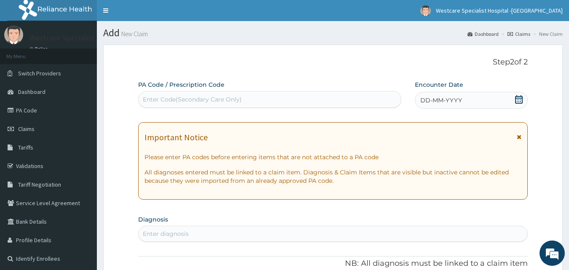
click at [217, 104] on div "Enter Code(Secondary Care Only)" at bounding box center [269, 99] width 263 height 13
paste input "PA/483C39"
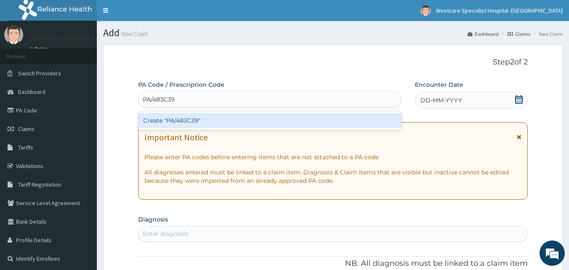
type input "PA/483C39"
click at [193, 117] on div "Create "PA/483C39"" at bounding box center [269, 120] width 263 height 15
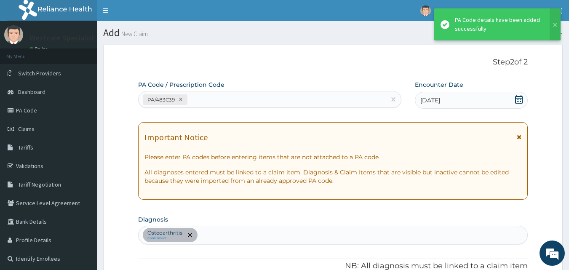
scroll to position [218, 0]
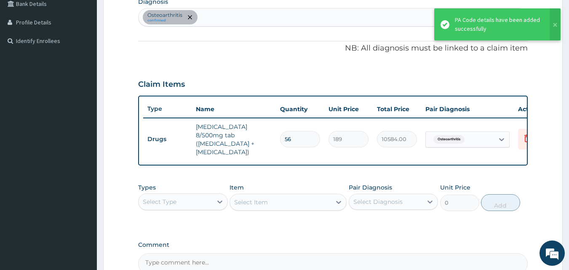
click at [163, 90] on div "Claim Items" at bounding box center [333, 83] width 390 height 22
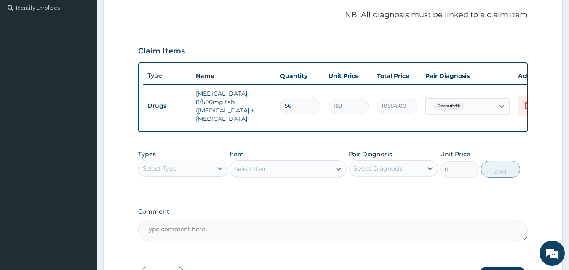
scroll to position [260, 0]
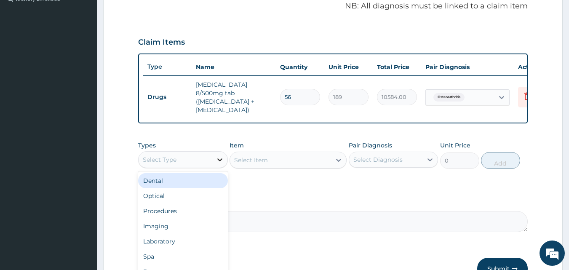
click at [225, 155] on div at bounding box center [219, 159] width 15 height 15
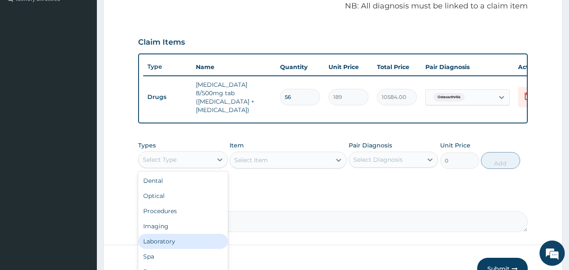
scroll to position [29, 0]
click at [161, 235] on div "Drugs" at bounding box center [183, 242] width 90 height 15
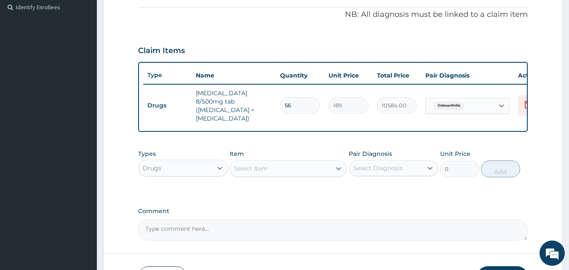
scroll to position [266, 0]
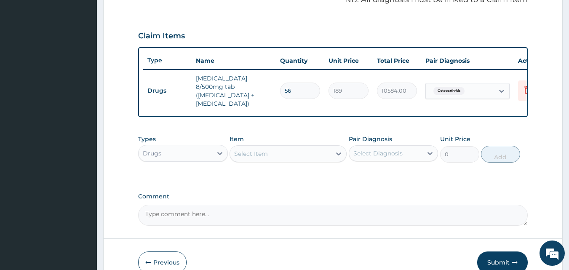
click at [296, 145] on div "Select Item" at bounding box center [287, 153] width 117 height 17
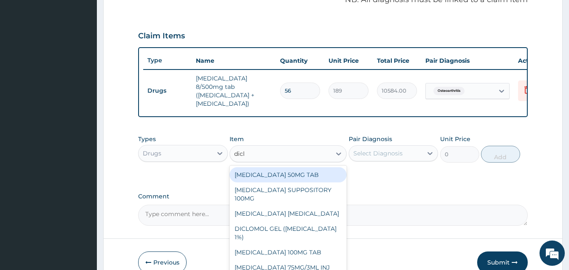
type input "diclo"
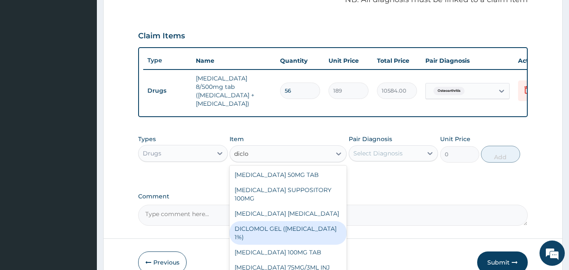
click at [291, 221] on div "DICLOMOL GEL ([MEDICAL_DATA] 1%)" at bounding box center [287, 233] width 117 height 24
type input "630"
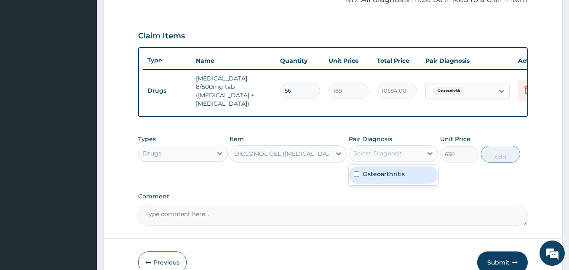
click at [396, 153] on div "Select Diagnosis" at bounding box center [377, 153] width 49 height 8
click at [372, 172] on label "Osteoarthritis" at bounding box center [383, 174] width 42 height 8
checkbox input "true"
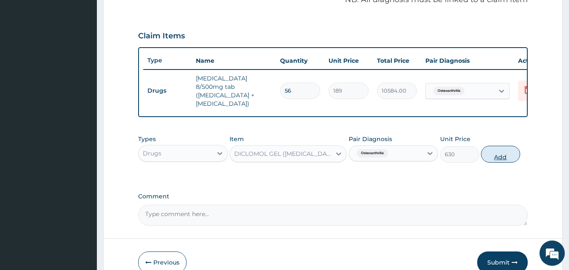
click at [502, 150] on button "Add" at bounding box center [500, 154] width 39 height 17
type input "0"
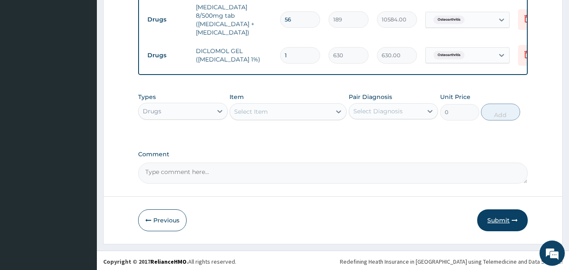
click at [493, 217] on button "Submit" at bounding box center [502, 220] width 50 height 22
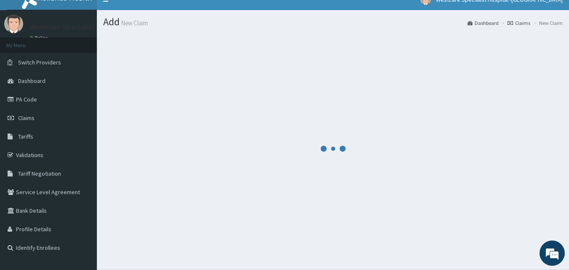
scroll to position [0, 0]
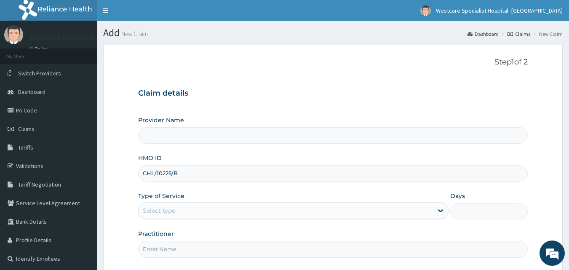
type input "WestCare Specialist Hospital - [GEOGRAPHIC_DATA]"
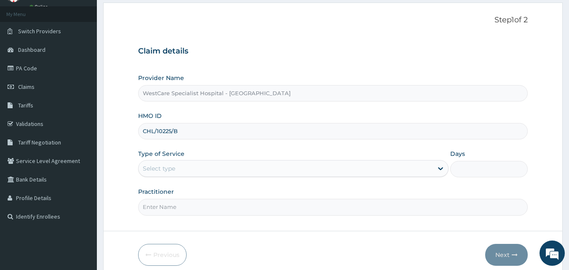
click at [306, 172] on div "Select type" at bounding box center [285, 168] width 294 height 13
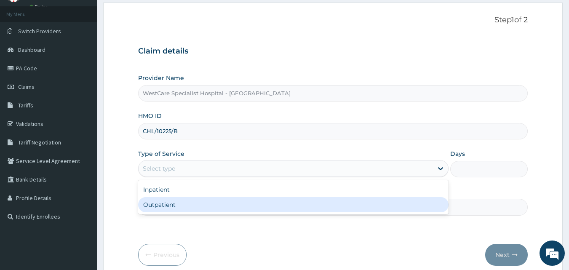
click at [266, 199] on div "Outpatient" at bounding box center [293, 204] width 310 height 15
type input "1"
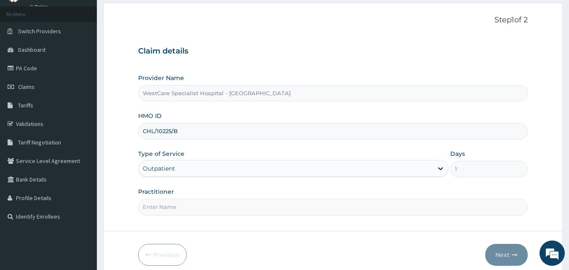
scroll to position [79, 0]
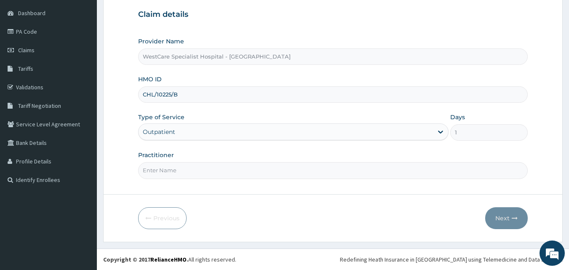
click at [264, 168] on input "Practitioner" at bounding box center [333, 170] width 390 height 16
type input "OBIDEYI"
click at [513, 213] on button "Next" at bounding box center [506, 218] width 43 height 22
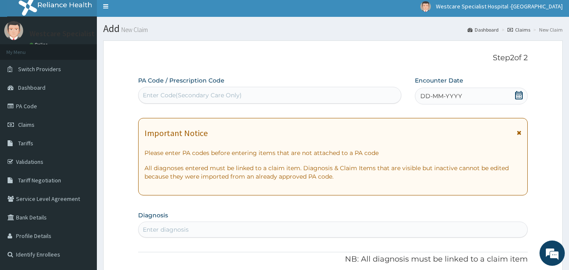
scroll to position [0, 0]
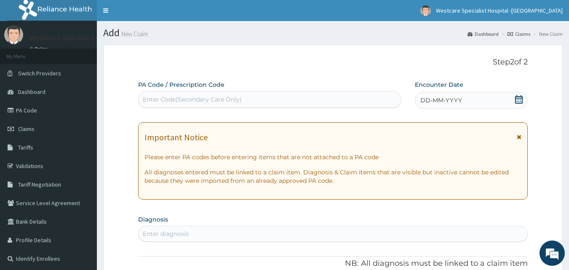
click at [217, 97] on div "Enter Code(Secondary Care Only)" at bounding box center [192, 99] width 99 height 8
paste input "PA/198B00"
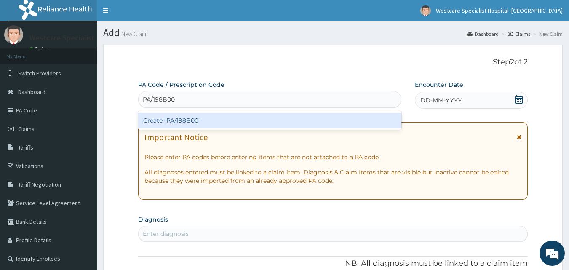
type input "PA/198B00"
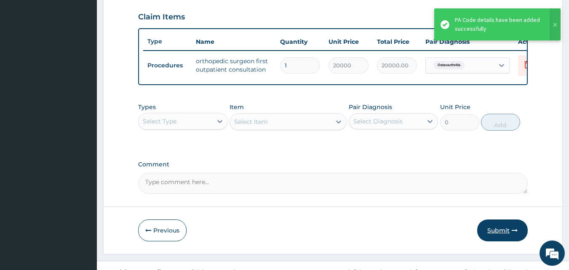
scroll to position [303, 0]
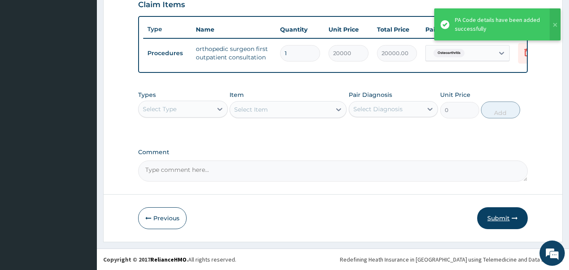
click at [497, 221] on button "Submit" at bounding box center [502, 218] width 50 height 22
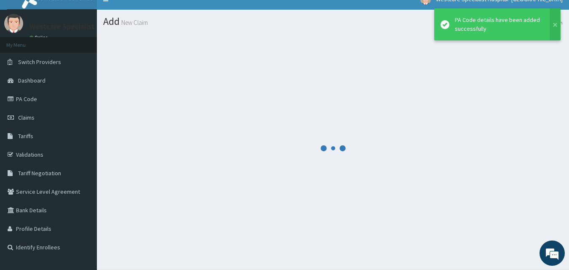
scroll to position [0, 0]
